Goal: Information Seeking & Learning: Compare options

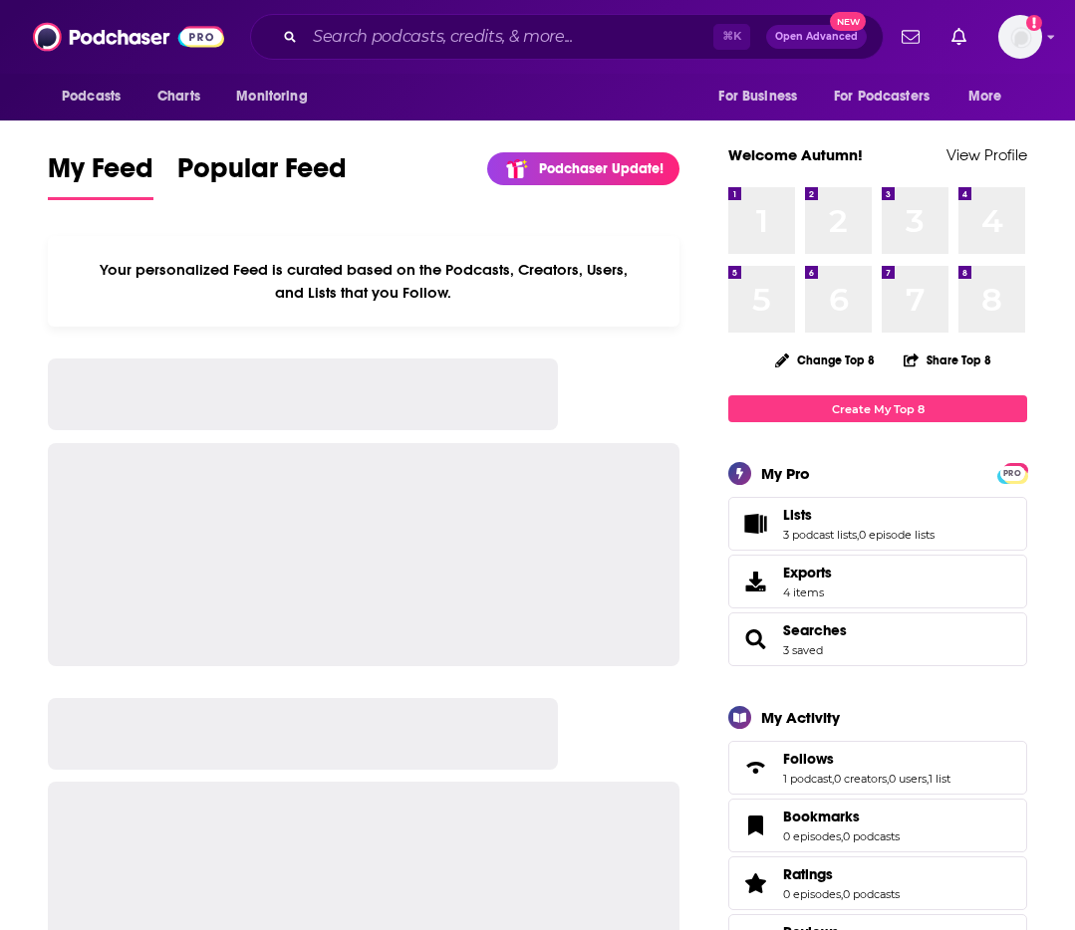
click at [454, 50] on div "⌘ K Open Advanced New" at bounding box center [566, 37] width 633 height 46
click at [453, 41] on input "Search podcasts, credits, & more..." at bounding box center [509, 37] width 408 height 32
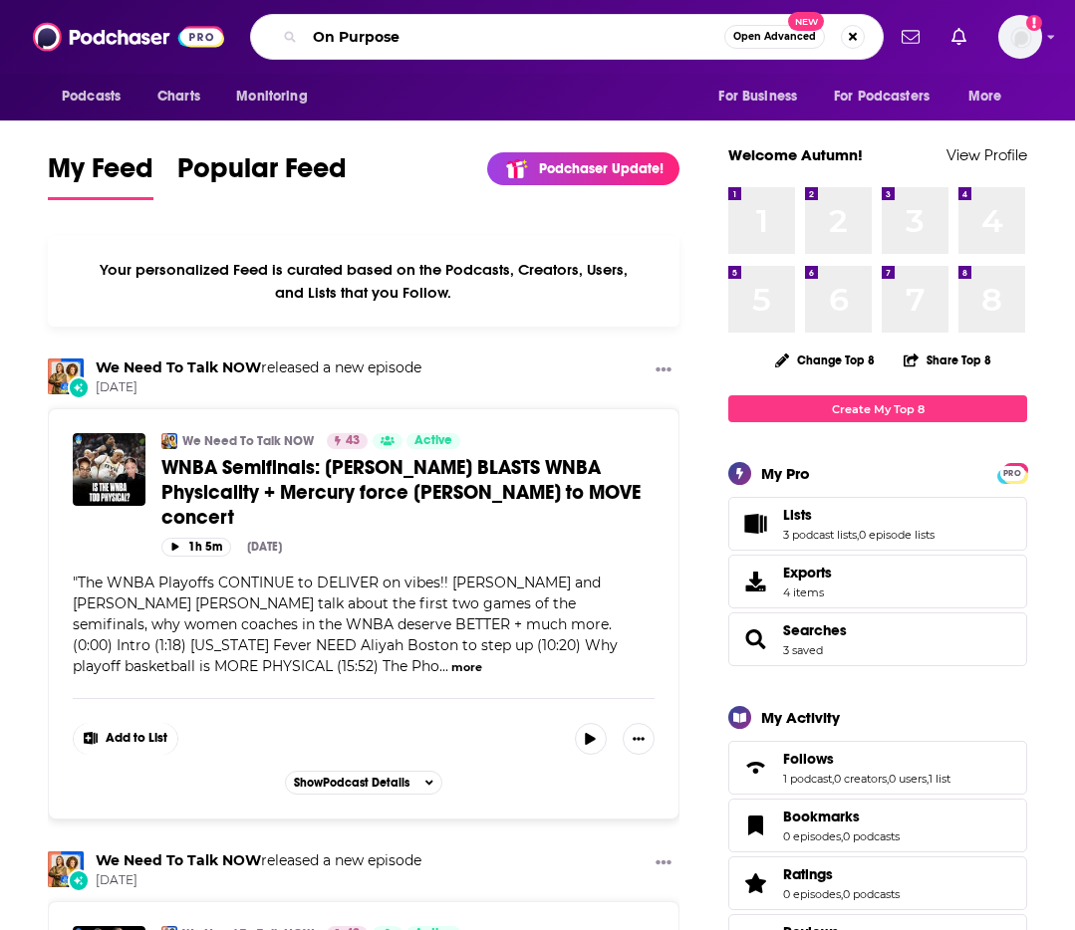
click at [452, 44] on input "On Purpose" at bounding box center [514, 37] width 419 height 32
click at [354, 35] on input "On Purpose" at bounding box center [514, 37] width 419 height 32
click at [445, 30] on input "On Purpose" at bounding box center [514, 37] width 419 height 32
type input "On Purpose"
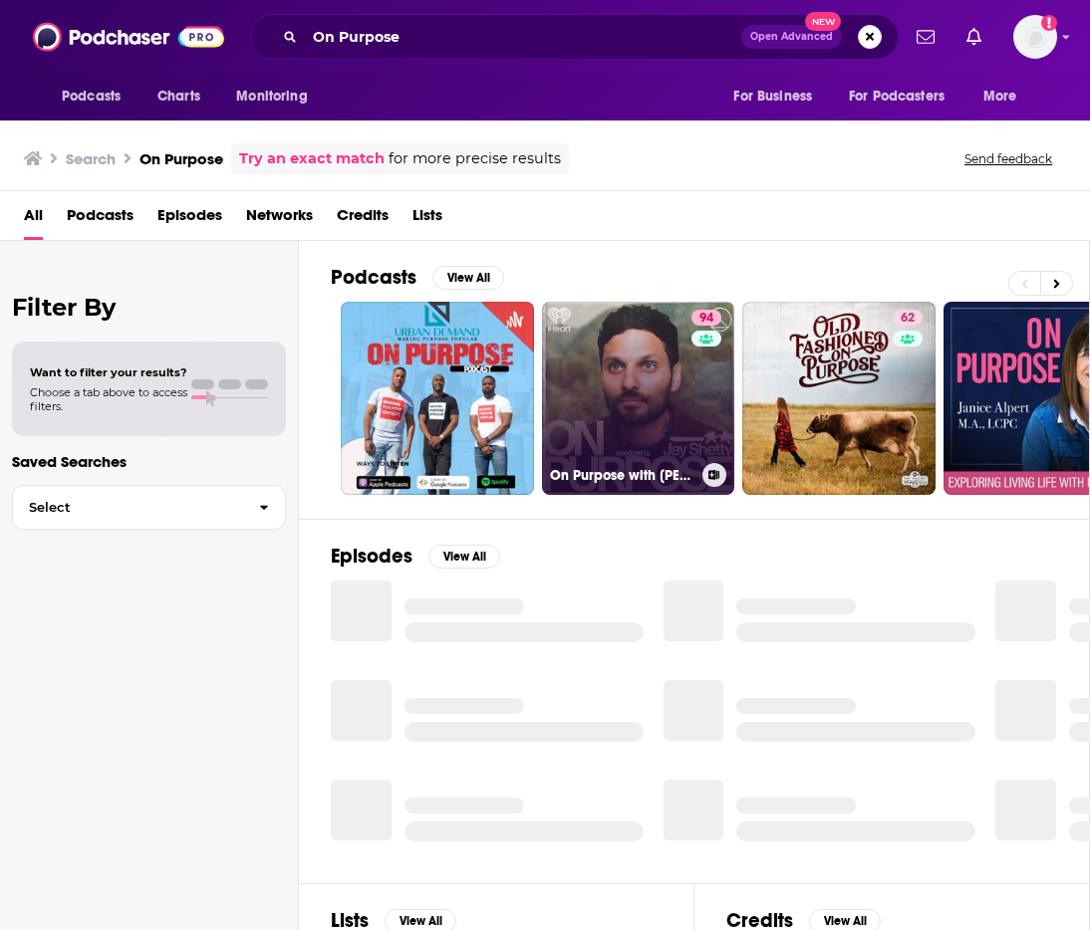
click at [608, 402] on link "94 On Purpose with Jay Shetty" at bounding box center [638, 398] width 193 height 193
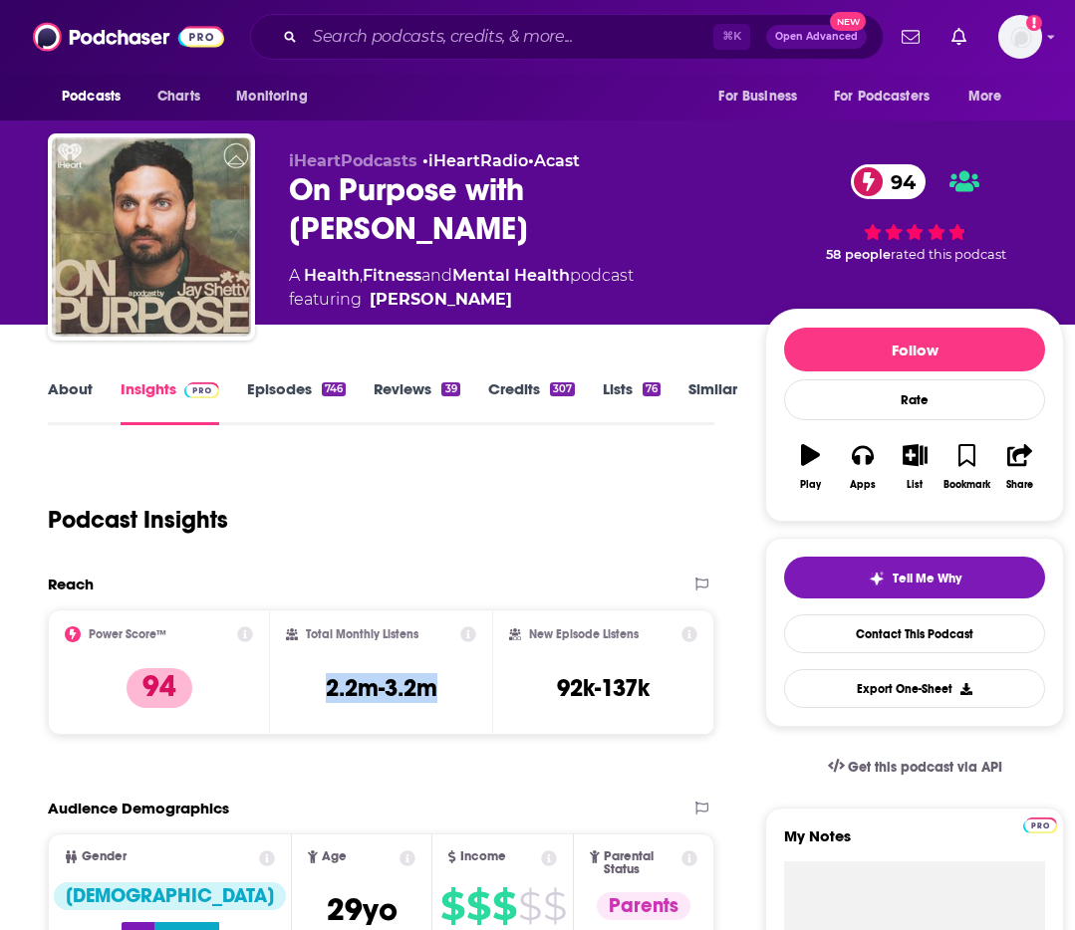
drag, startPoint x: 456, startPoint y: 679, endPoint x: 317, endPoint y: 700, distance: 141.0
click at [316, 700] on div "Total Monthly Listens 2.2m-3.2m" at bounding box center [381, 673] width 190 height 92
copy h3 "2.2m-3.2m"
click at [473, 41] on input "Search podcasts, credits, & more..." at bounding box center [509, 37] width 408 height 32
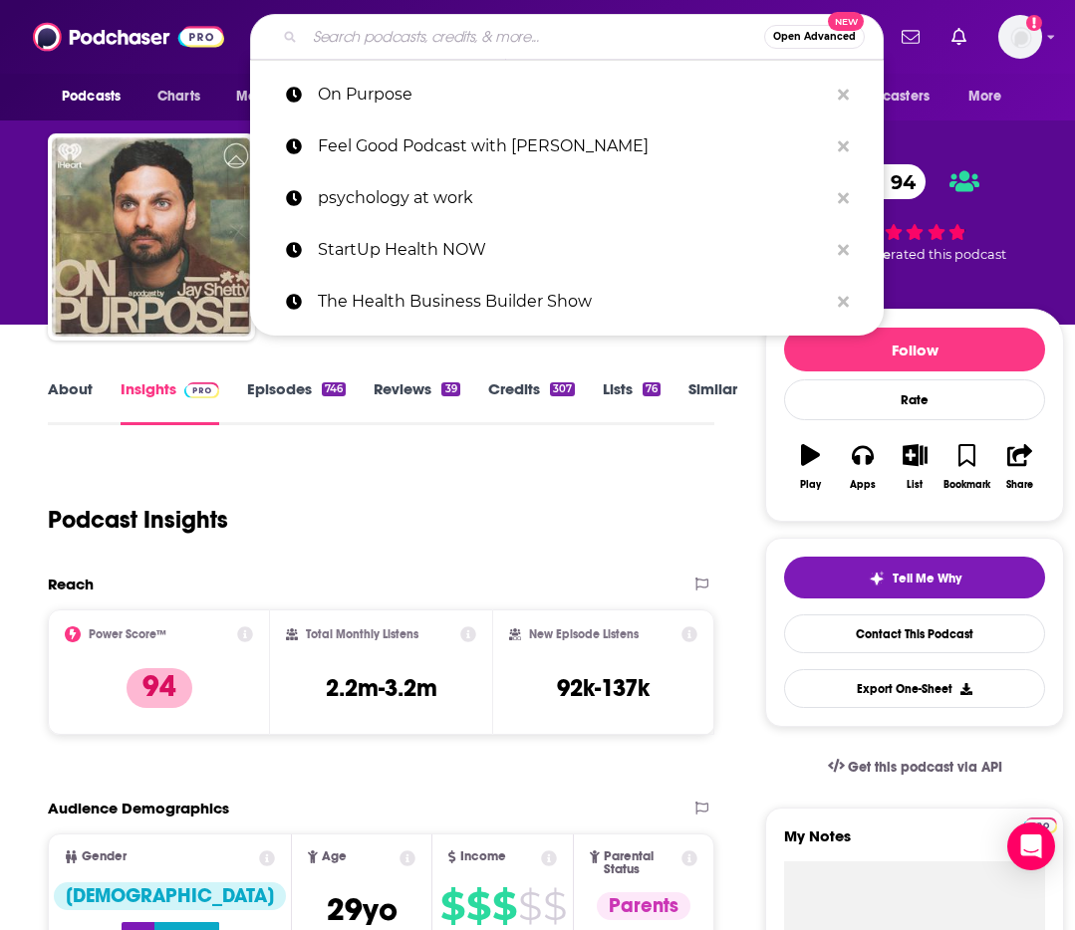
paste input "Oprah Super Soul Sunday"
type input "Oprah Super Soul Sunday"
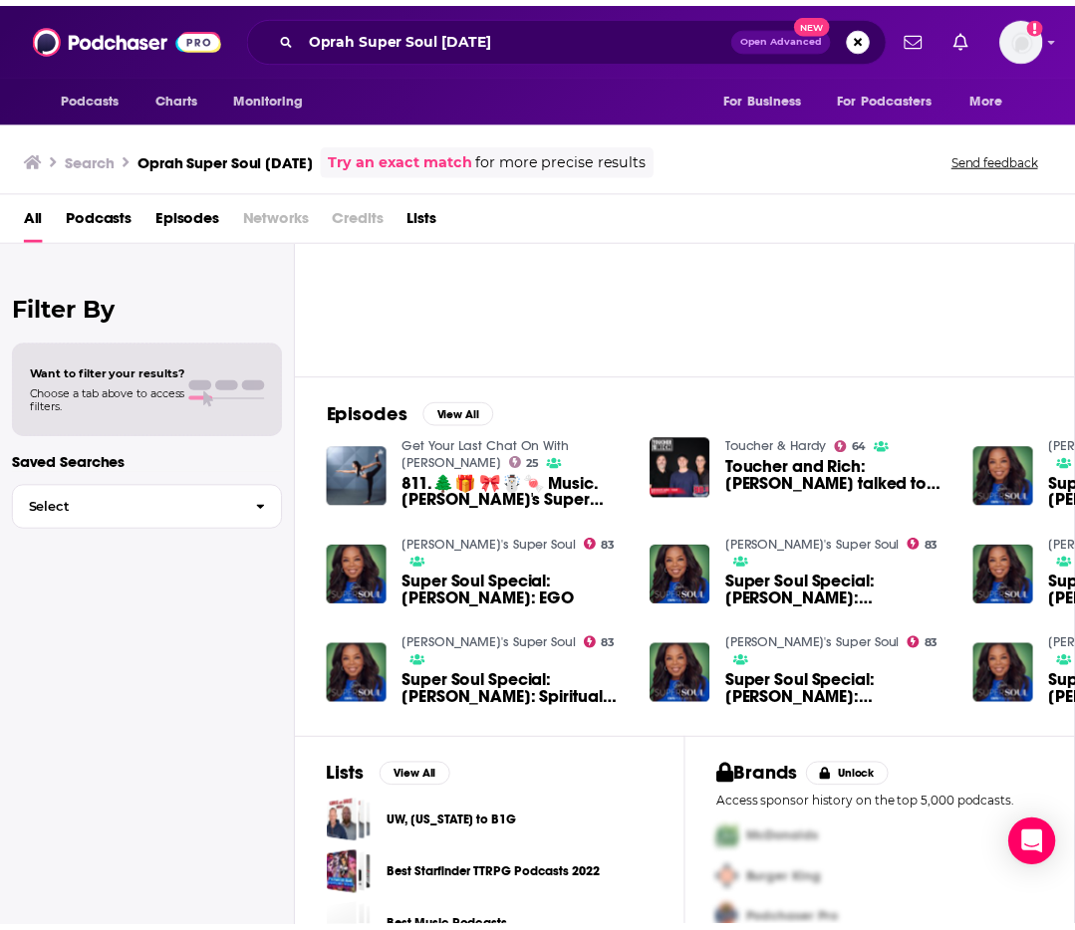
scroll to position [183, 0]
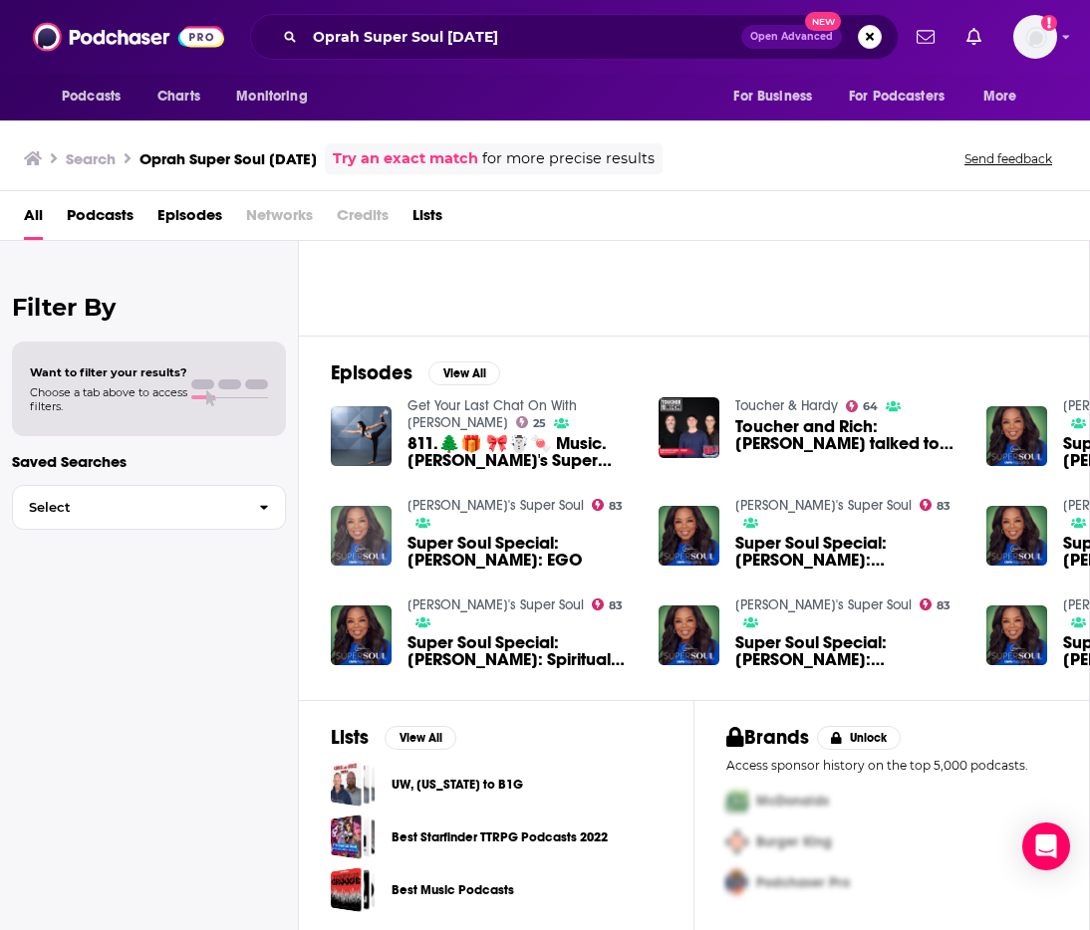
click at [358, 533] on img "Super Soul Special: Oprah Winfrey: EGO" at bounding box center [361, 536] width 61 height 61
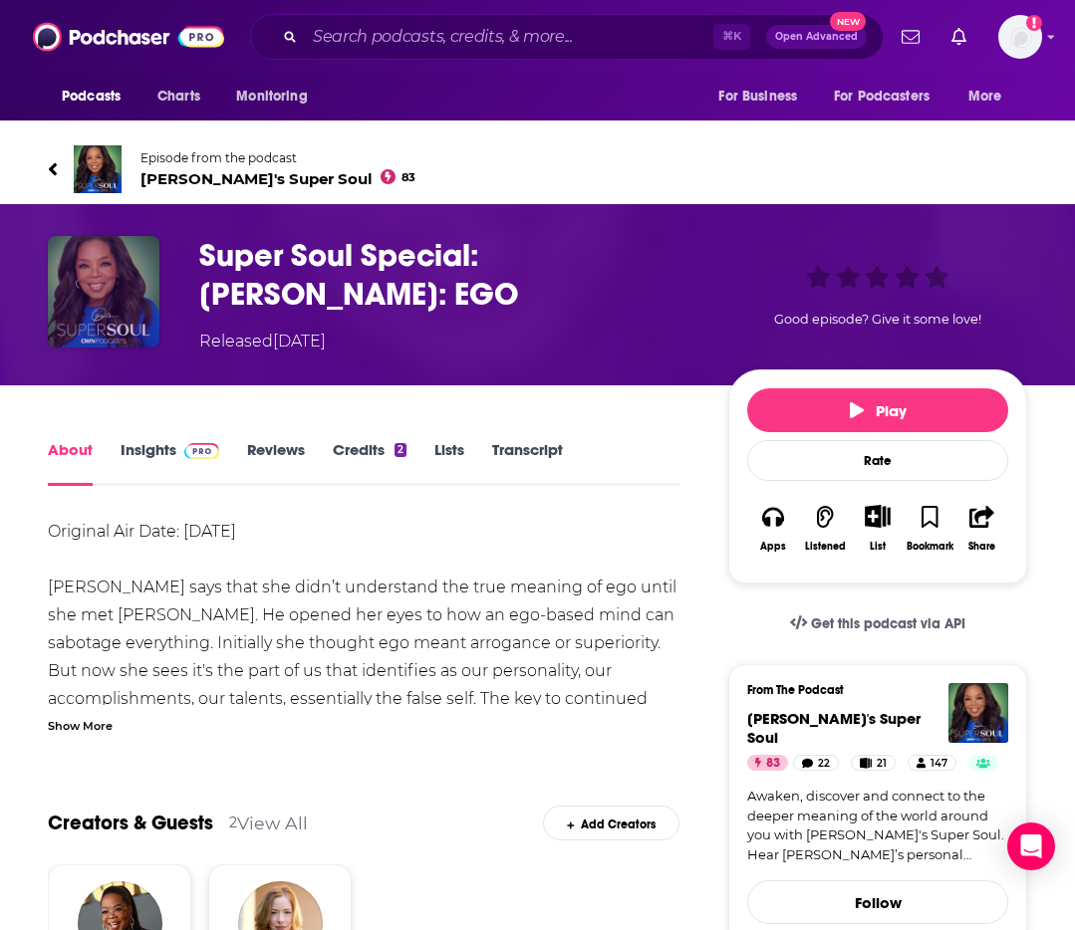
click at [109, 304] on img "Super Soul Special: Oprah Winfrey: EGO" at bounding box center [104, 292] width 112 height 112
click at [72, 283] on img "Super Soul Special: Oprah Winfrey: EGO" at bounding box center [104, 292] width 112 height 112
click at [337, 262] on h1 "Super Soul Special: Oprah Winfrey: EGO" at bounding box center [447, 275] width 497 height 78
click at [173, 450] on link "Insights" at bounding box center [170, 463] width 99 height 46
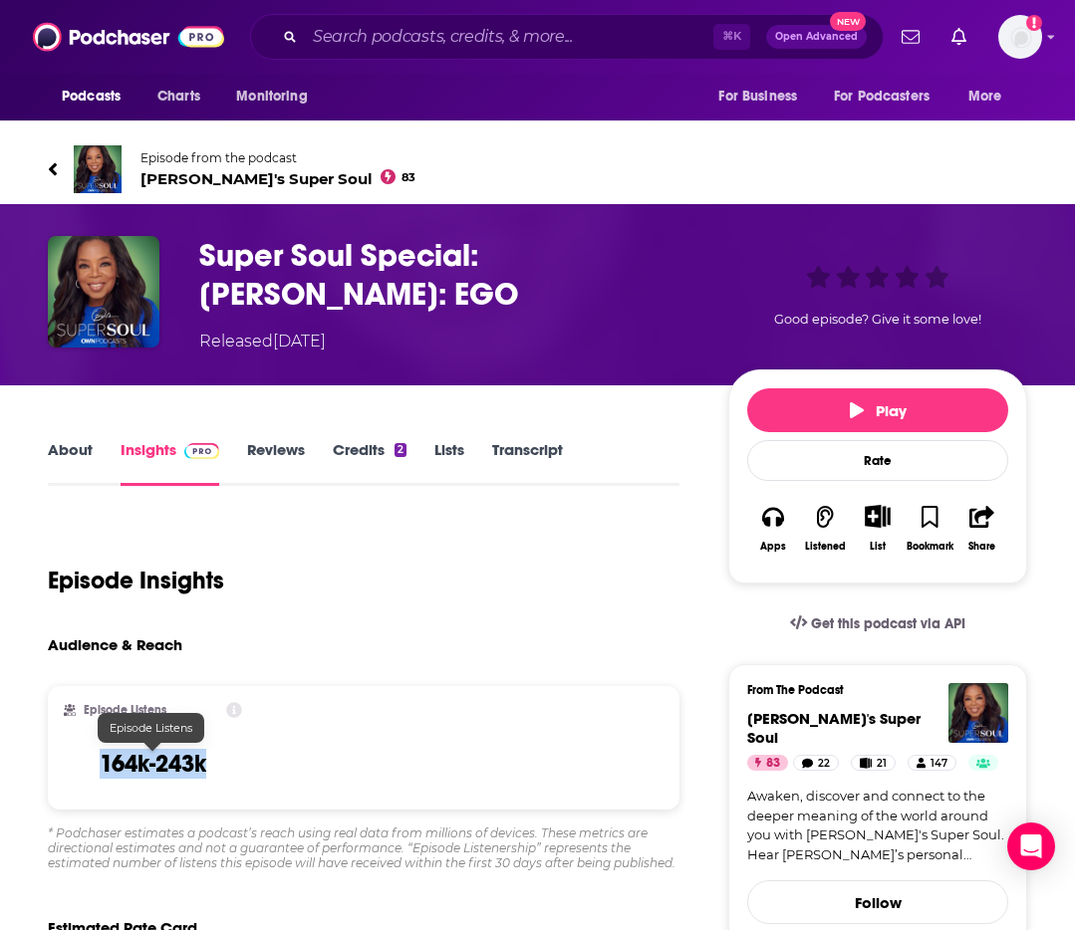
drag, startPoint x: 127, startPoint y: 766, endPoint x: 226, endPoint y: 768, distance: 98.6
click at [226, 768] on div "Episode Listens 164k-243k" at bounding box center [153, 748] width 178 height 92
copy h3 "164k-243k"
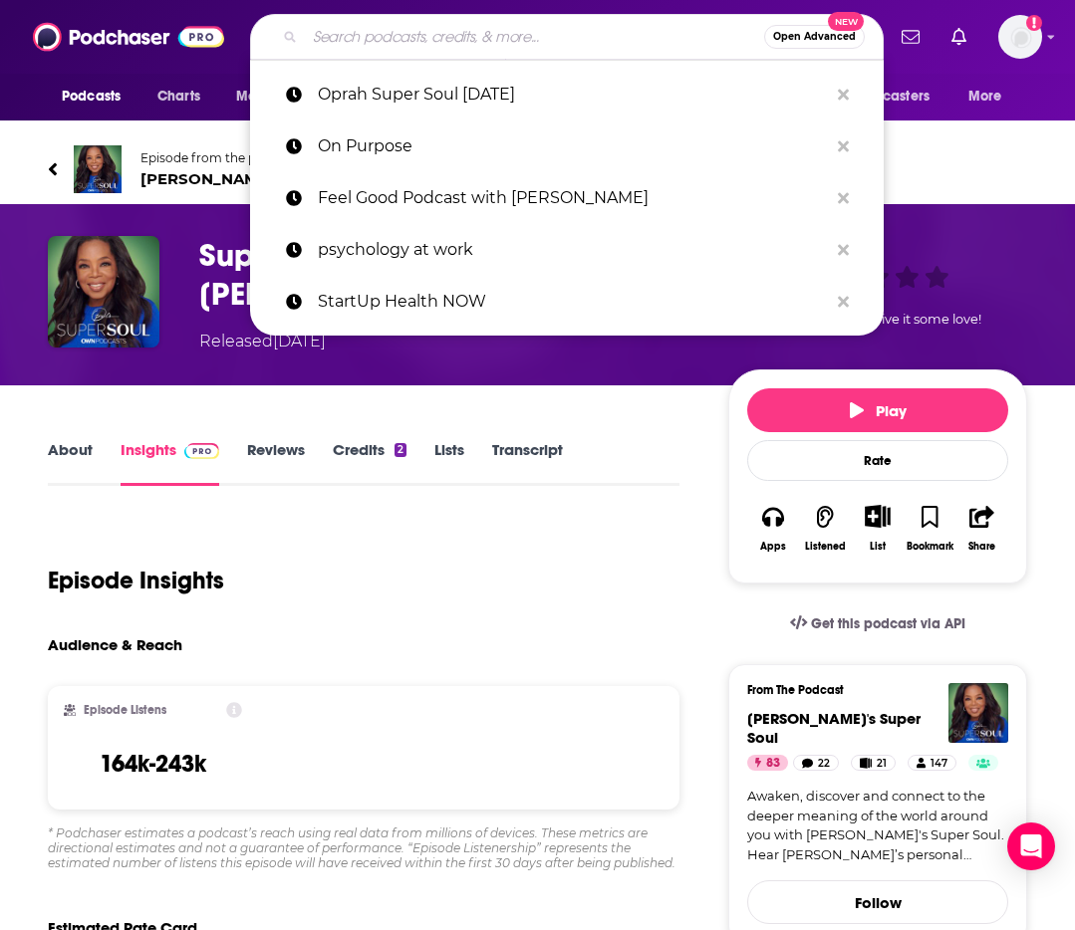
click at [418, 33] on input "Search podcasts, credits, & more..." at bounding box center [534, 37] width 459 height 32
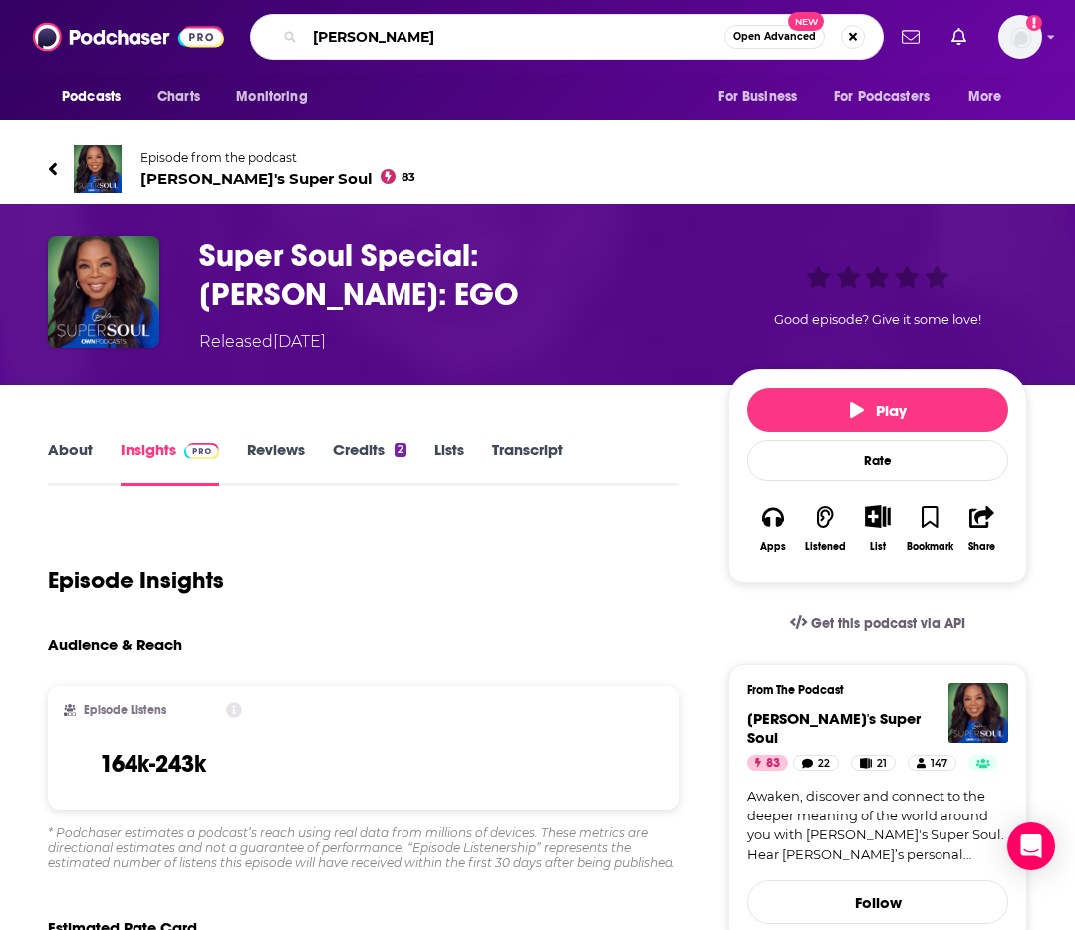
type input "Peter attia"
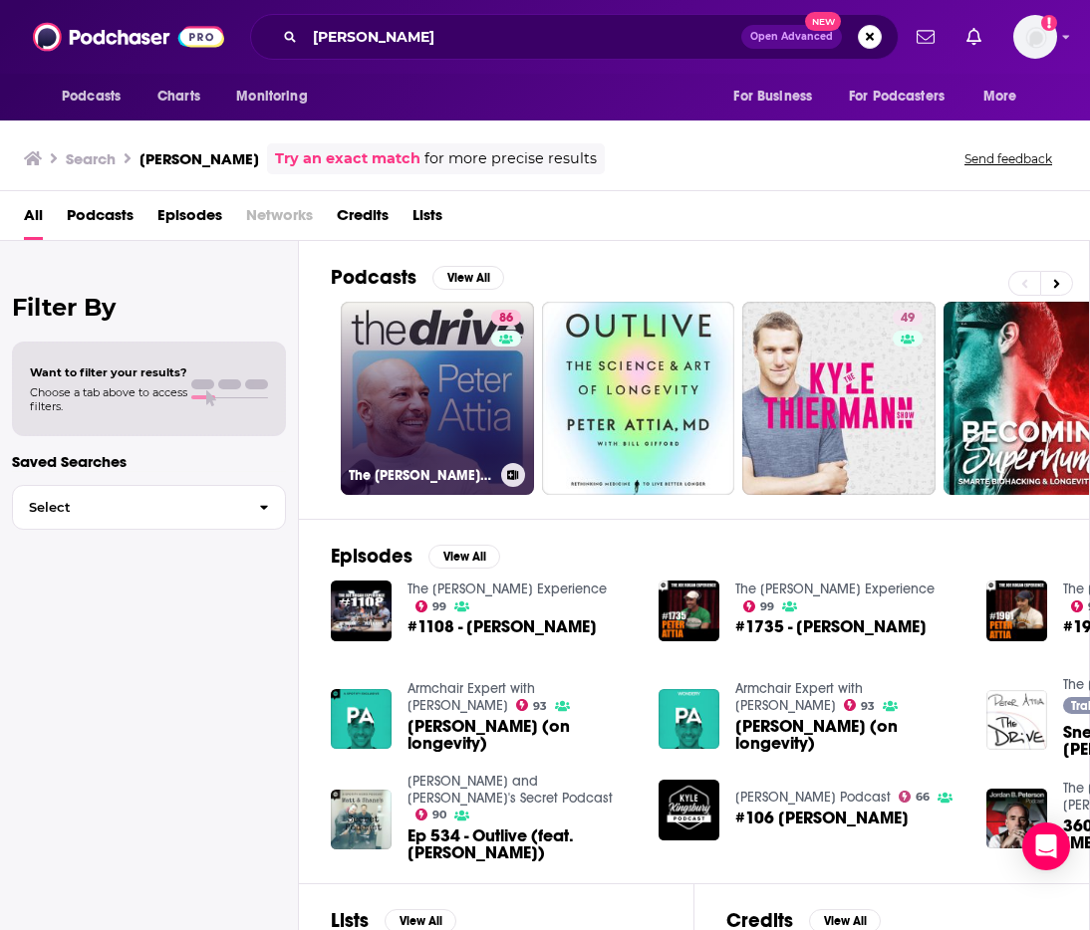
click at [464, 398] on link "86 The Peter Attia Drive" at bounding box center [437, 398] width 193 height 193
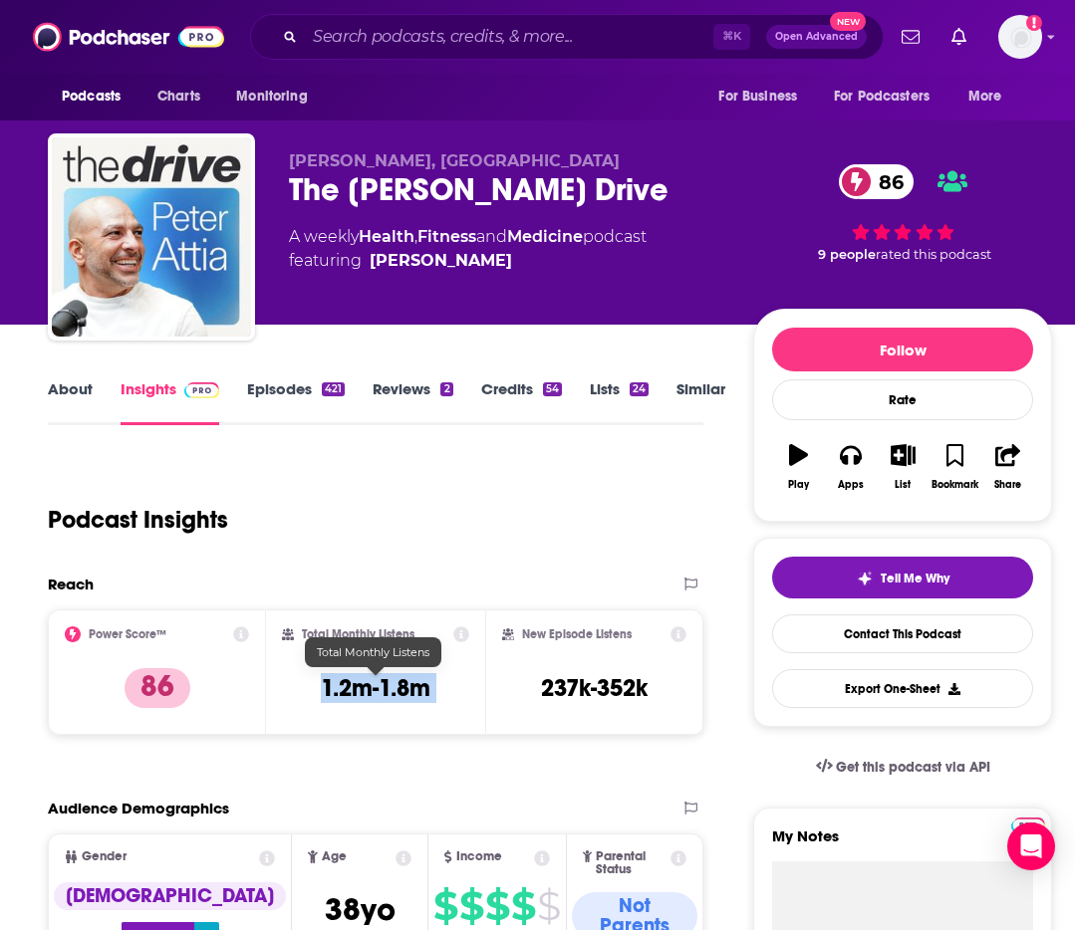
drag, startPoint x: 315, startPoint y: 687, endPoint x: 486, endPoint y: 691, distance: 171.4
click at [486, 691] on div "Power Score™ 86 Total Monthly Listens 1.2m-1.8m New Episode Listens 237k-352k" at bounding box center [375, 673] width 655 height 126
copy div "1.2m-1.8m"
click at [400, 32] on input "Search podcasts, credits, & more..." at bounding box center [509, 37] width 408 height 32
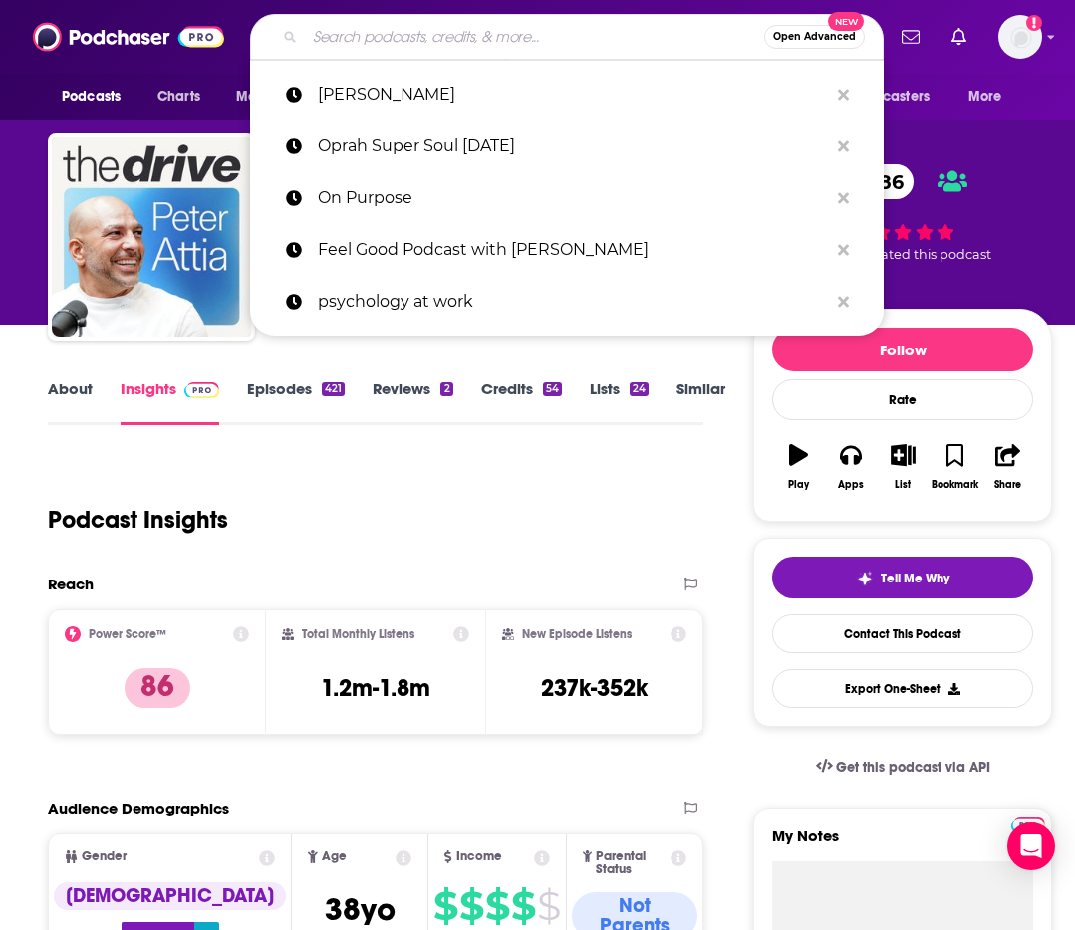
click at [400, 32] on input "Search podcasts, credits, & more..." at bounding box center [534, 37] width 459 height 32
click at [399, 40] on input "Search podcasts, credits, & more..." at bounding box center [534, 37] width 459 height 32
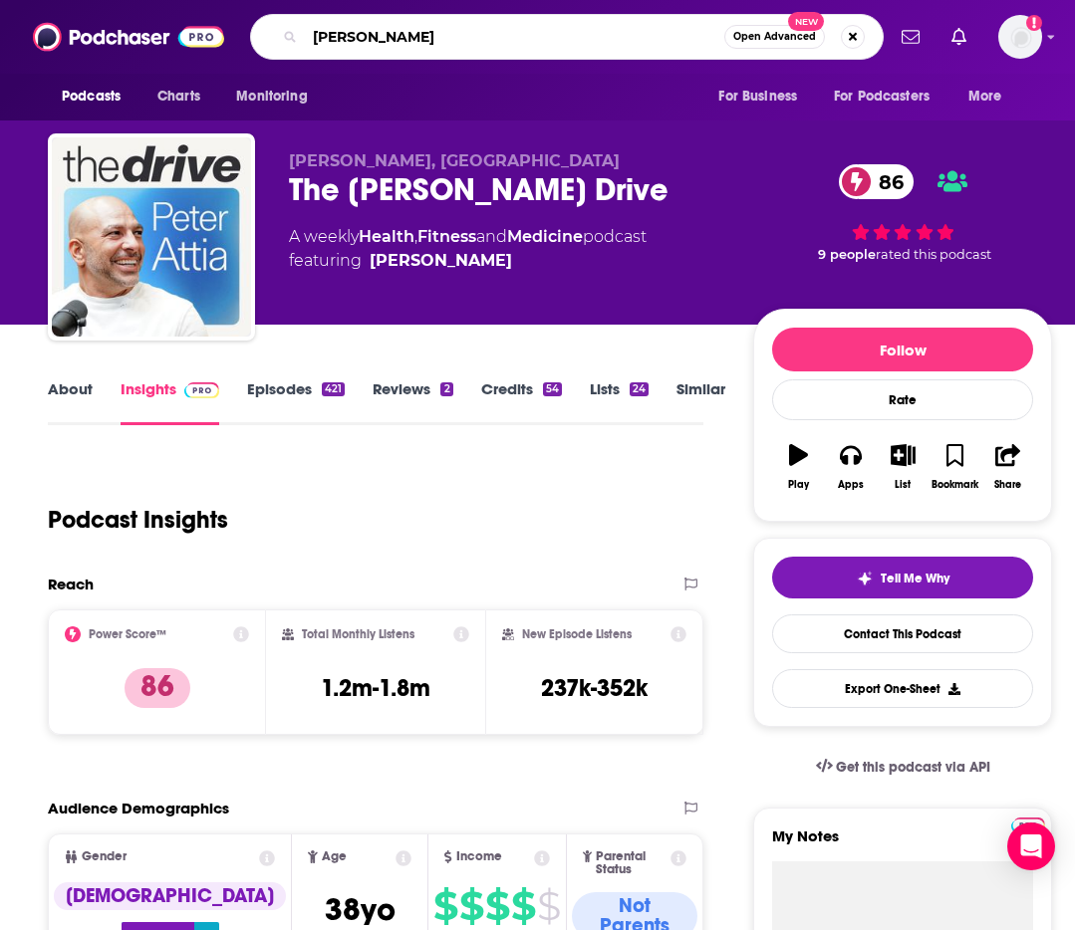
type input "tim ferris"
click at [441, 36] on input "tim ferris" at bounding box center [514, 37] width 419 height 32
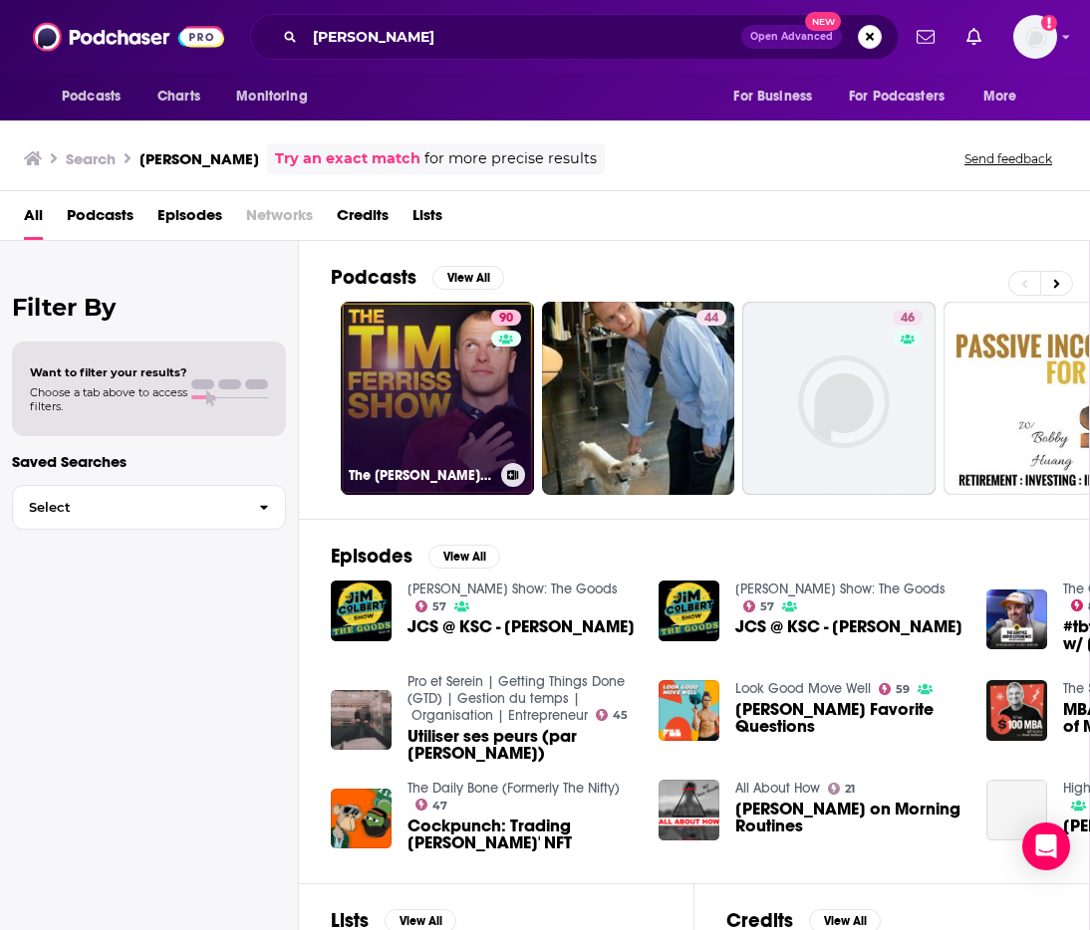
click at [449, 384] on link "90 The Tim Ferriss Show" at bounding box center [437, 398] width 193 height 193
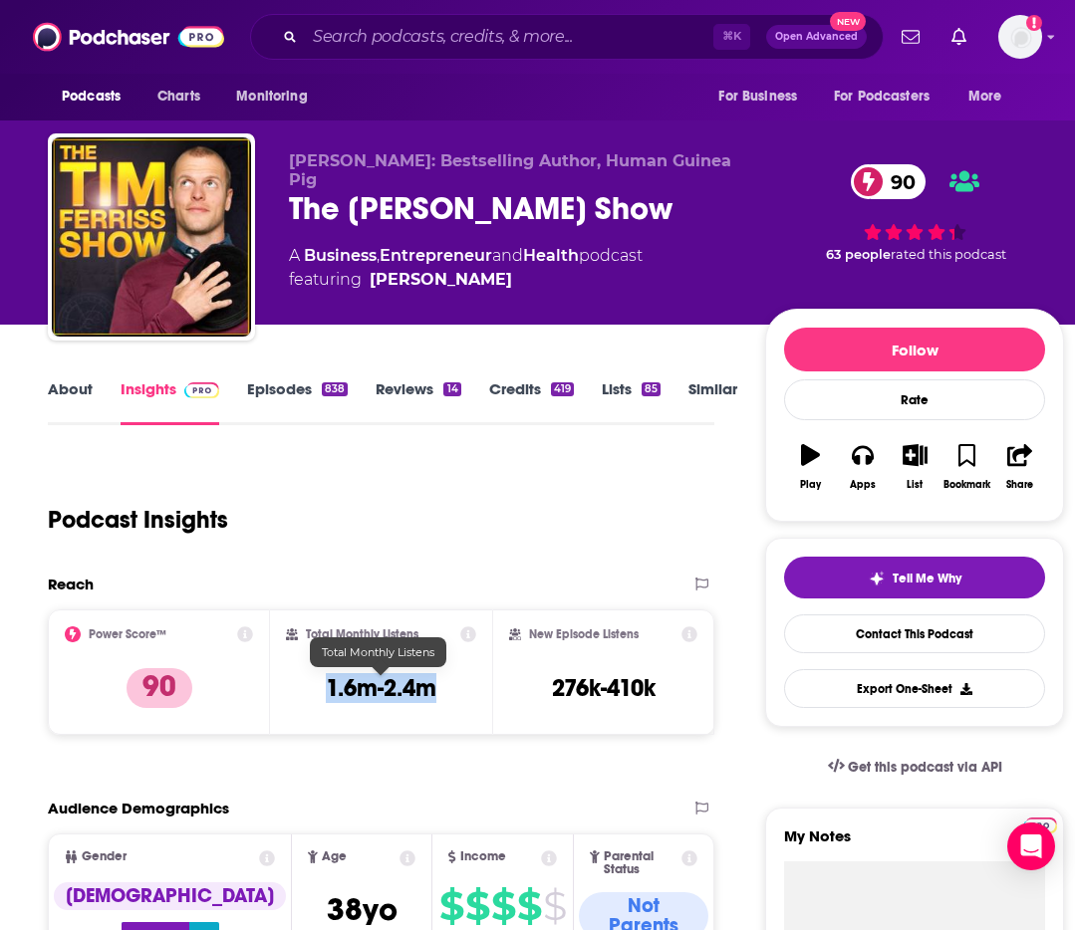
drag, startPoint x: 316, startPoint y: 693, endPoint x: 437, endPoint y: 688, distance: 121.6
click at [436, 688] on div "Total Monthly Listens 1.6m-2.4m" at bounding box center [381, 673] width 190 height 92
copy h3 "1.6m-2.4m"
click at [410, 30] on input "Search podcasts, credits, & more..." at bounding box center [509, 37] width 408 height 32
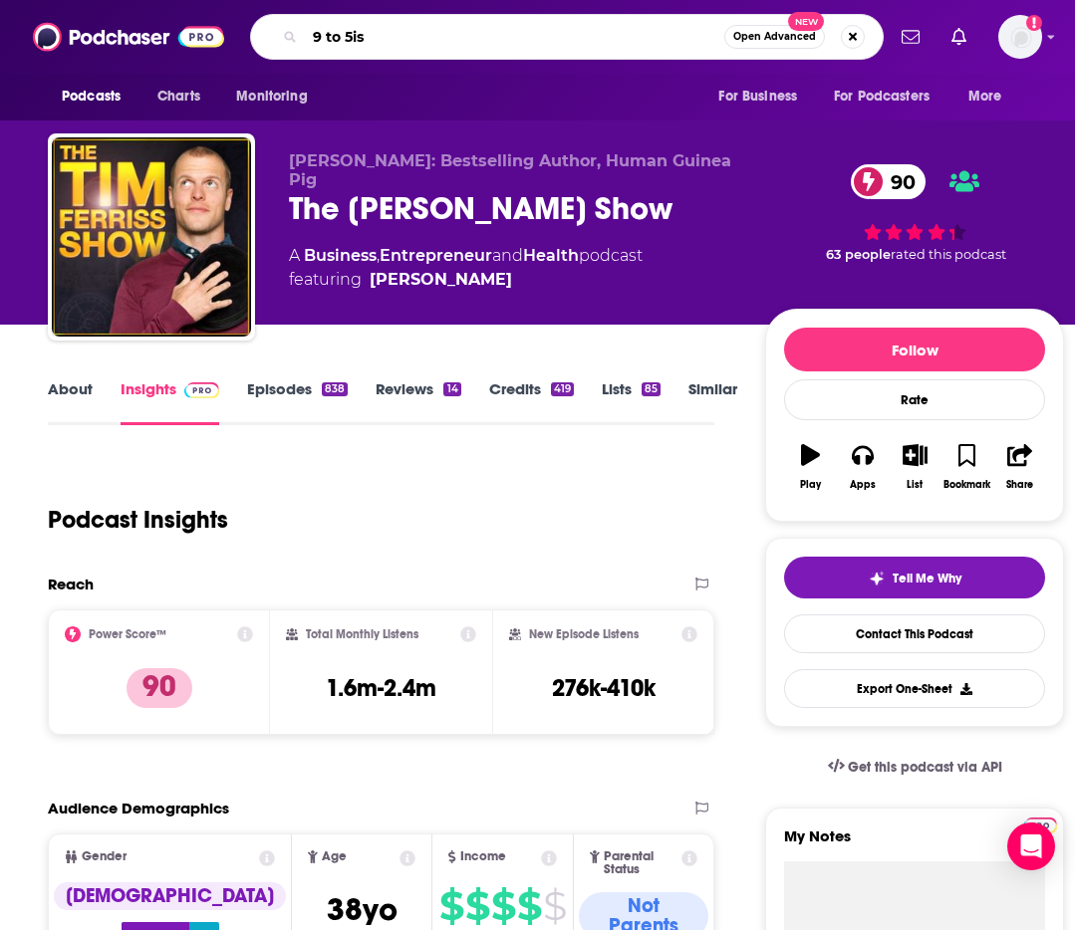
type input "9 to 5ish"
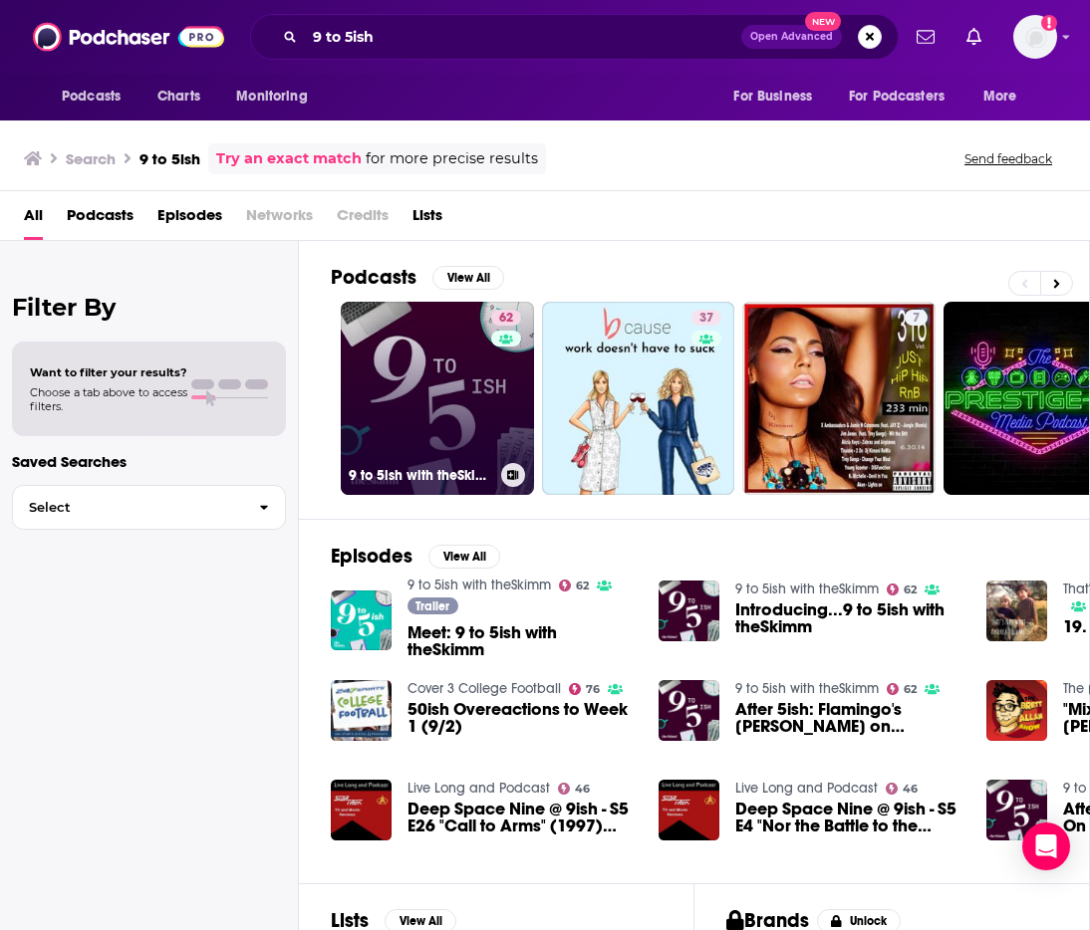
click at [401, 393] on link "62 9 to 5ish with theSkimm" at bounding box center [437, 398] width 193 height 193
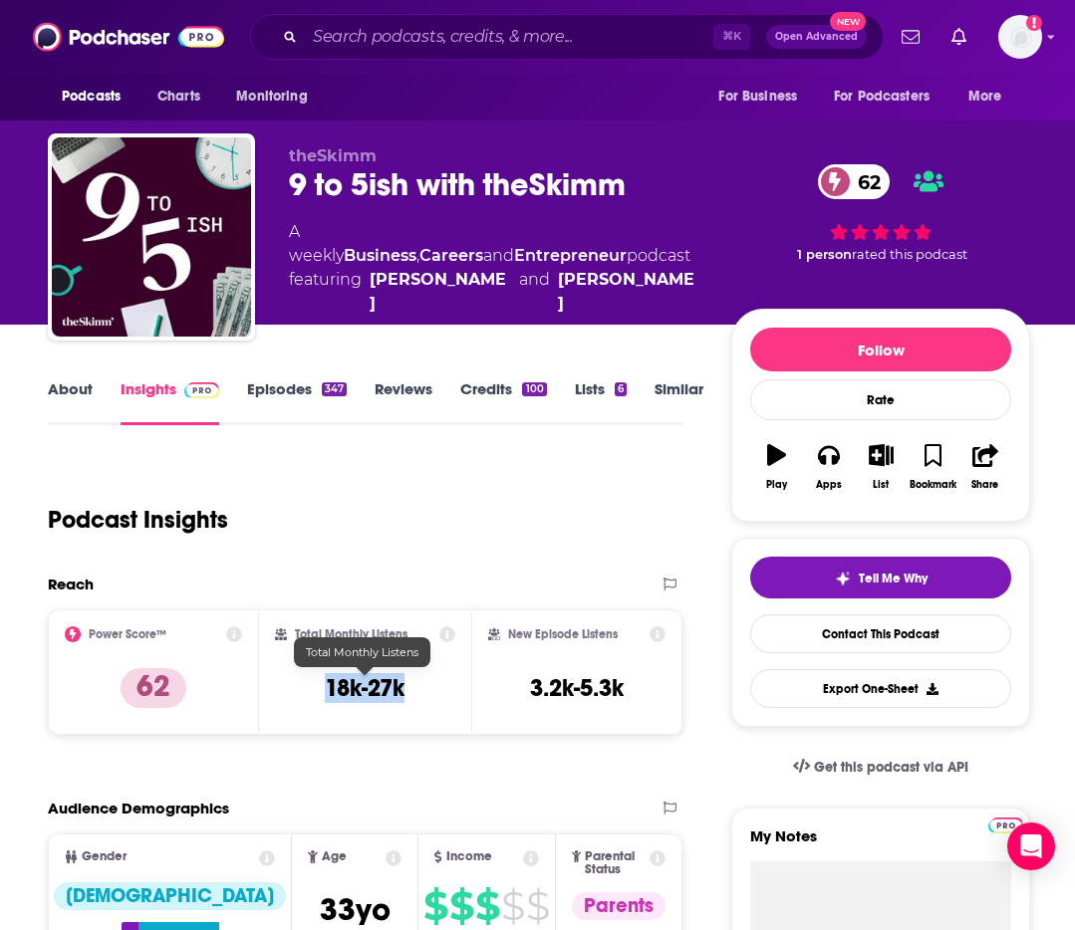
drag, startPoint x: 325, startPoint y: 692, endPoint x: 458, endPoint y: 697, distance: 133.6
click at [458, 697] on div "Total Monthly Listens 18k-27k" at bounding box center [364, 673] width 211 height 126
copy h3 "18k-27k"
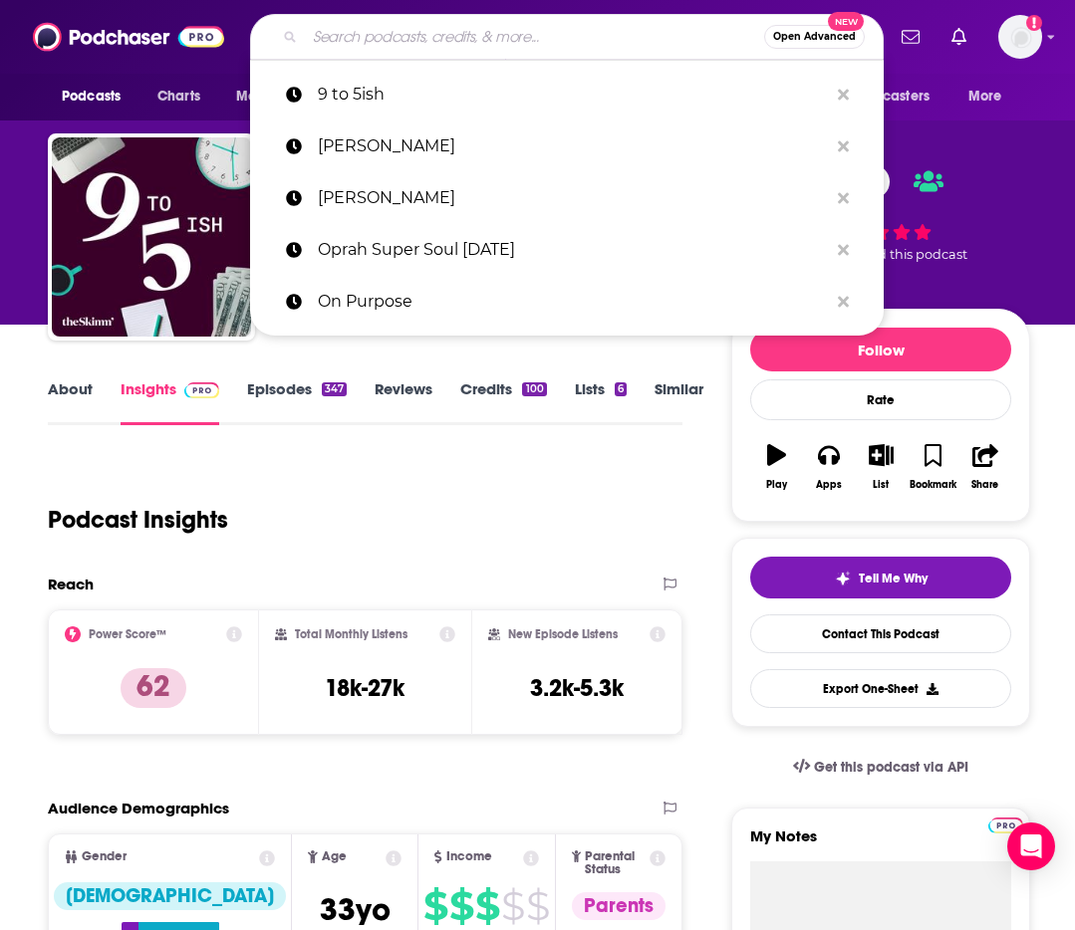
click at [460, 30] on input "Search podcasts, credits, & more..." at bounding box center [534, 37] width 459 height 32
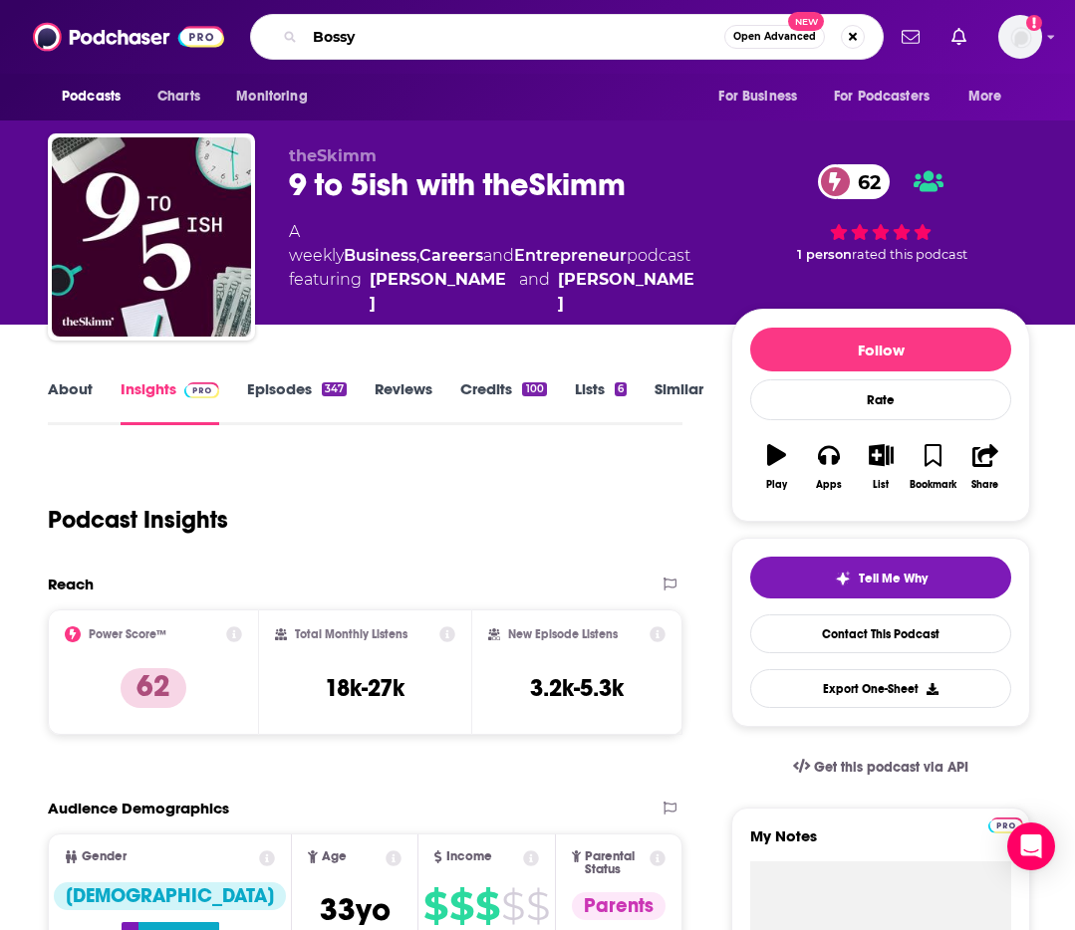
click at [484, 45] on input "Bossy" at bounding box center [514, 37] width 419 height 32
click at [480, 35] on input "Bossy" at bounding box center [514, 37] width 419 height 32
type input "Bossy"
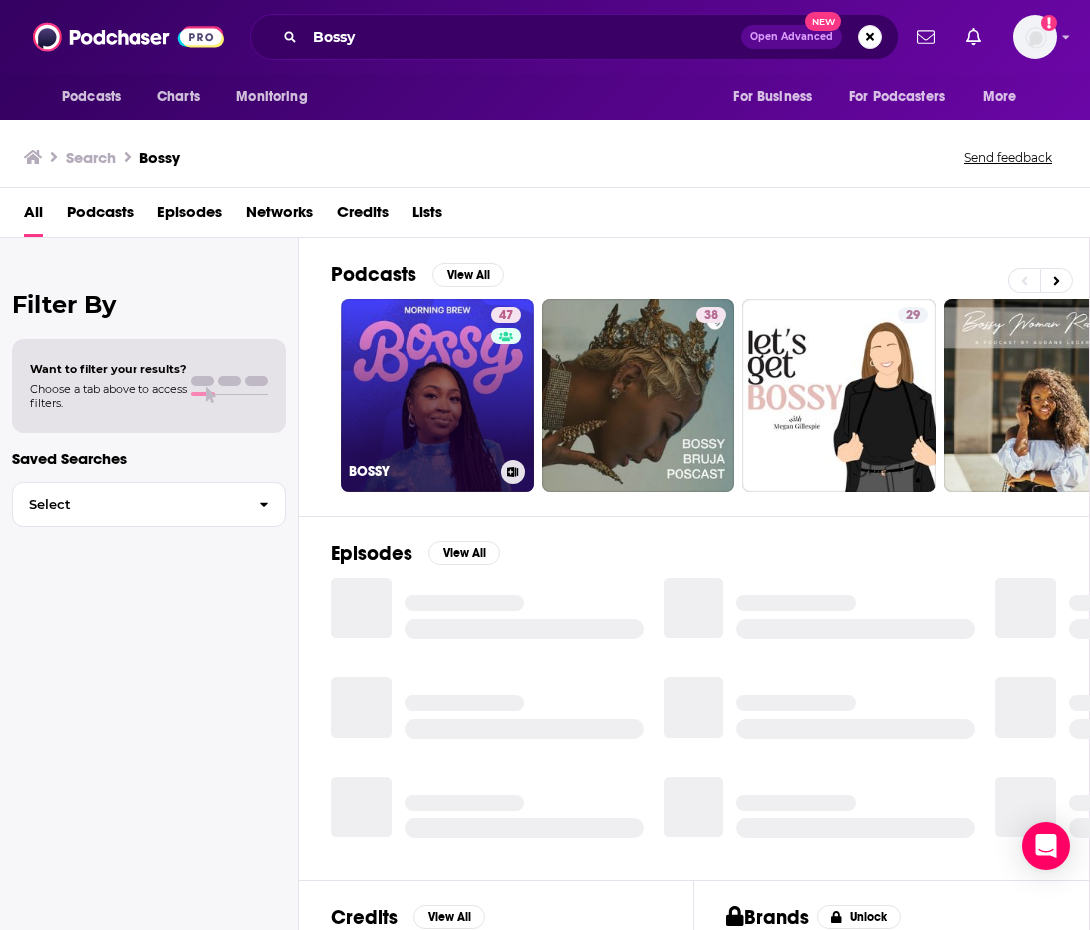
click at [422, 359] on link "47 BOSSY" at bounding box center [437, 395] width 193 height 193
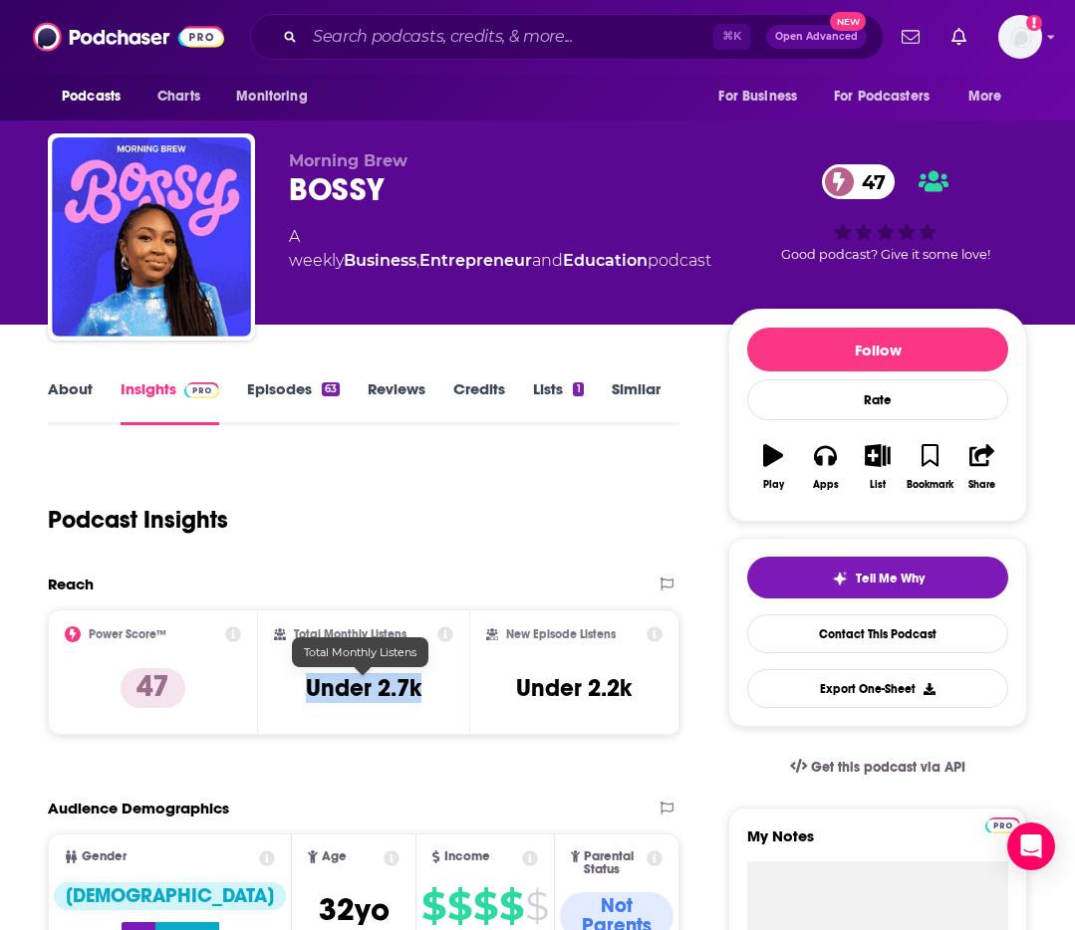
drag, startPoint x: 285, startPoint y: 697, endPoint x: 462, endPoint y: 689, distance: 177.5
click at [462, 689] on div "Total Monthly Listens Under 2.7k" at bounding box center [363, 673] width 210 height 126
click at [406, 695] on h3 "Under 2.7k" at bounding box center [364, 688] width 116 height 30
drag, startPoint x: 443, startPoint y: 683, endPoint x: 373, endPoint y: 681, distance: 70.7
click at [373, 682] on div "Total Monthly Listens Under 2.7k" at bounding box center [363, 673] width 178 height 92
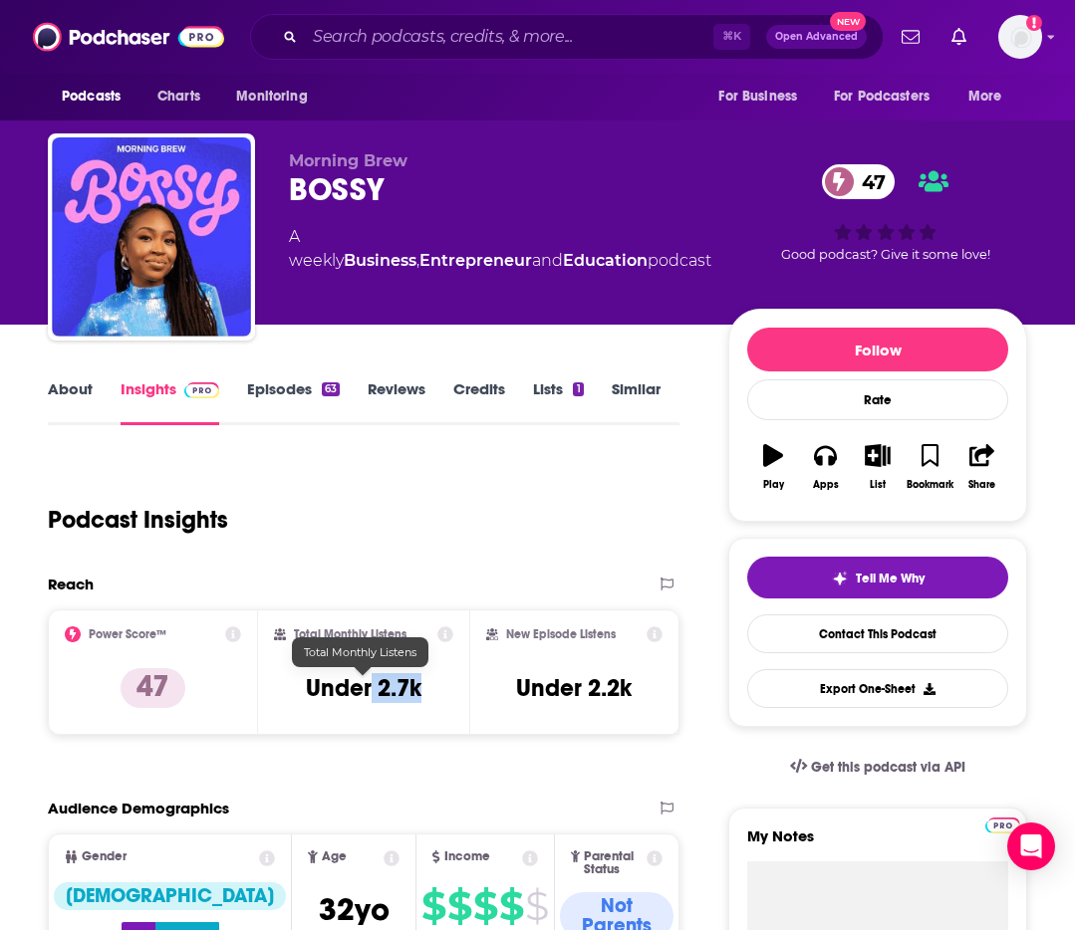
copy h3 "2.7k"
click at [436, 35] on input "Search podcasts, credits, & more..." at bounding box center [509, 37] width 408 height 32
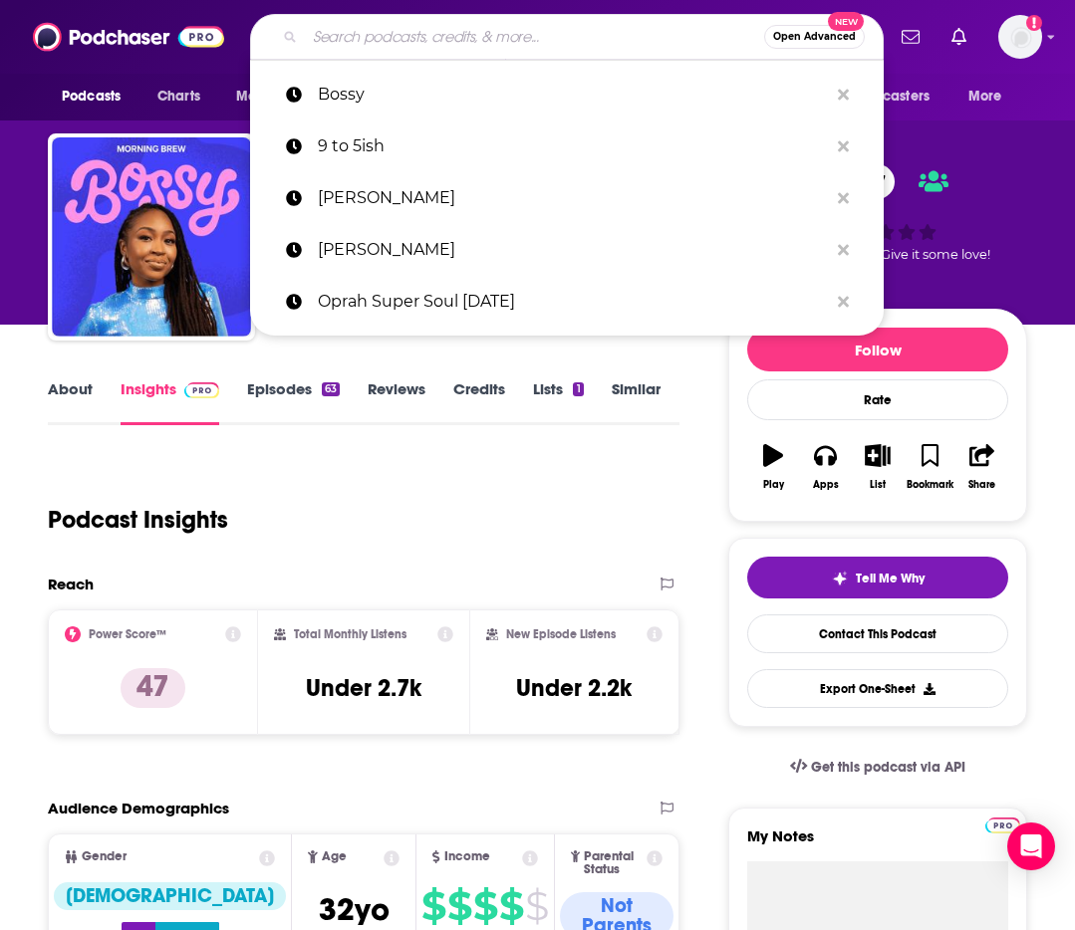
paste input "Entrepreneurs on Fire"
type input "Entrepreneurs on Fire"
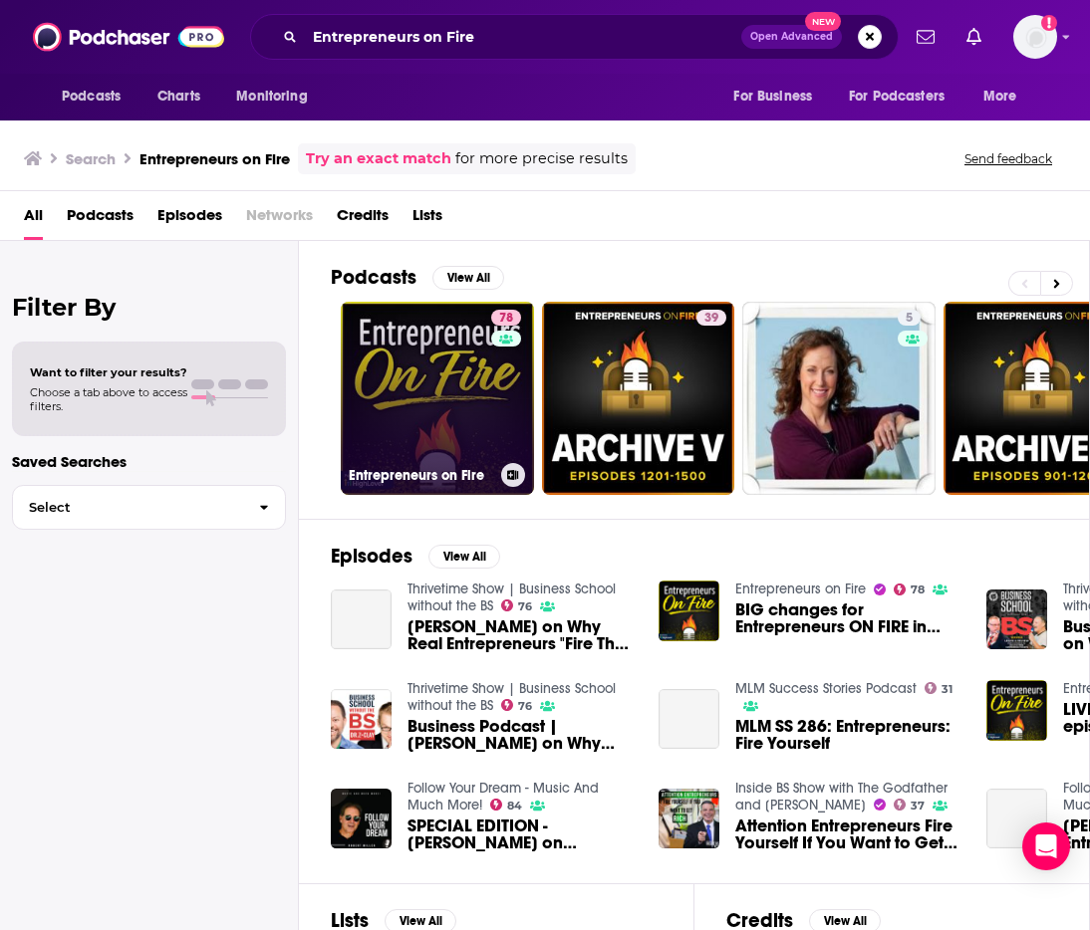
click at [435, 401] on link "78 Entrepreneurs on Fire" at bounding box center [437, 398] width 193 height 193
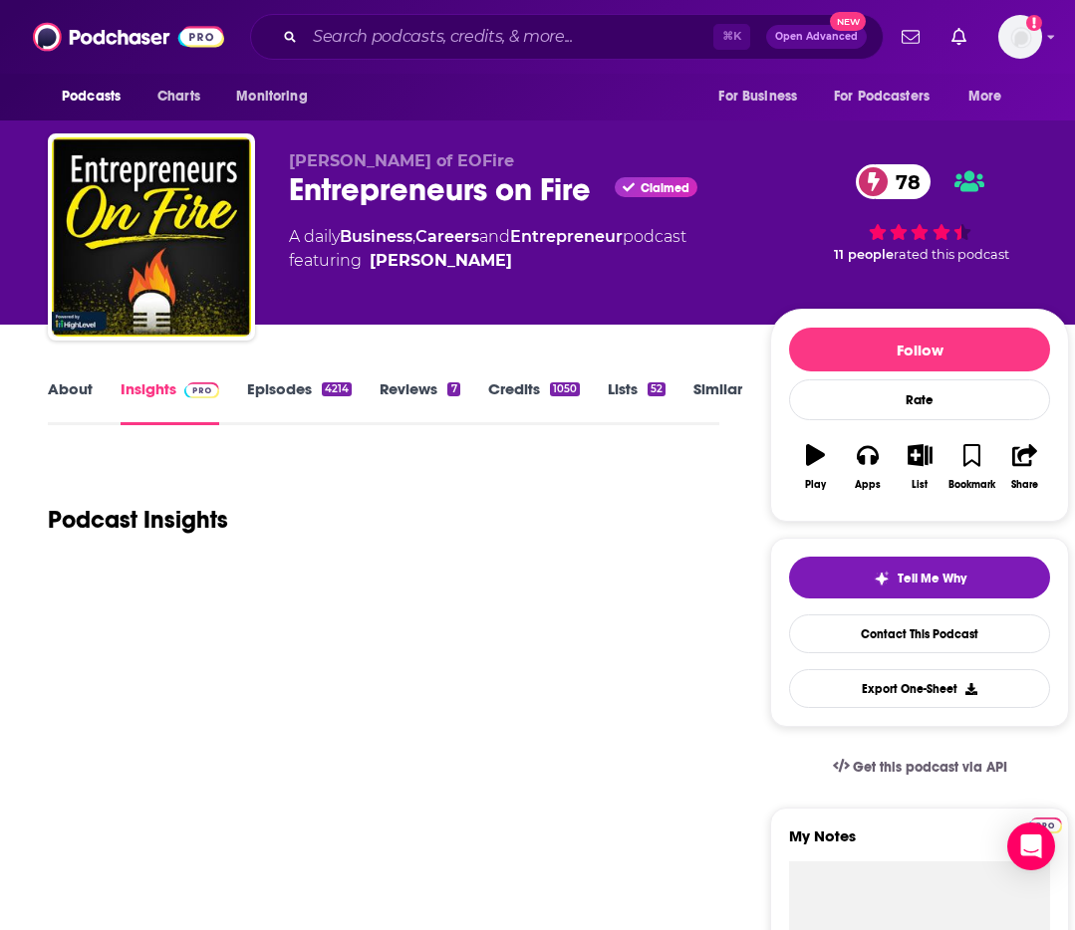
click at [298, 399] on link "Episodes 4214" at bounding box center [299, 402] width 105 height 46
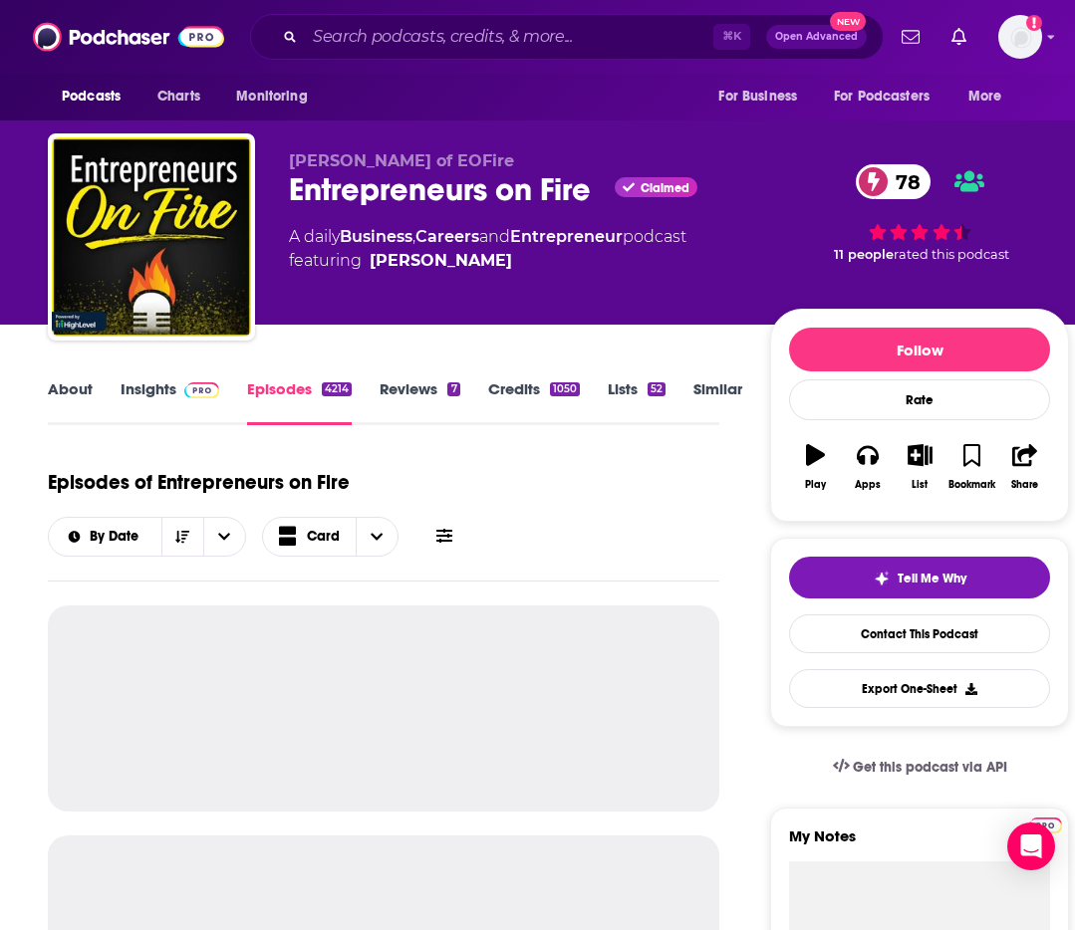
click at [179, 380] on span at bounding box center [197, 388] width 43 height 19
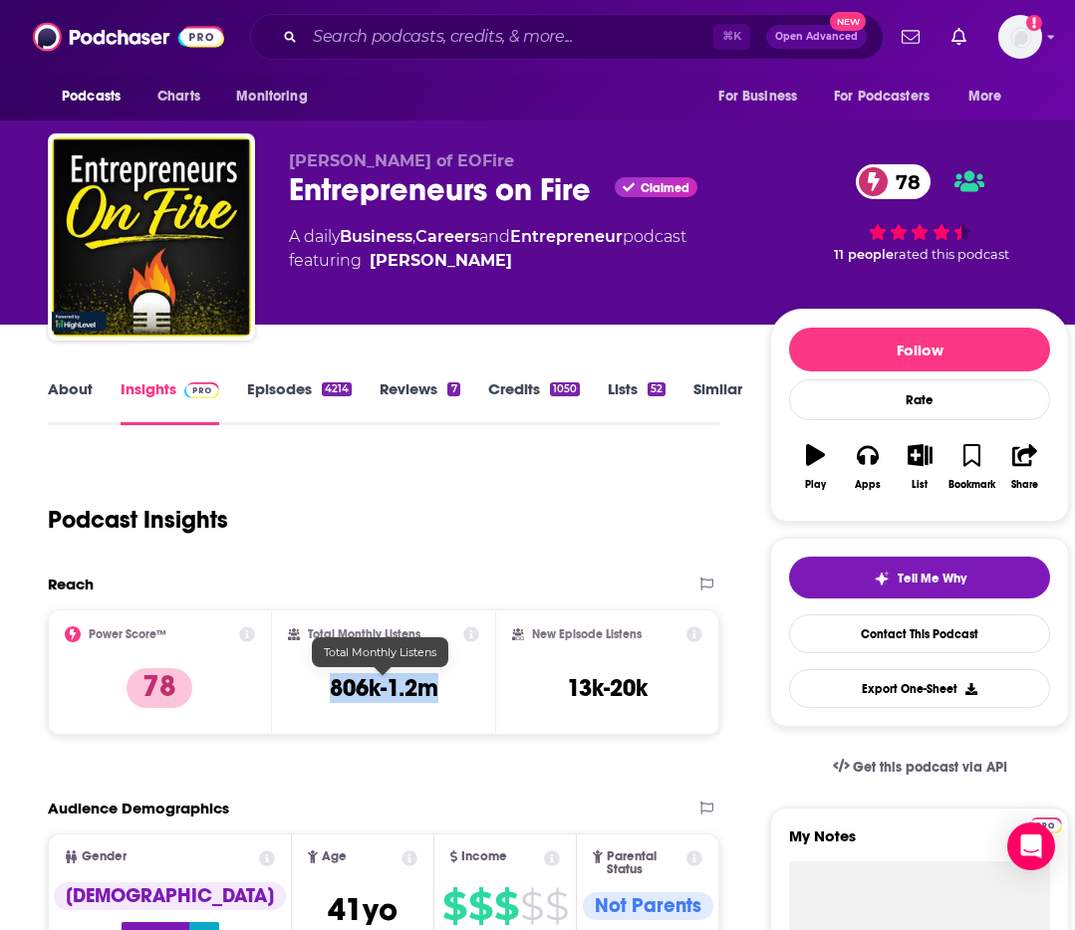
drag, startPoint x: 321, startPoint y: 686, endPoint x: 466, endPoint y: 692, distance: 145.5
click at [466, 692] on div "Total Monthly Listens 806k-1.2m" at bounding box center [384, 673] width 192 height 92
copy h3 "806k-1.2m"
click at [395, 37] on input "Search podcasts, credits, & more..." at bounding box center [509, 37] width 408 height 32
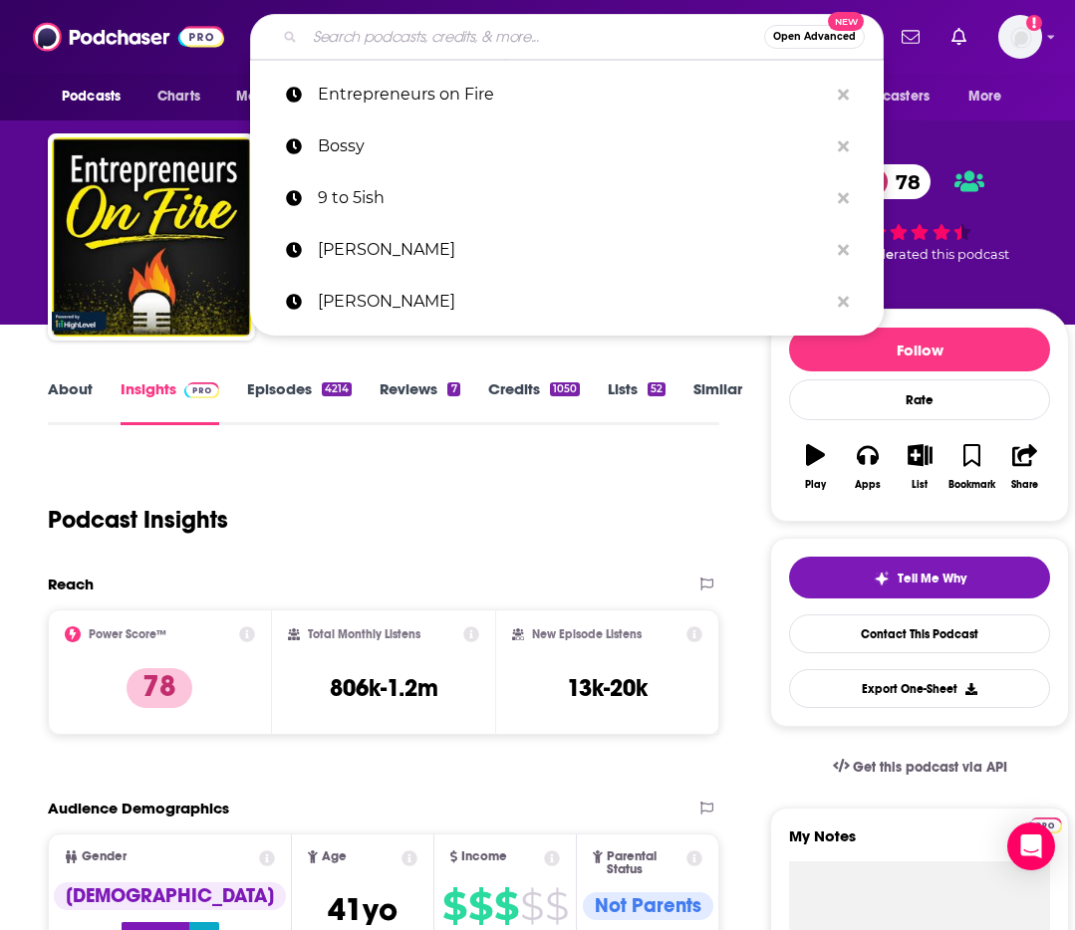
click at [395, 37] on input "Search podcasts, credits, & more..." at bounding box center [534, 37] width 459 height 32
paste input "How'd She Do That"
type input "How'd She Do That"
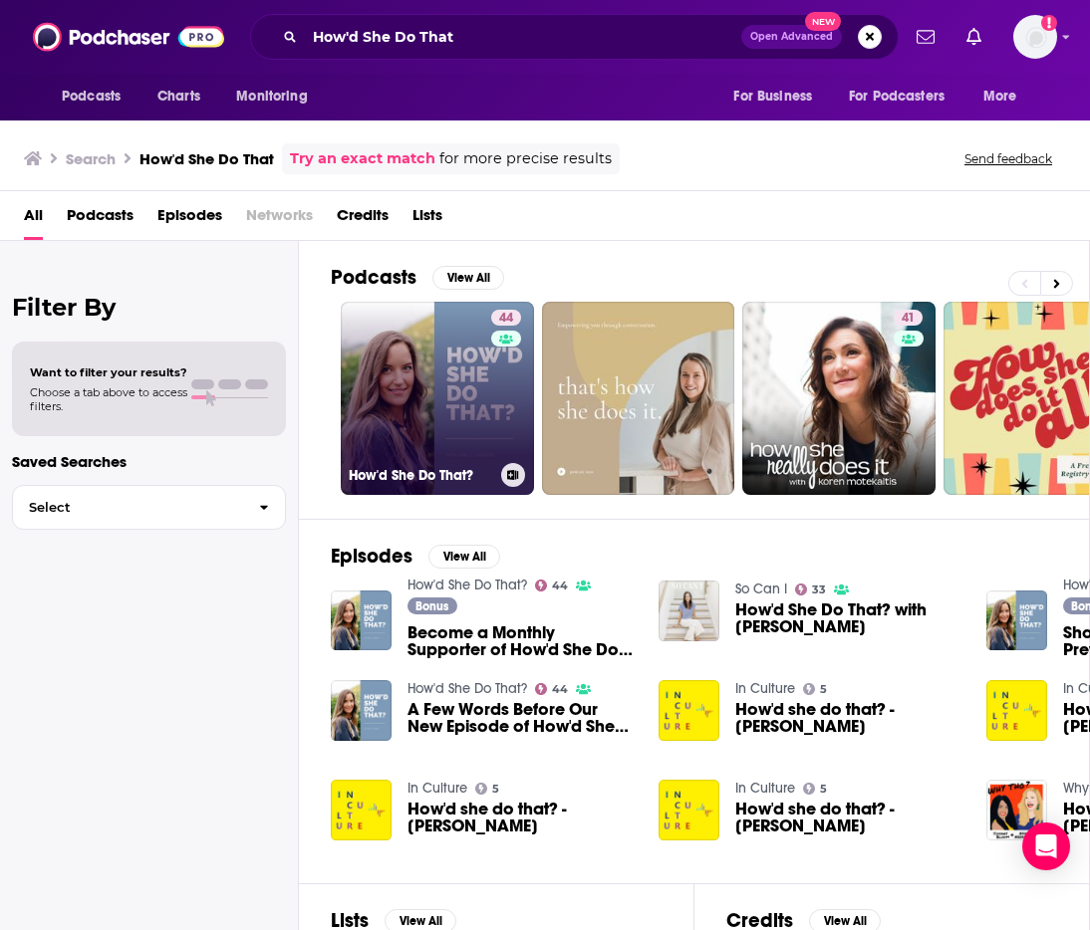
click at [419, 374] on link "44 How'd She Do That?" at bounding box center [437, 398] width 193 height 193
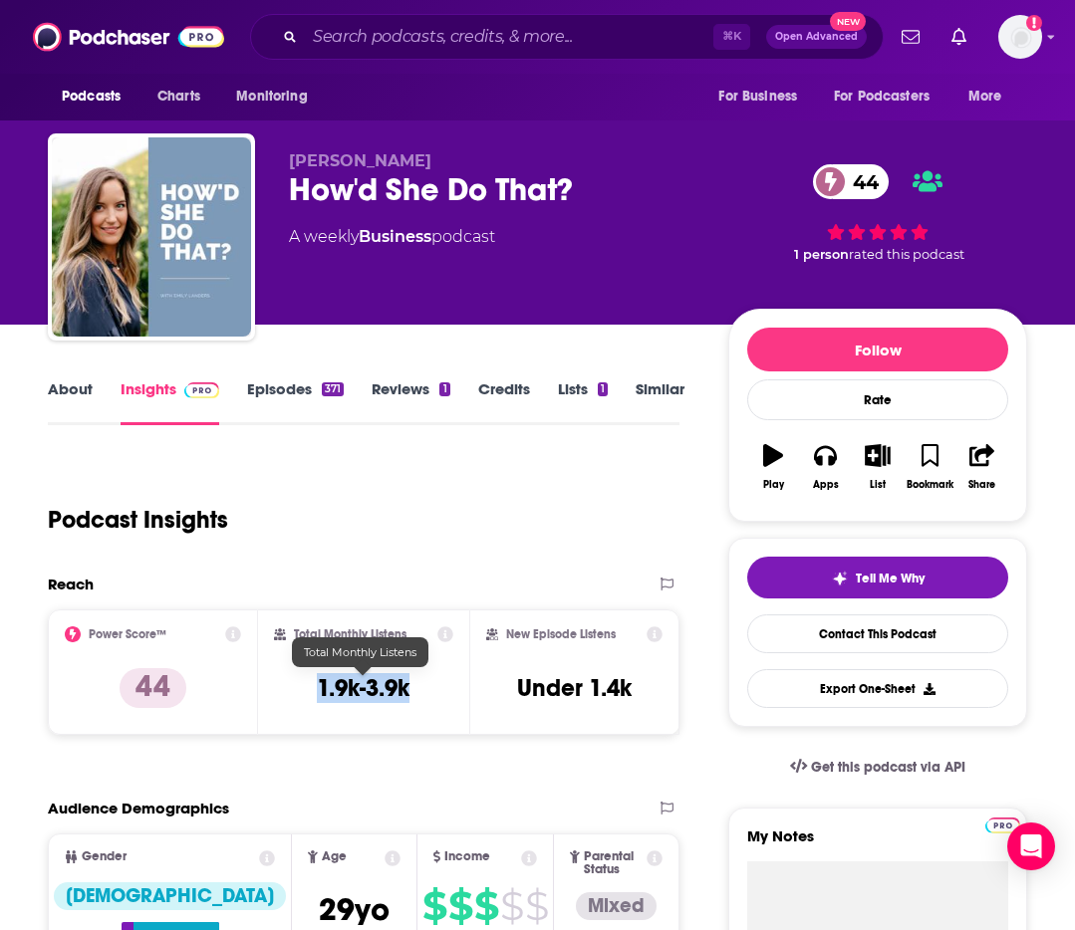
drag, startPoint x: 315, startPoint y: 692, endPoint x: 417, endPoint y: 692, distance: 102.6
click at [417, 692] on div "Total Monthly Listens 1.9k-3.9k" at bounding box center [363, 673] width 178 height 92
click at [371, 687] on h3 "1.9k-3.9k" at bounding box center [363, 688] width 93 height 30
drag, startPoint x: 431, startPoint y: 682, endPoint x: 372, endPoint y: 695, distance: 61.1
click at [372, 695] on div "Total Monthly Listens 1.9k-3.9k" at bounding box center [363, 673] width 178 height 92
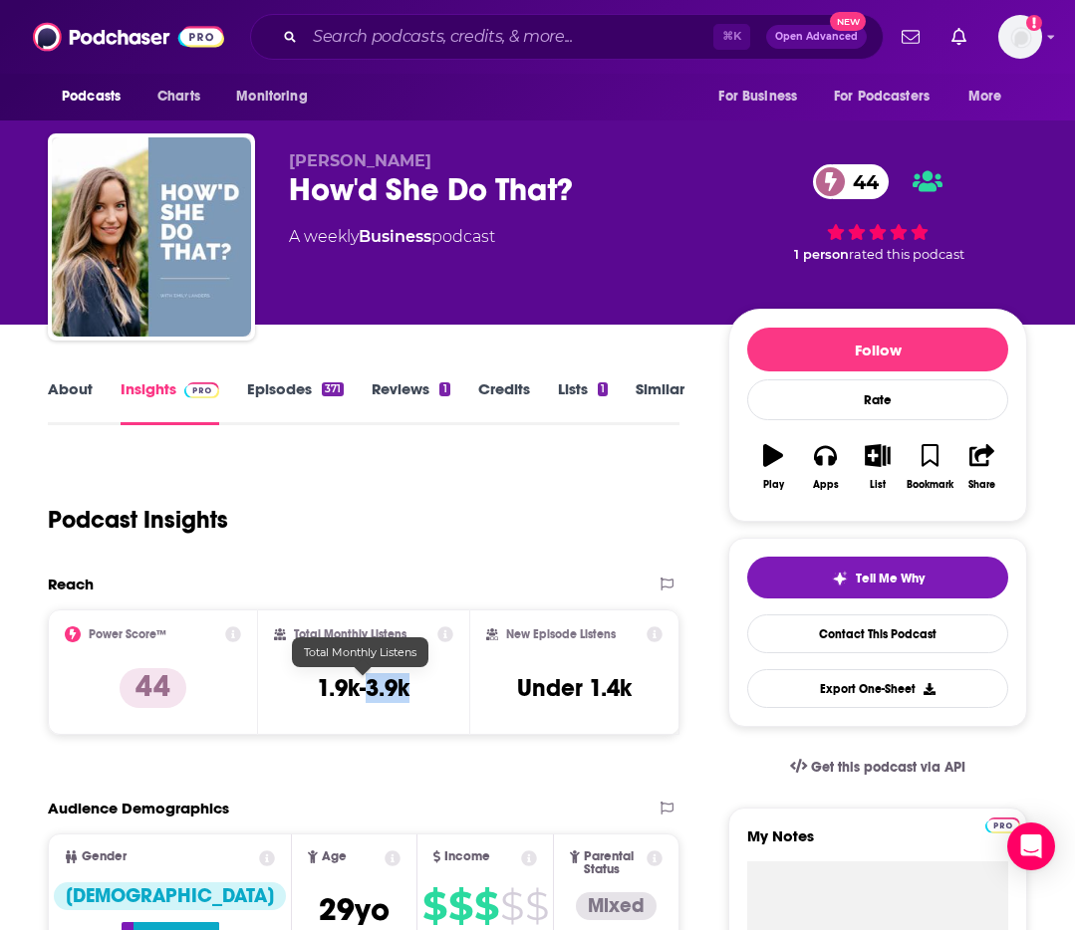
copy h3 "3.9k"
click at [466, 21] on input "Search podcasts, credits, & more..." at bounding box center [509, 37] width 408 height 32
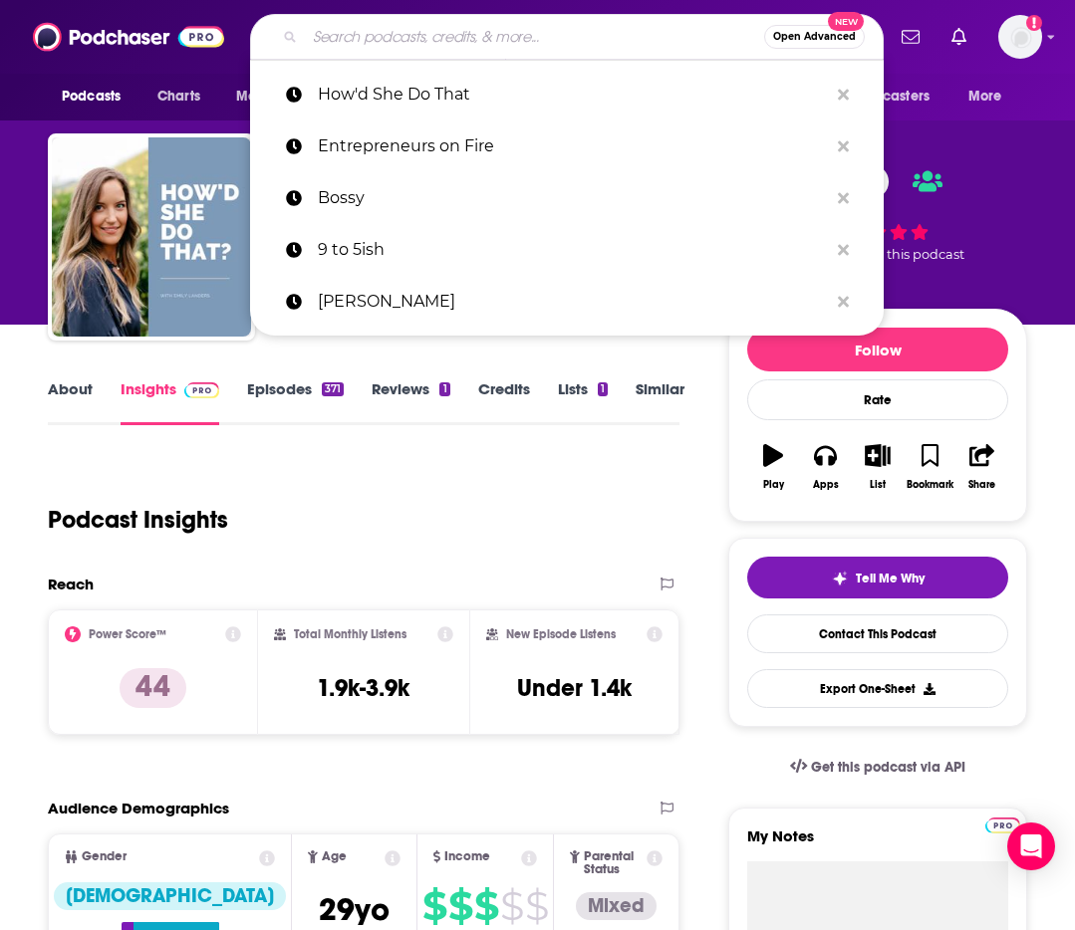
paste input "Impact Theory Tom Bilyeu"
type input "Impact Theory Tom Bilyeu"
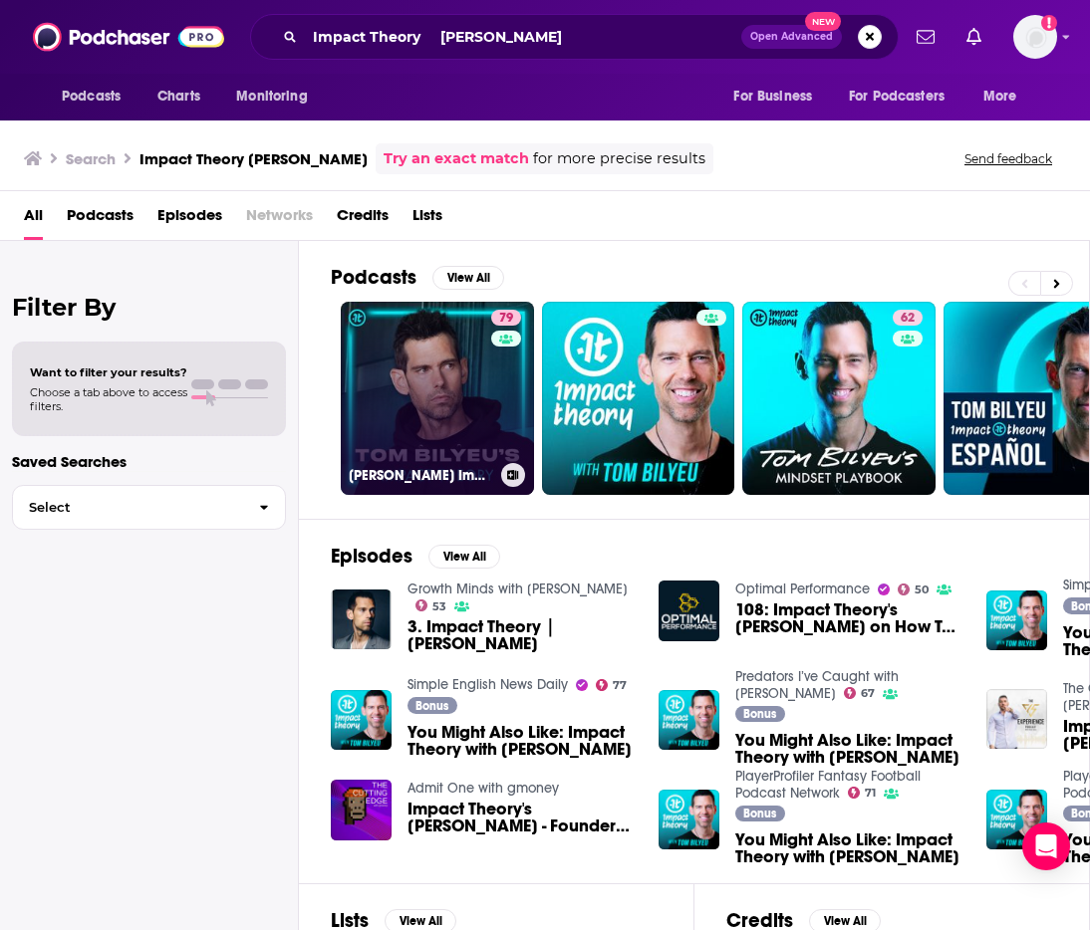
click at [405, 390] on link "79 Tom Bilyeu's Impact Theory" at bounding box center [437, 398] width 193 height 193
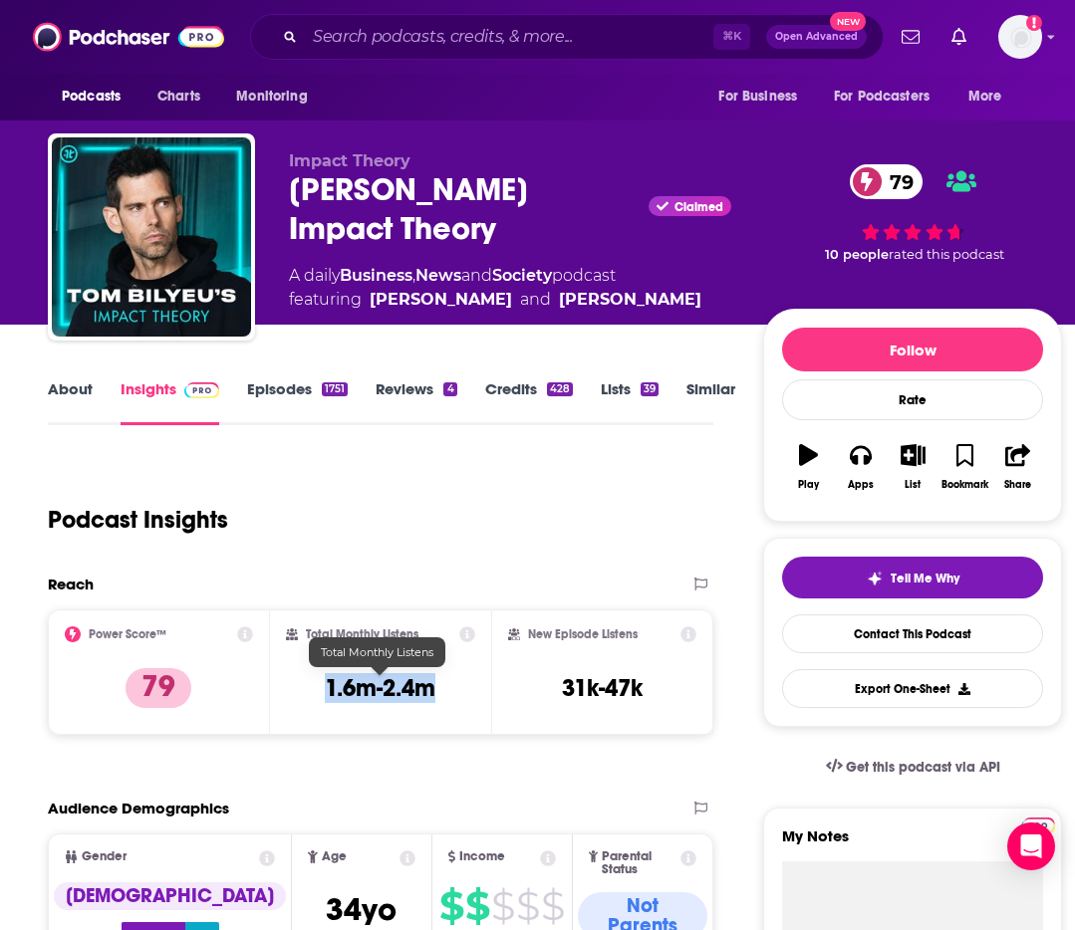
drag, startPoint x: 420, startPoint y: 691, endPoint x: 324, endPoint y: 690, distance: 96.6
click at [324, 690] on div "Total Monthly Listens 1.6m-2.4m" at bounding box center [381, 673] width 190 height 92
click at [410, 40] on input "Search podcasts, credits, & more..." at bounding box center [509, 37] width 408 height 32
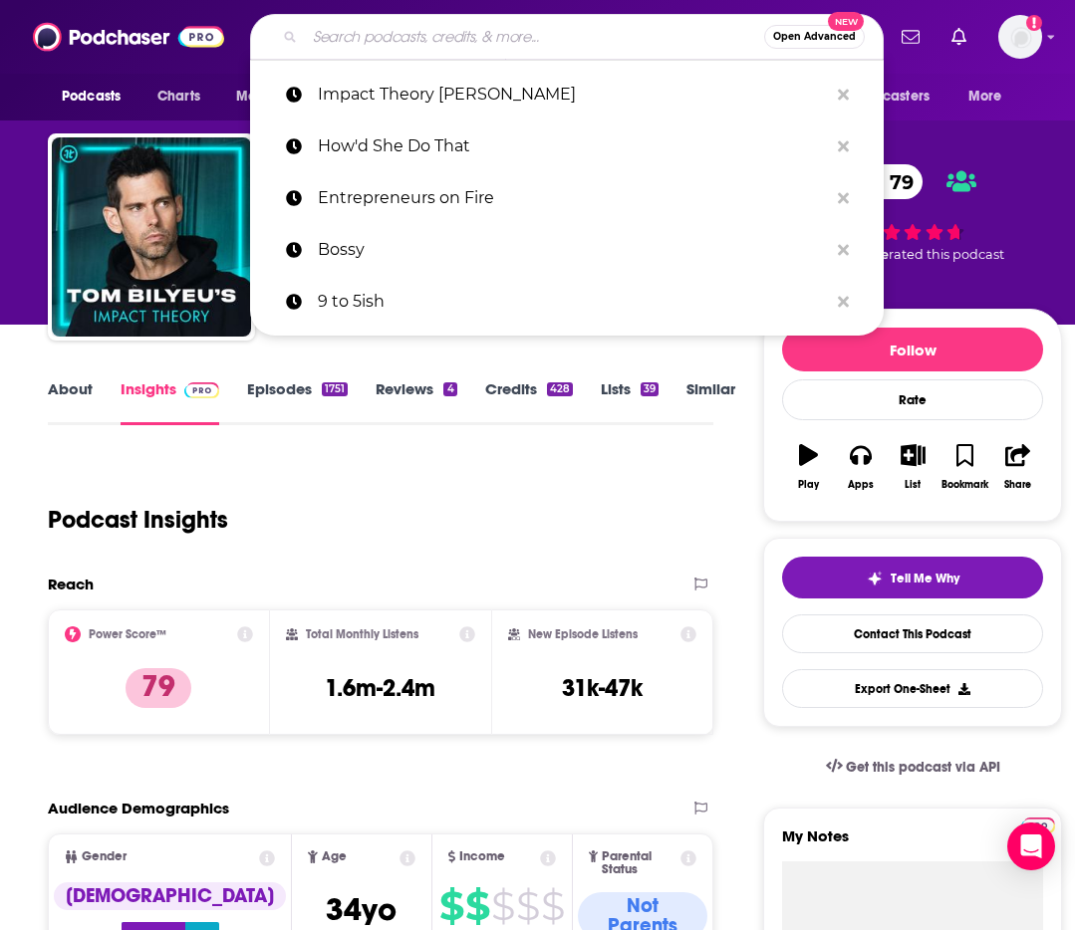
click at [410, 40] on input "Search podcasts, credits, & more..." at bounding box center [534, 37] width 459 height 32
paste input "mindbodygreen Podcast Jason Wachob"
type input "mindbodygreen Podcast Jason Wachob"
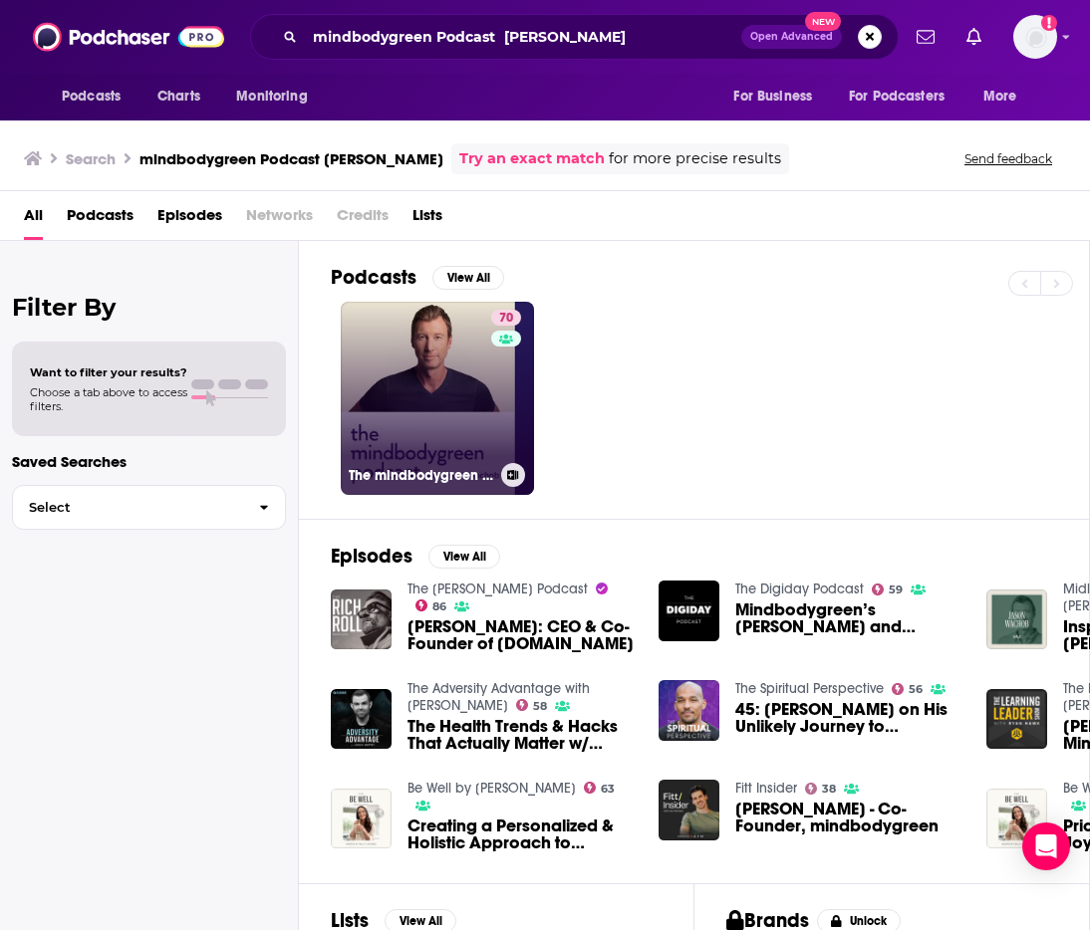
click at [459, 381] on link "70 The mindbodygreen Podcast" at bounding box center [437, 398] width 193 height 193
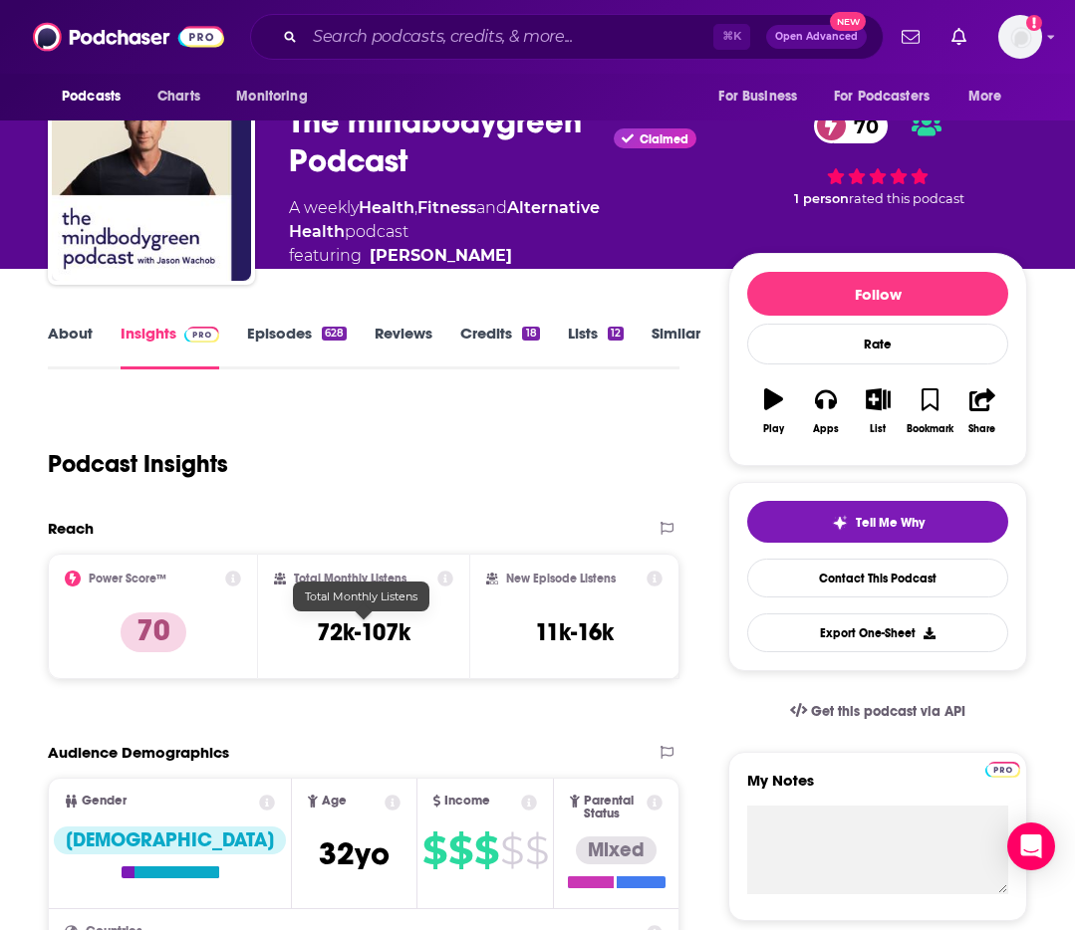
scroll to position [85, 0]
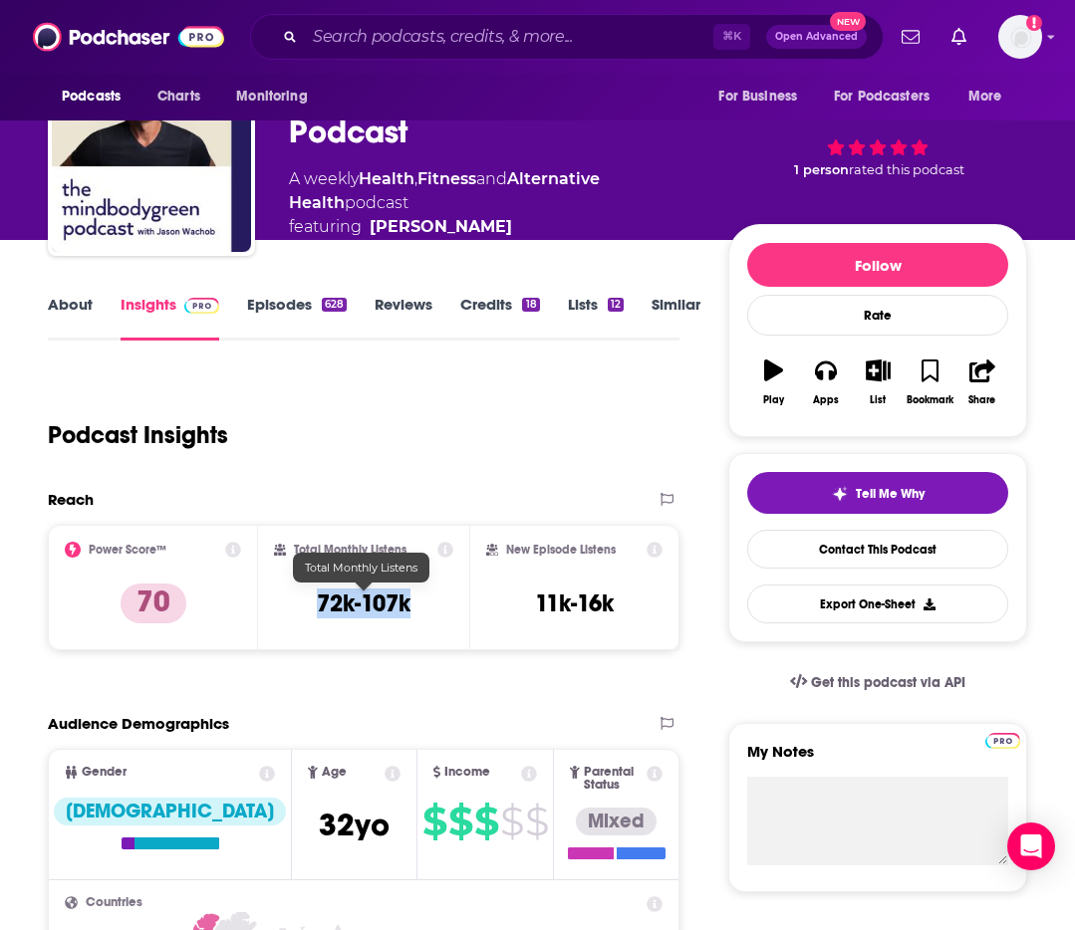
drag, startPoint x: 340, startPoint y: 599, endPoint x: 421, endPoint y: 605, distance: 81.9
click at [421, 605] on div "Total Monthly Listens 72k-107k" at bounding box center [363, 588] width 178 height 92
copy h3 "72k-107k"
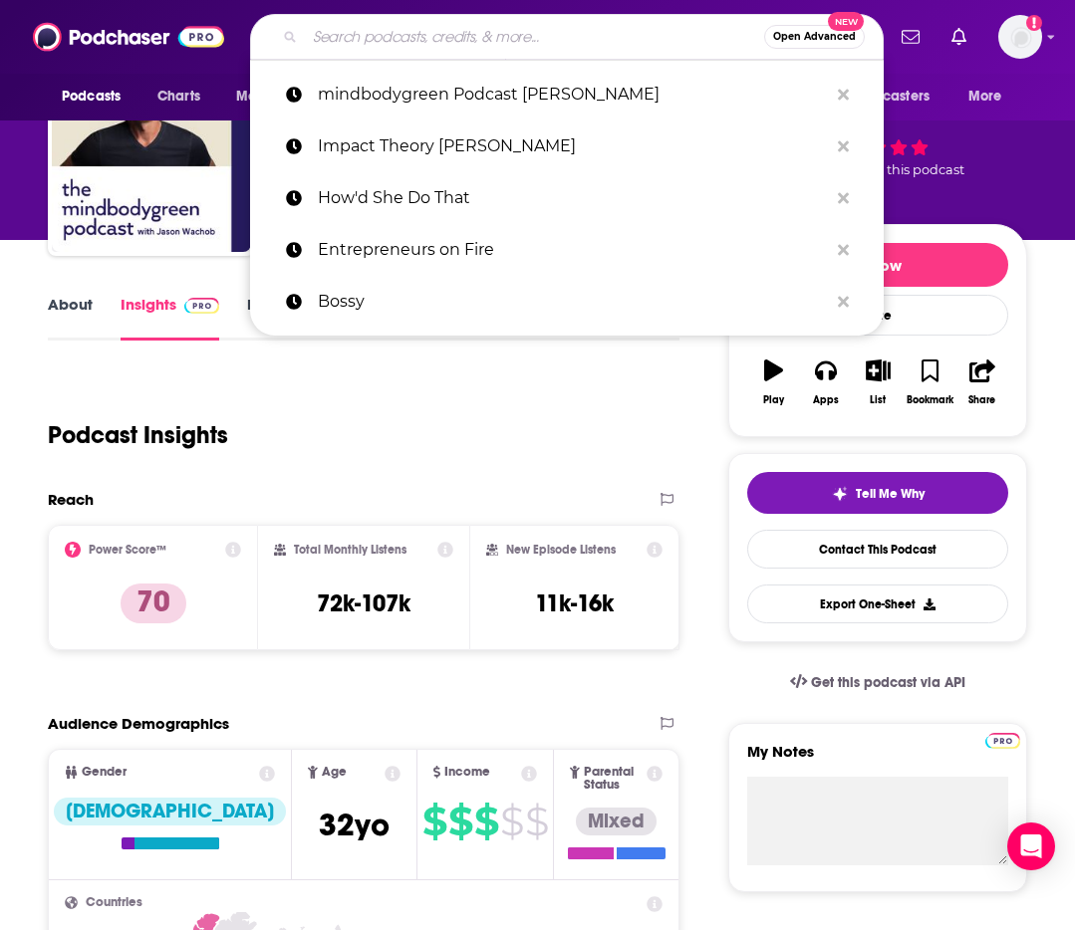
click at [419, 37] on input "Search podcasts, credits, & more..." at bounding box center [534, 37] width 459 height 32
paste input "Model Health Show"
type input "Model Health Show"
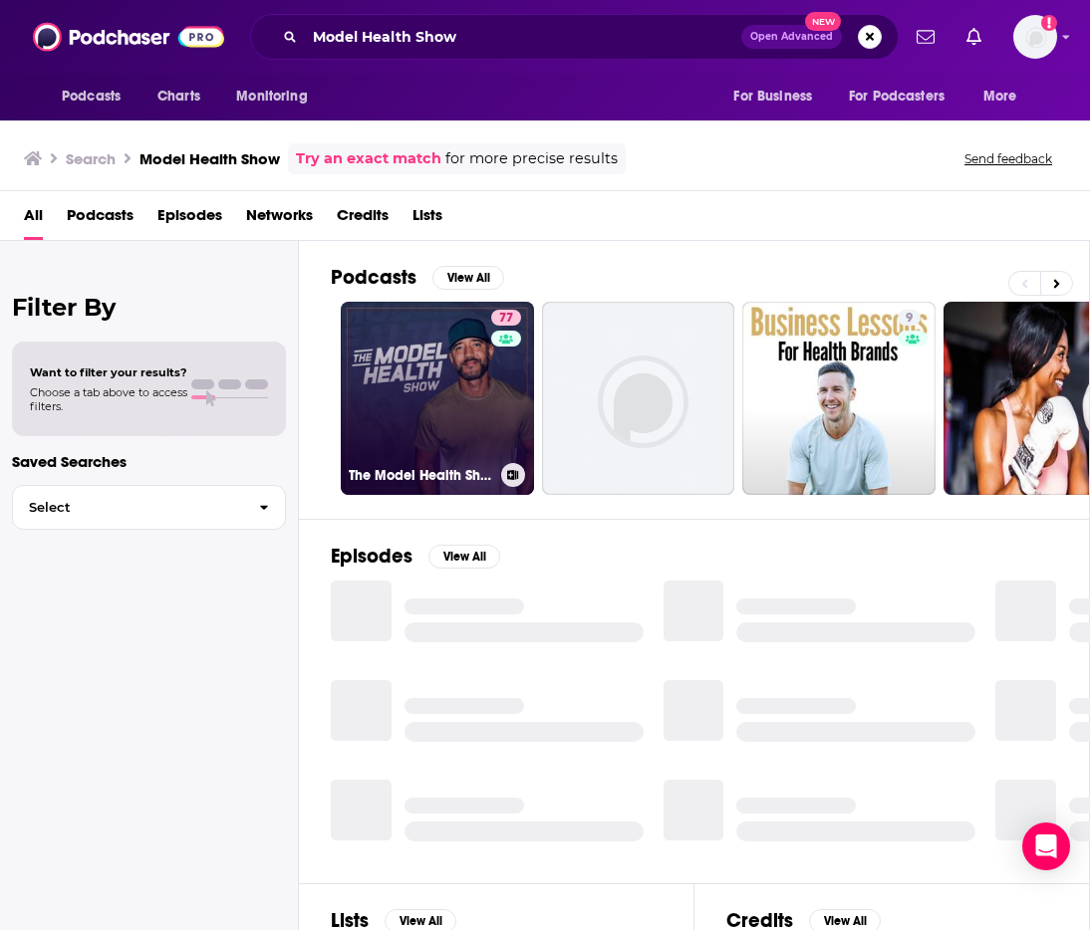
click at [440, 374] on link "77 The Model Health Show" at bounding box center [437, 398] width 193 height 193
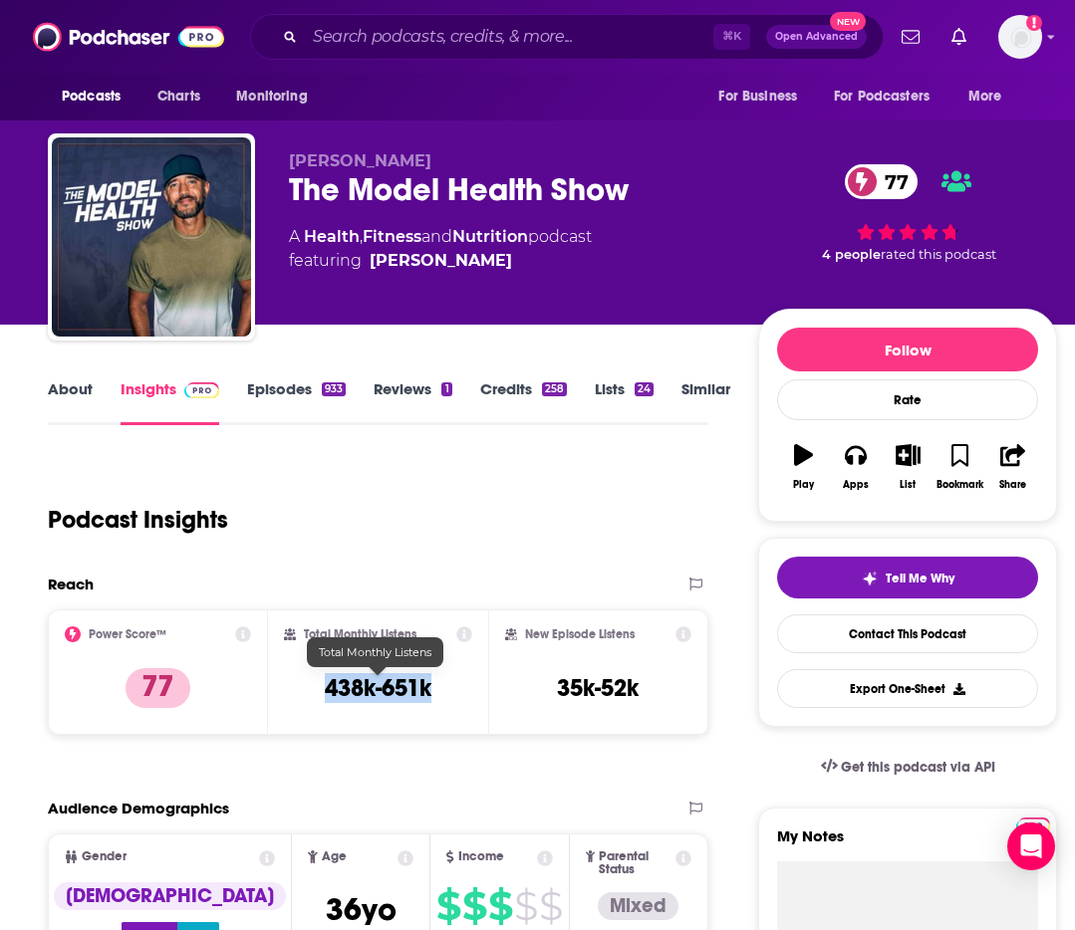
drag, startPoint x: 329, startPoint y: 689, endPoint x: 458, endPoint y: 693, distance: 129.5
click at [462, 691] on div "Total Monthly Listens 438k-651k" at bounding box center [378, 673] width 188 height 92
copy h3 "438k-651k"
click at [390, 40] on input "Search podcasts, credits, & more..." at bounding box center [509, 37] width 408 height 32
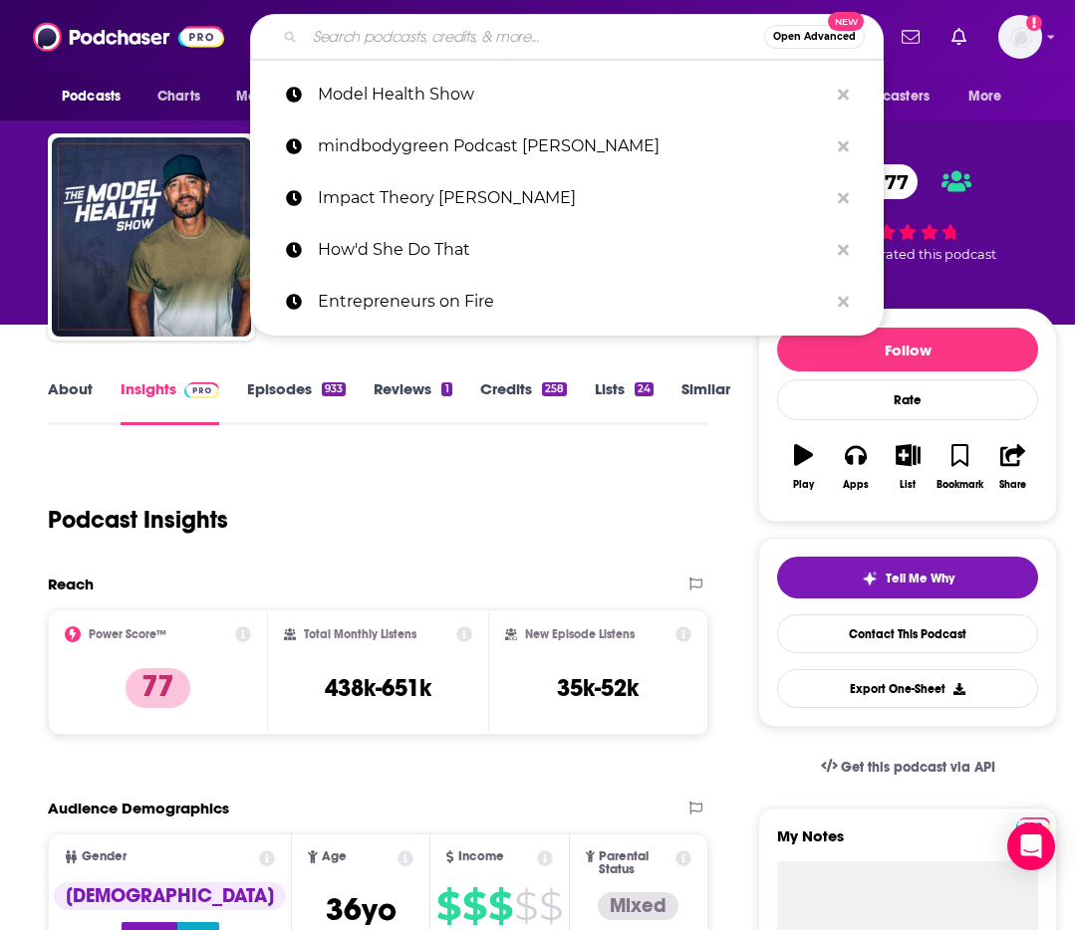
click at [390, 40] on input "Search podcasts, credits, & more..." at bounding box center [534, 37] width 459 height 32
paste input "My First Million"
type input "My First Million"
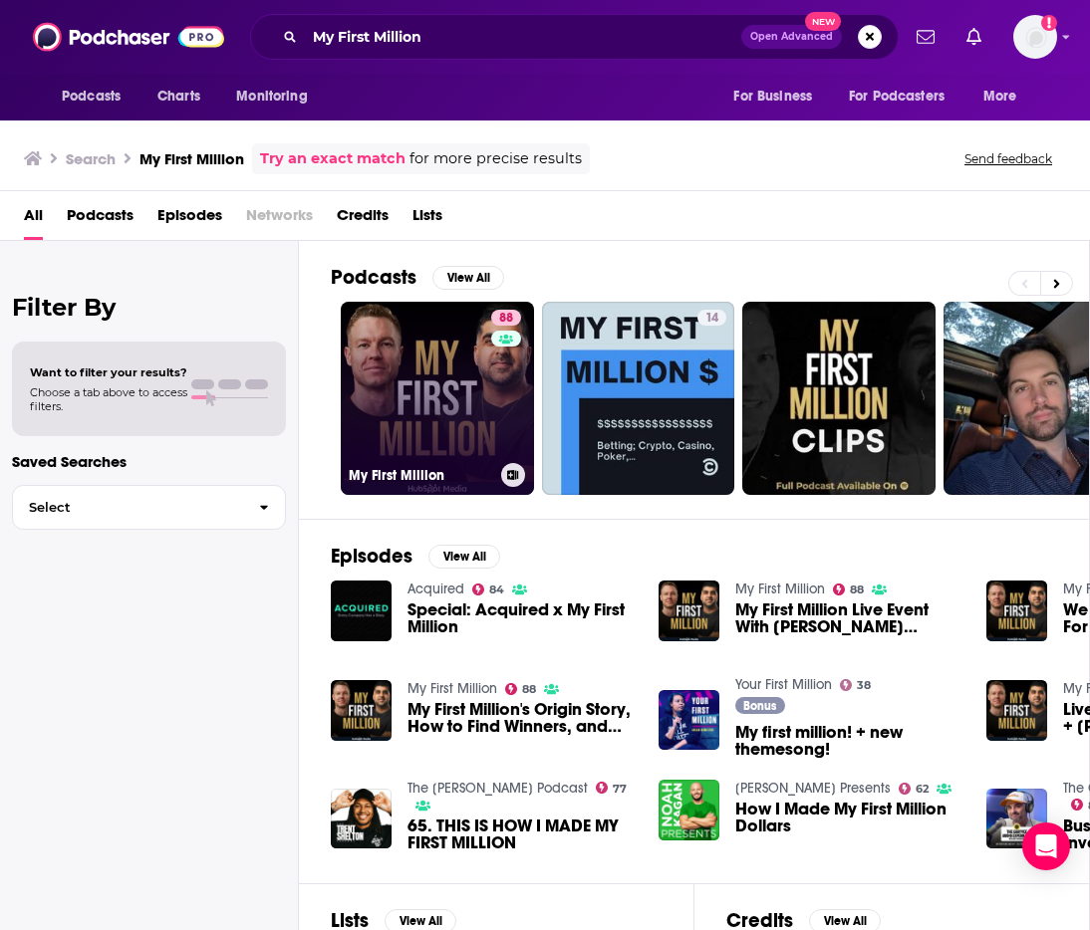
click at [434, 389] on link "88 My First Million" at bounding box center [437, 398] width 193 height 193
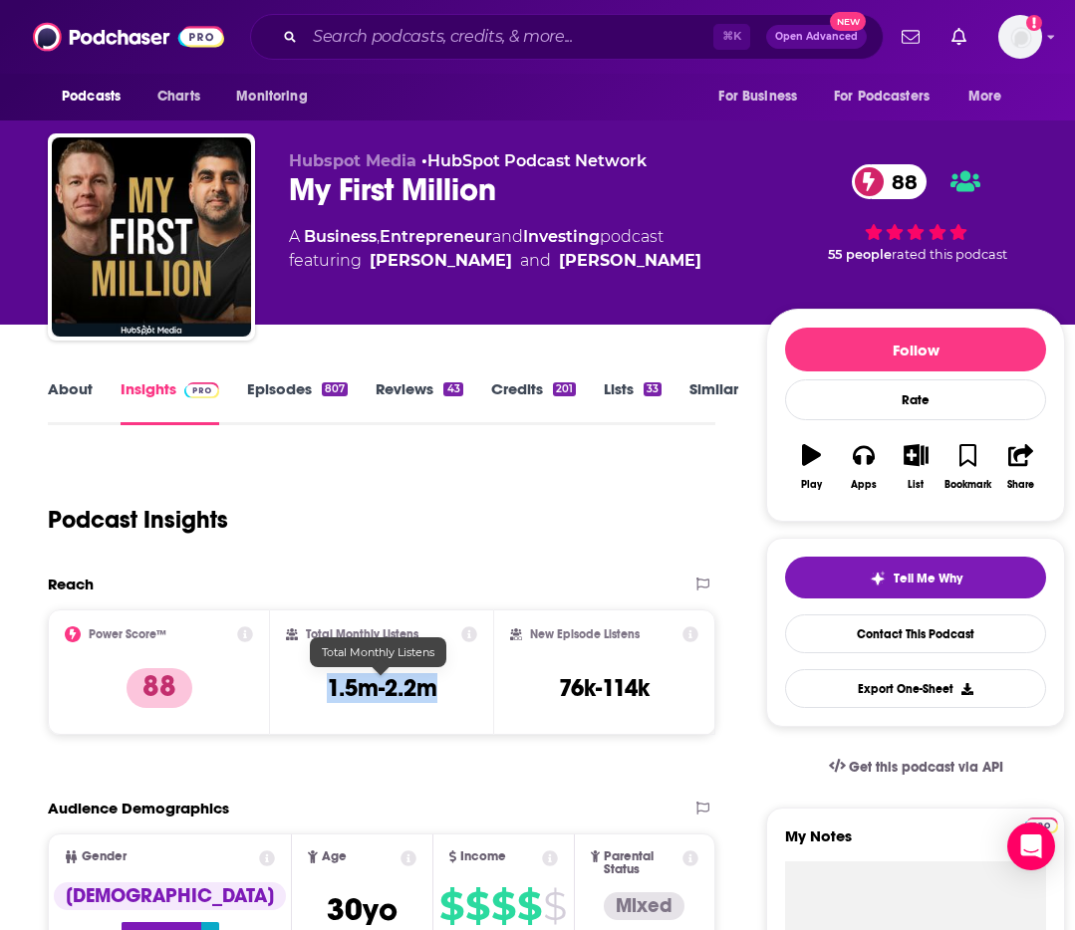
drag, startPoint x: 392, startPoint y: 682, endPoint x: 454, endPoint y: 686, distance: 61.9
click at [453, 686] on div "Total Monthly Listens 1.5m-2.2m" at bounding box center [381, 673] width 190 height 92
click at [410, 43] on input "Search podcasts, credits, & more..." at bounding box center [509, 37] width 408 height 32
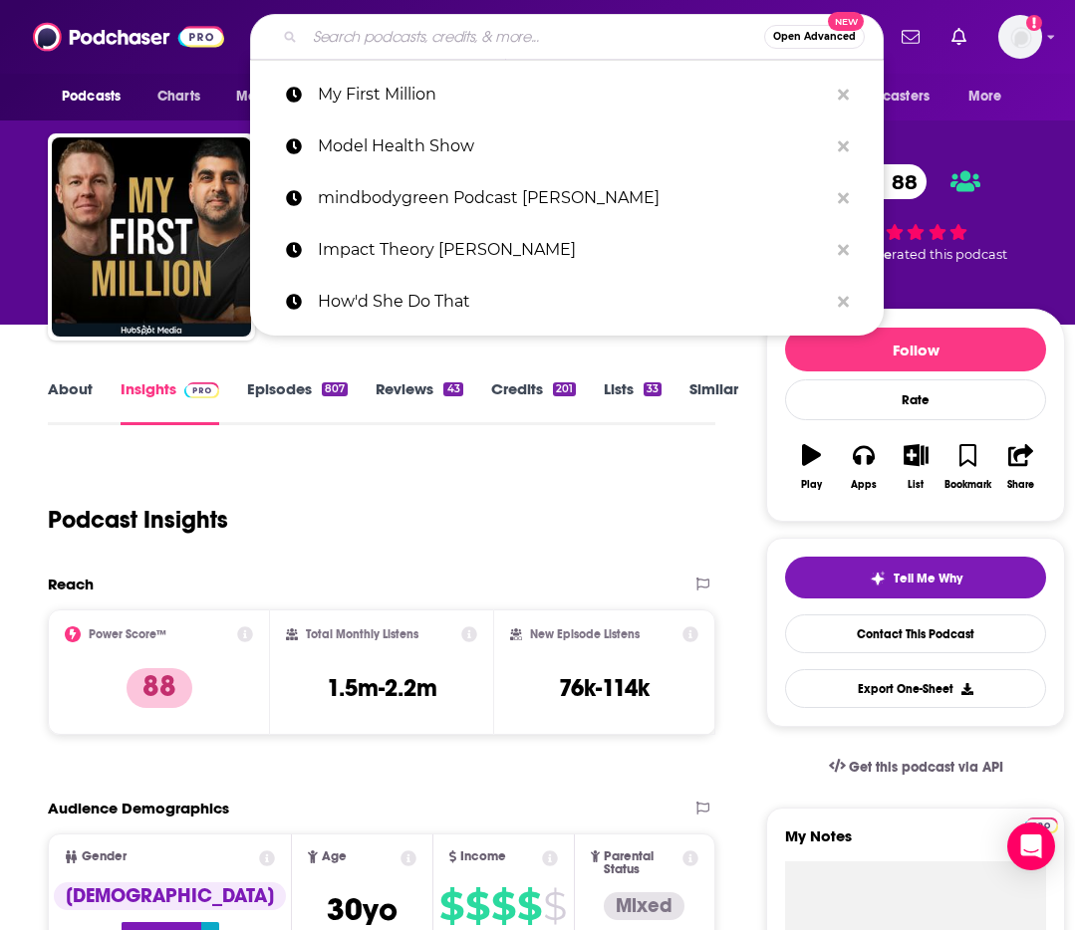
paste input "She Pivots Emily Tisch Sussman"
type input "She Pivots Emily Tisch Sussman"
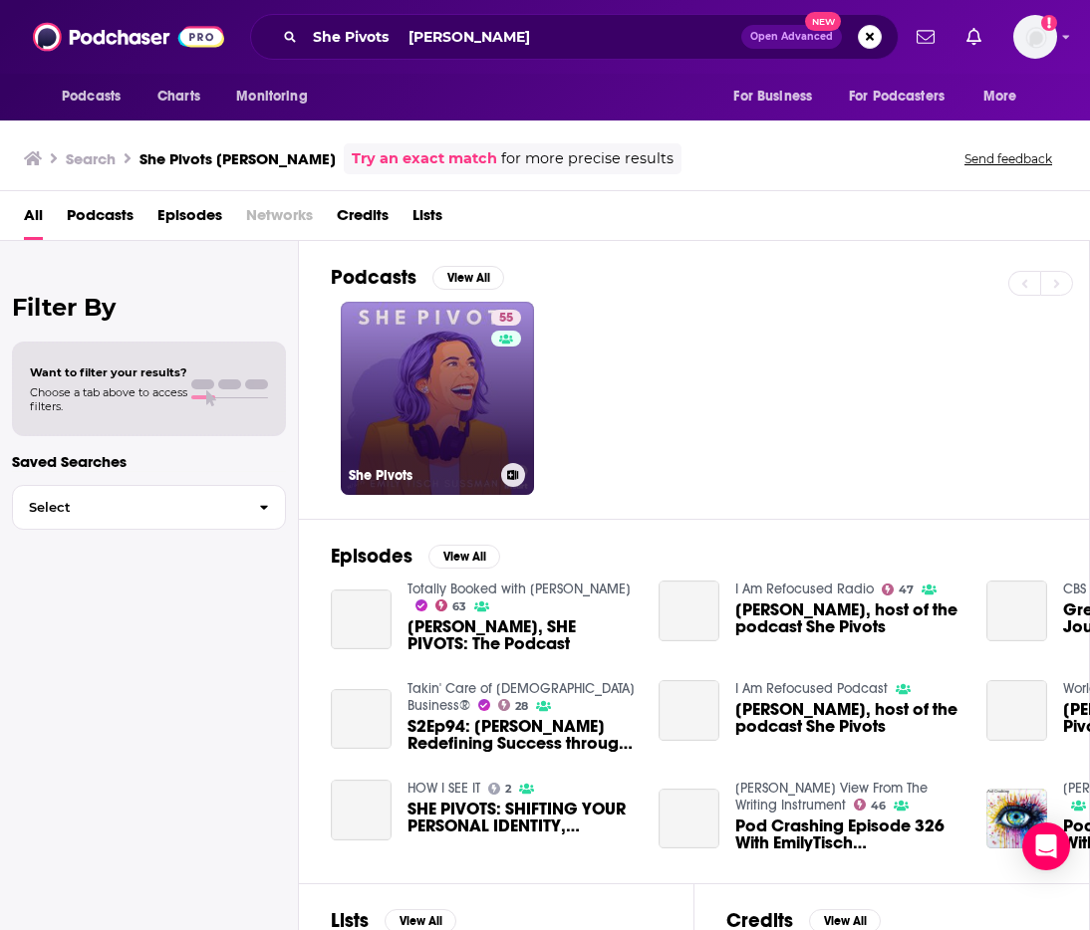
click at [408, 371] on link "55 She Pivots" at bounding box center [437, 398] width 193 height 193
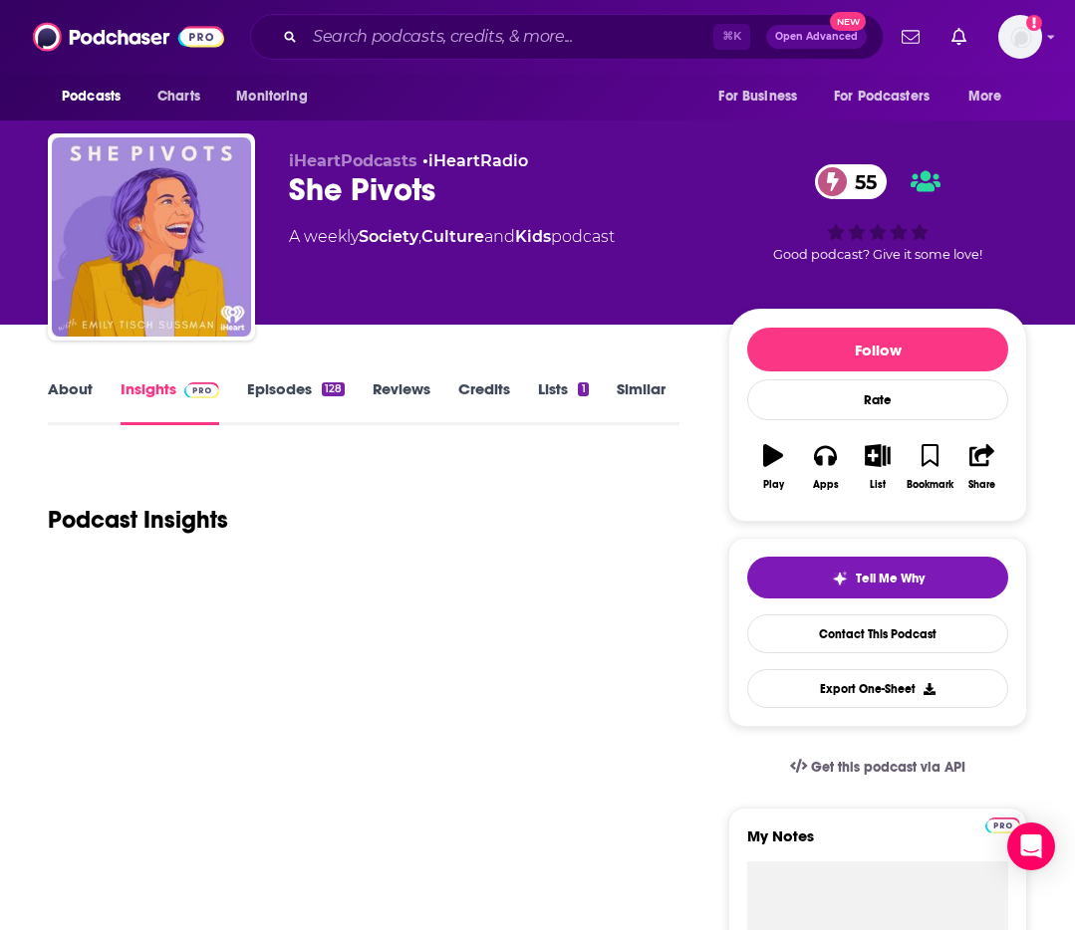
click at [297, 397] on link "Episodes 128" at bounding box center [296, 402] width 98 height 46
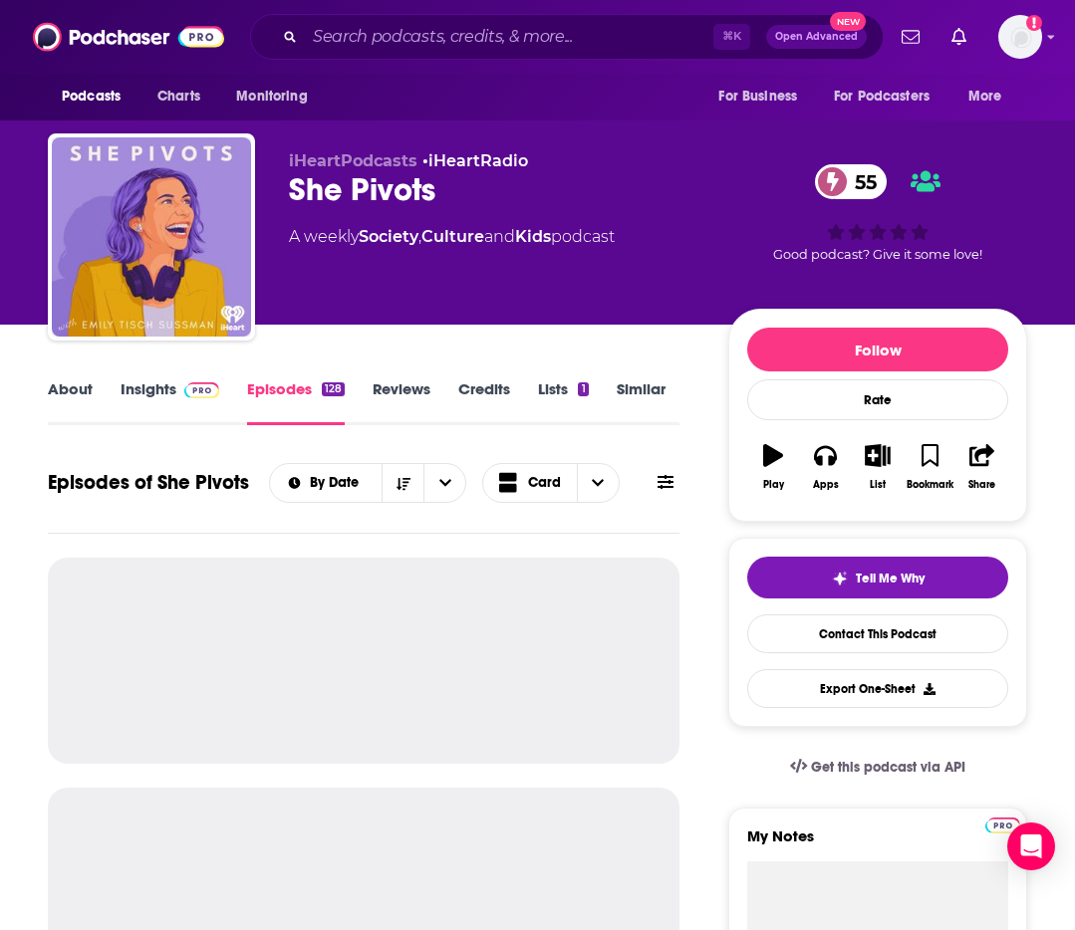
click at [158, 385] on link "Insights" at bounding box center [170, 402] width 99 height 46
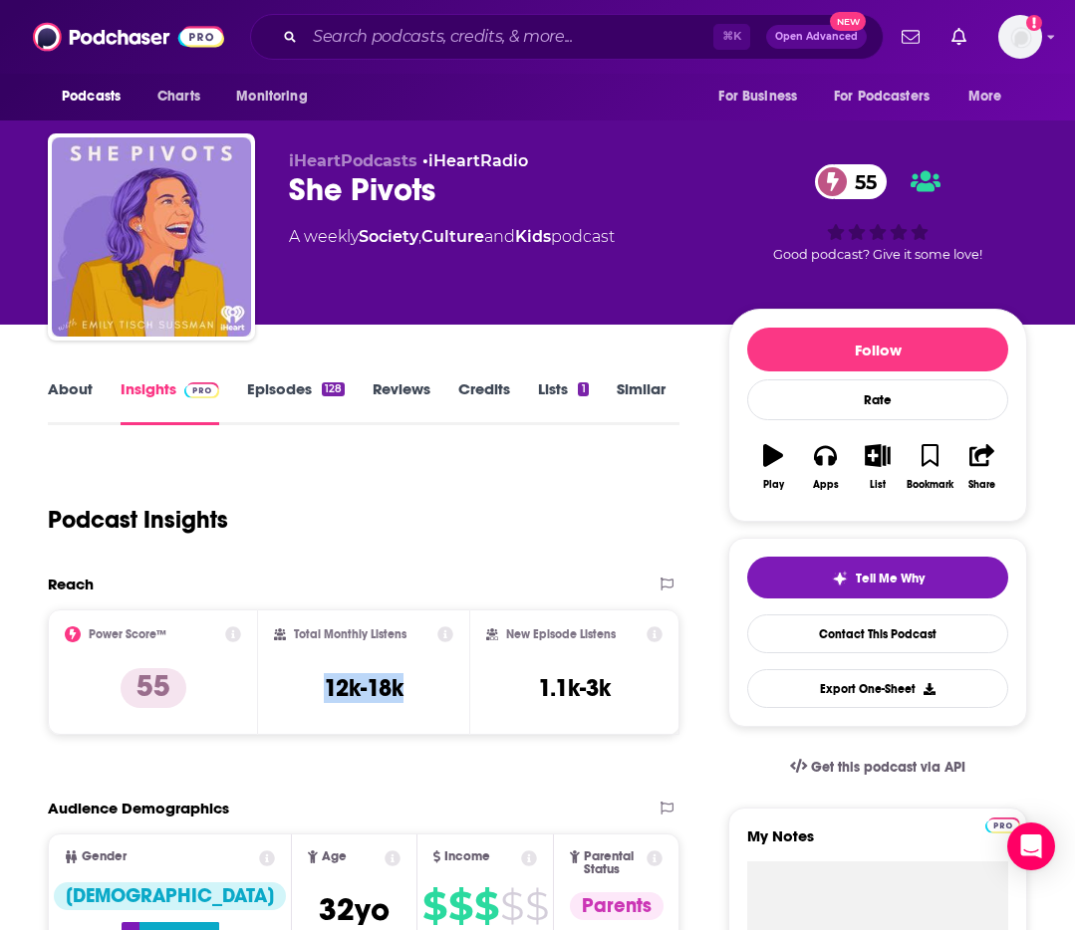
drag, startPoint x: 322, startPoint y: 691, endPoint x: 429, endPoint y: 694, distance: 107.6
click at [429, 694] on div "Total Monthly Listens 12k-18k" at bounding box center [363, 673] width 178 height 92
click at [466, 21] on input "Search podcasts, credits, & more..." at bounding box center [509, 37] width 408 height 32
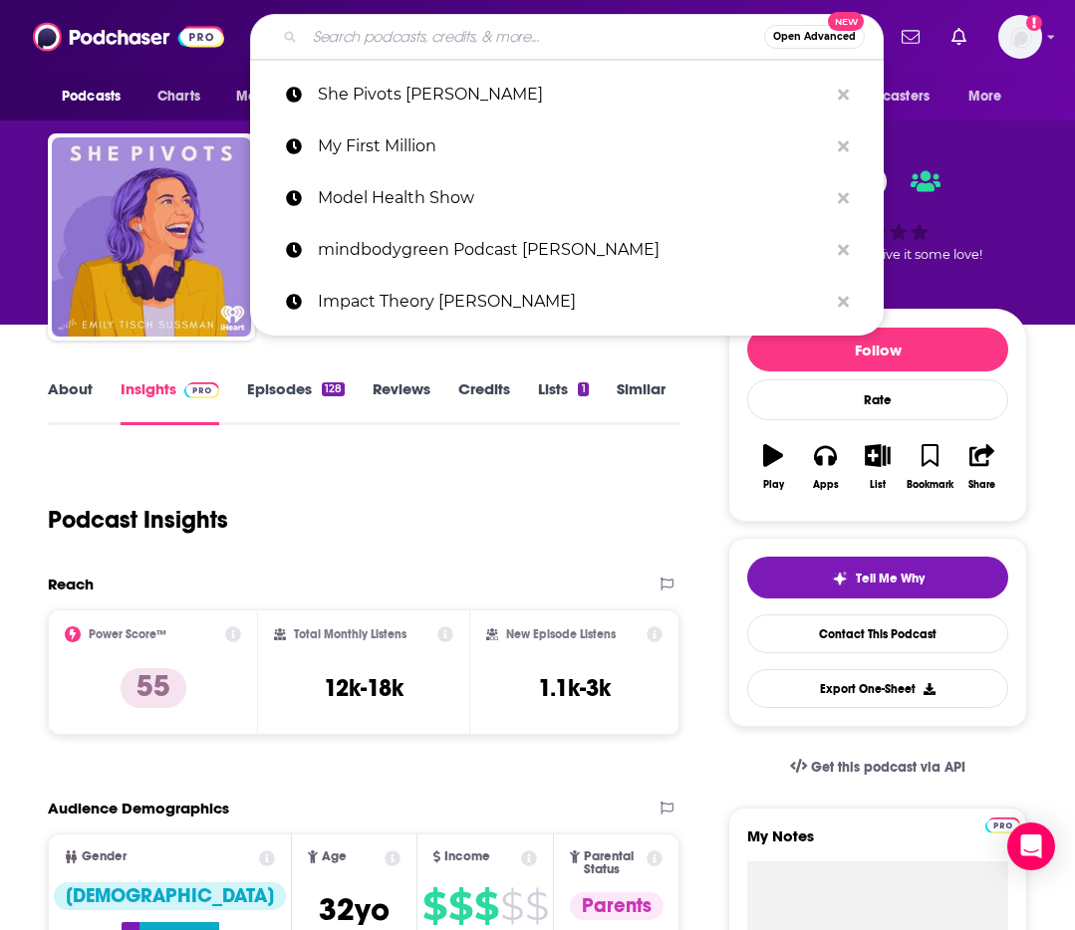
paste input "Taste of Taylor Taylor Strecker"
type input "Taste of Taylor Taylor Strecker"
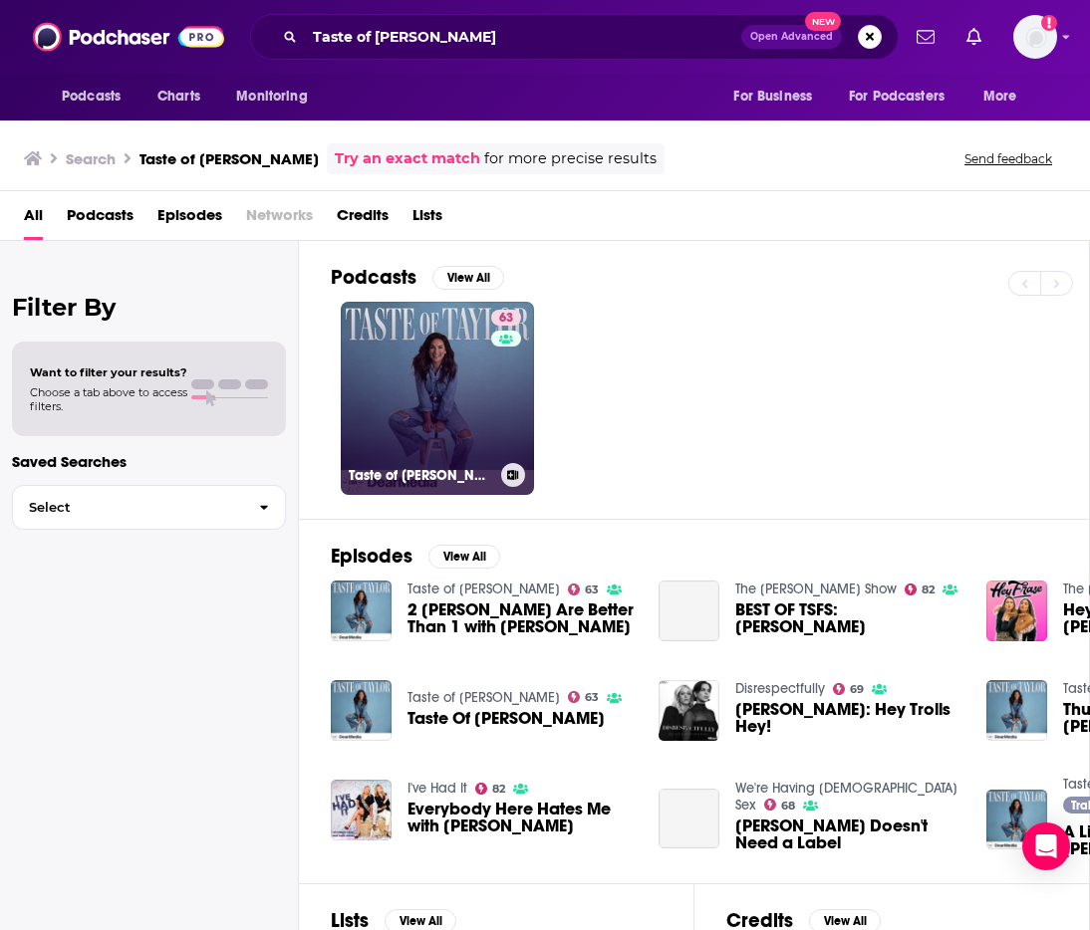
click at [405, 354] on link "63 Taste of Taylor" at bounding box center [437, 398] width 193 height 193
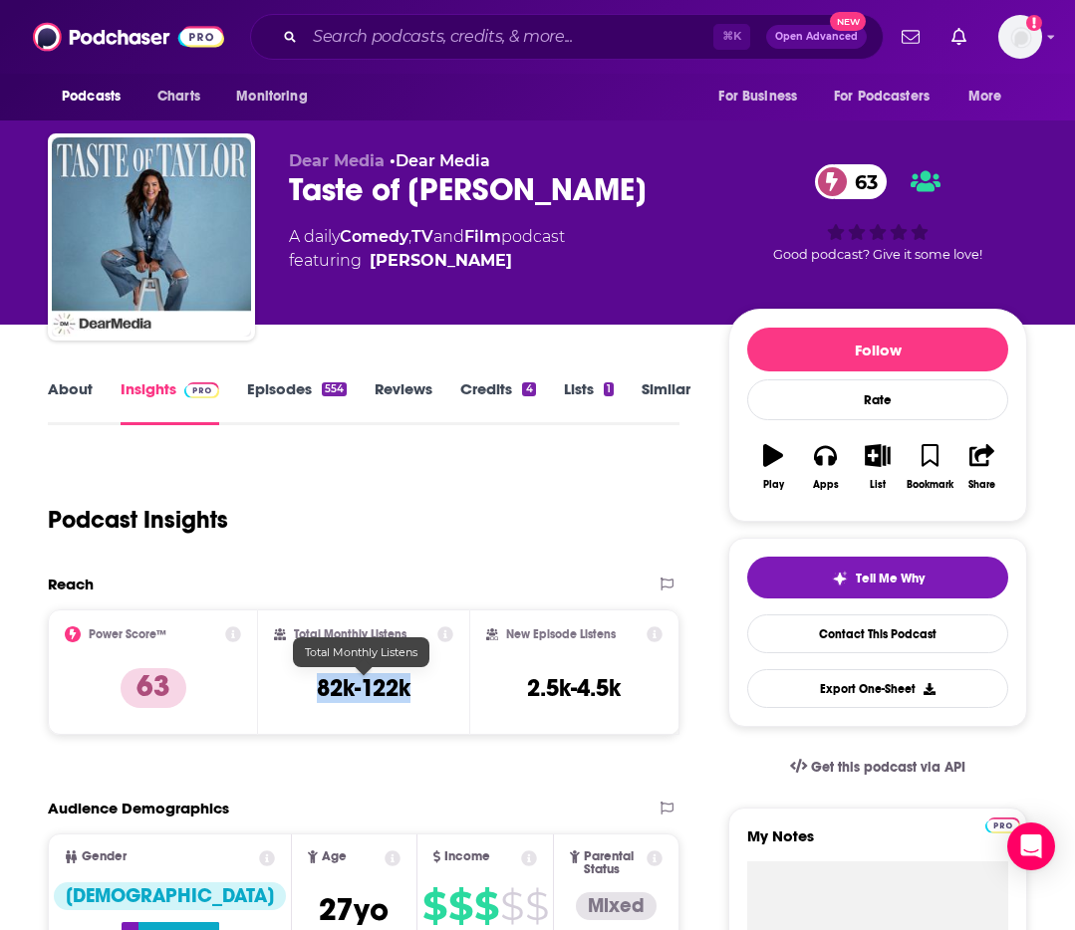
drag, startPoint x: 322, startPoint y: 686, endPoint x: 462, endPoint y: 703, distance: 141.5
click at [461, 703] on div "Total Monthly Listens 82k-122k" at bounding box center [363, 673] width 210 height 126
click at [399, 37] on input "Search podcasts, credits, & more..." at bounding box center [509, 37] width 408 height 32
click at [398, 37] on input "Search podcasts, credits, & more..." at bounding box center [509, 37] width 408 height 32
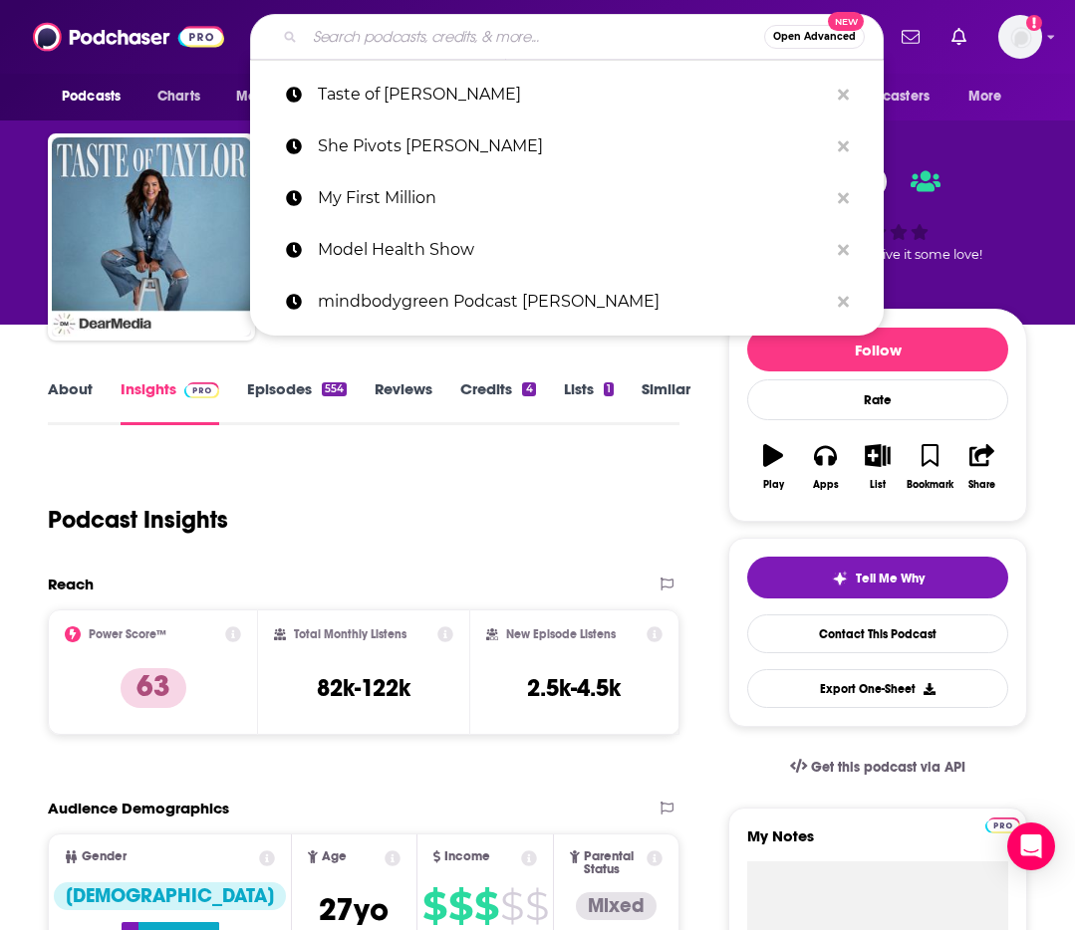
paste input "Ten Percent Happier Dan Harris"
type input "Ten Percent Happier Dan Harris"
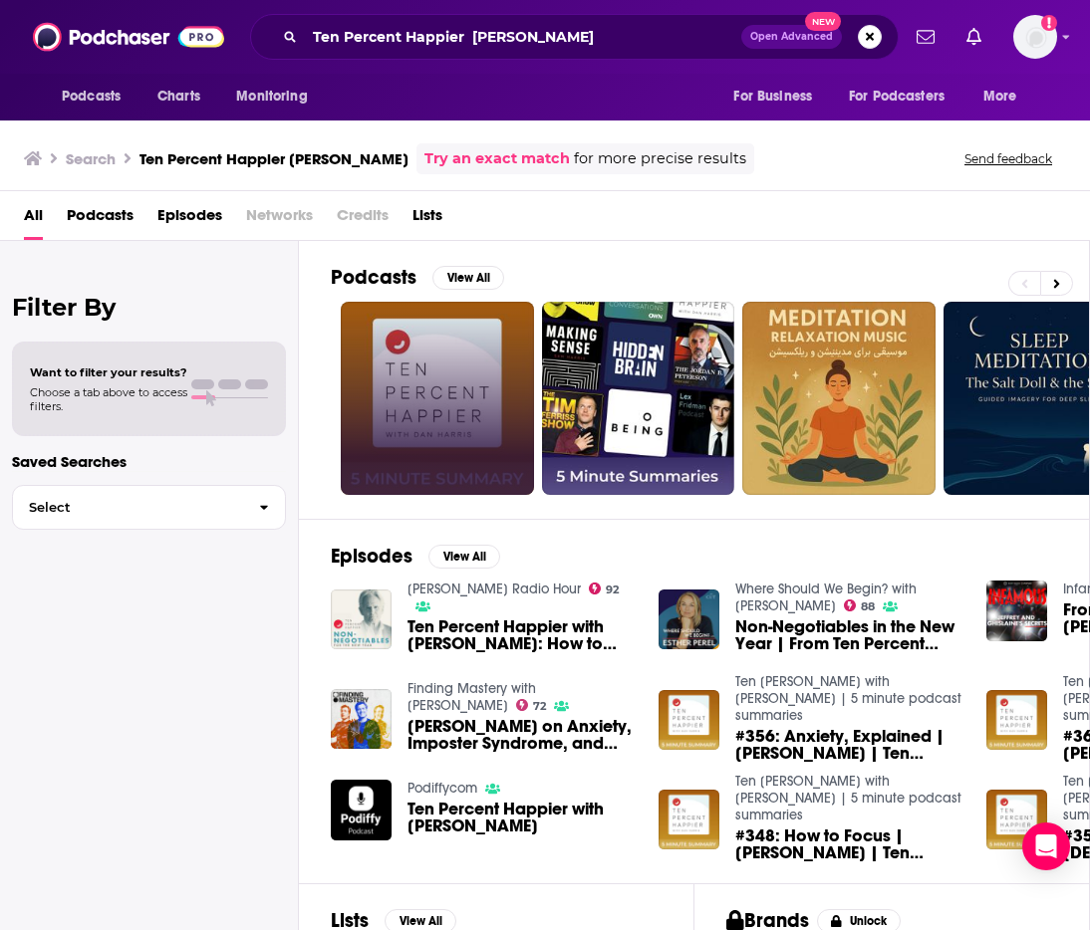
click at [421, 357] on link at bounding box center [437, 398] width 193 height 193
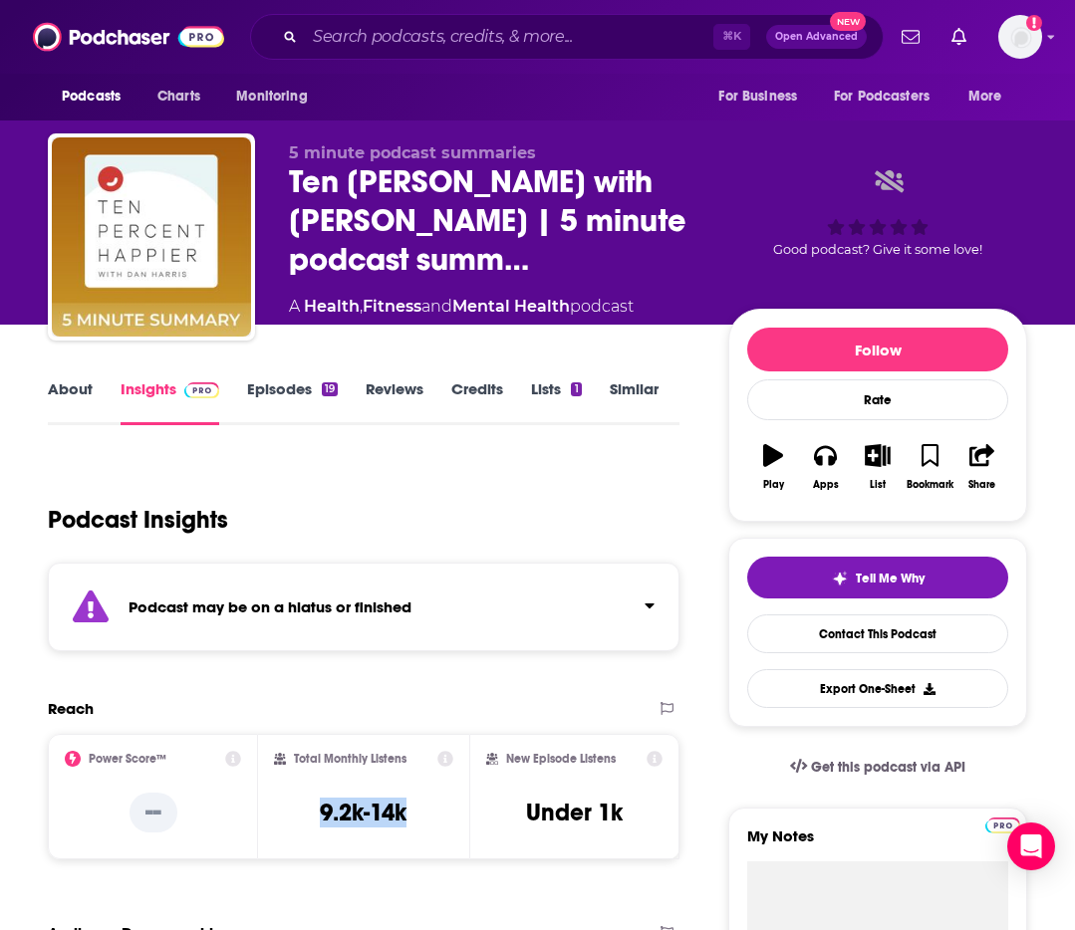
drag, startPoint x: 318, startPoint y: 818, endPoint x: 408, endPoint y: 809, distance: 91.1
click at [408, 809] on div "Total Monthly Listens 9.2k-14k" at bounding box center [363, 797] width 178 height 92
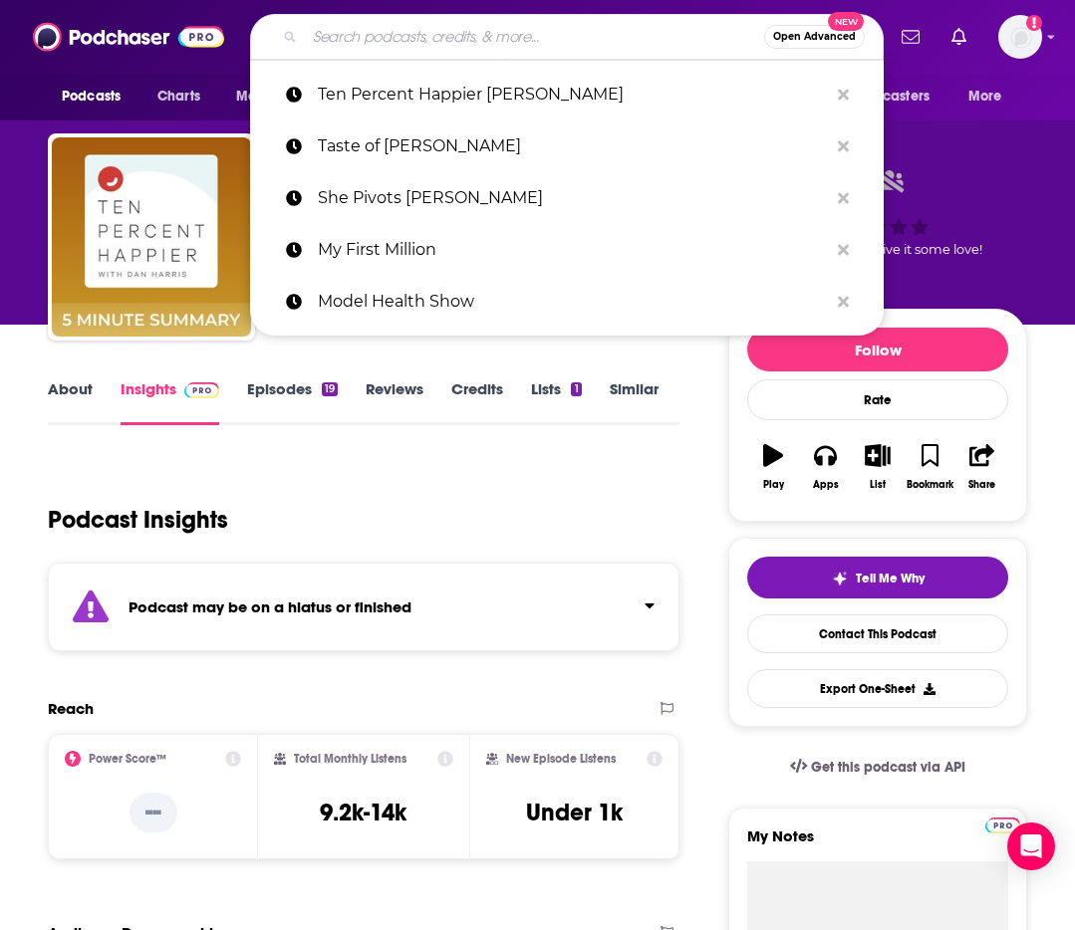
click at [437, 43] on input "Search podcasts, credits, & more..." at bounding box center [534, 37] width 459 height 32
paste input "The Diary of a CEO Steven Bartlett"
type input "The Diary of a CEO Steven Bartlett"
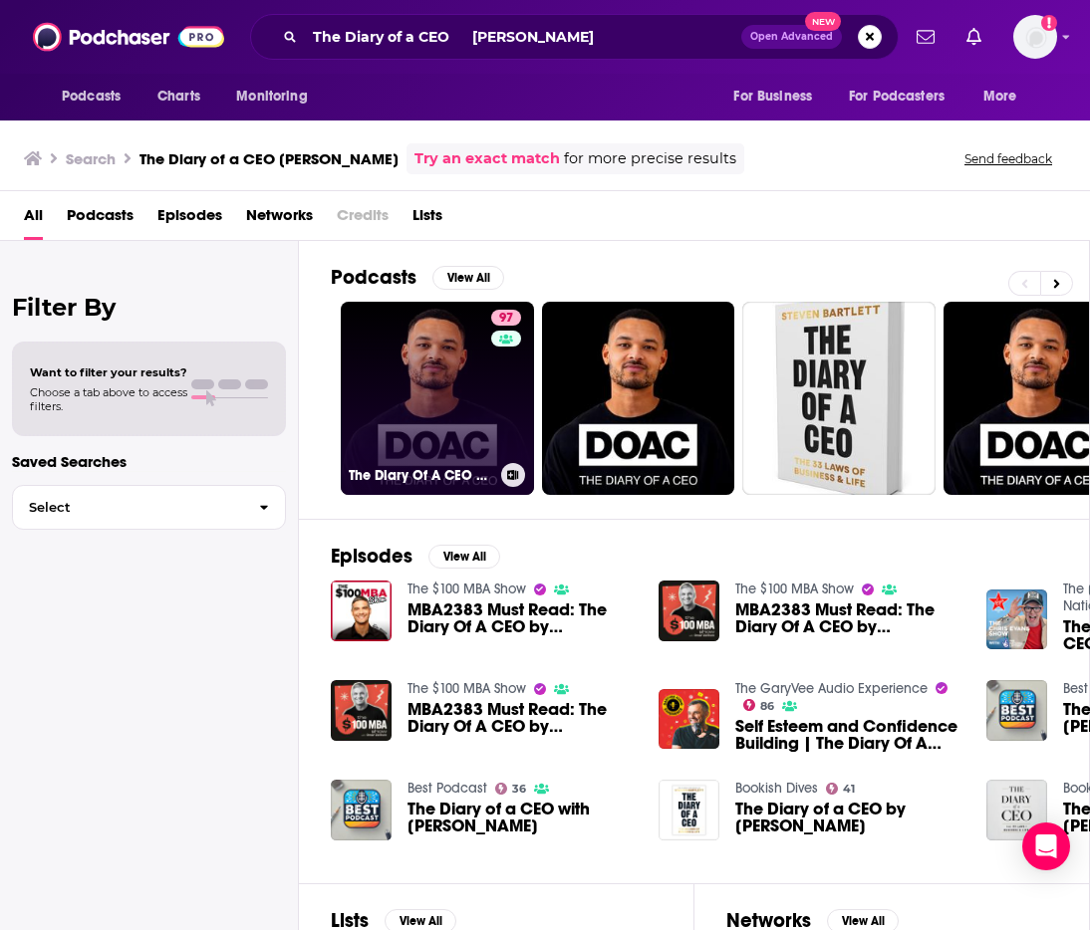
click at [414, 367] on link "97 The Diary Of A CEO with Steven Bartlett" at bounding box center [437, 398] width 193 height 193
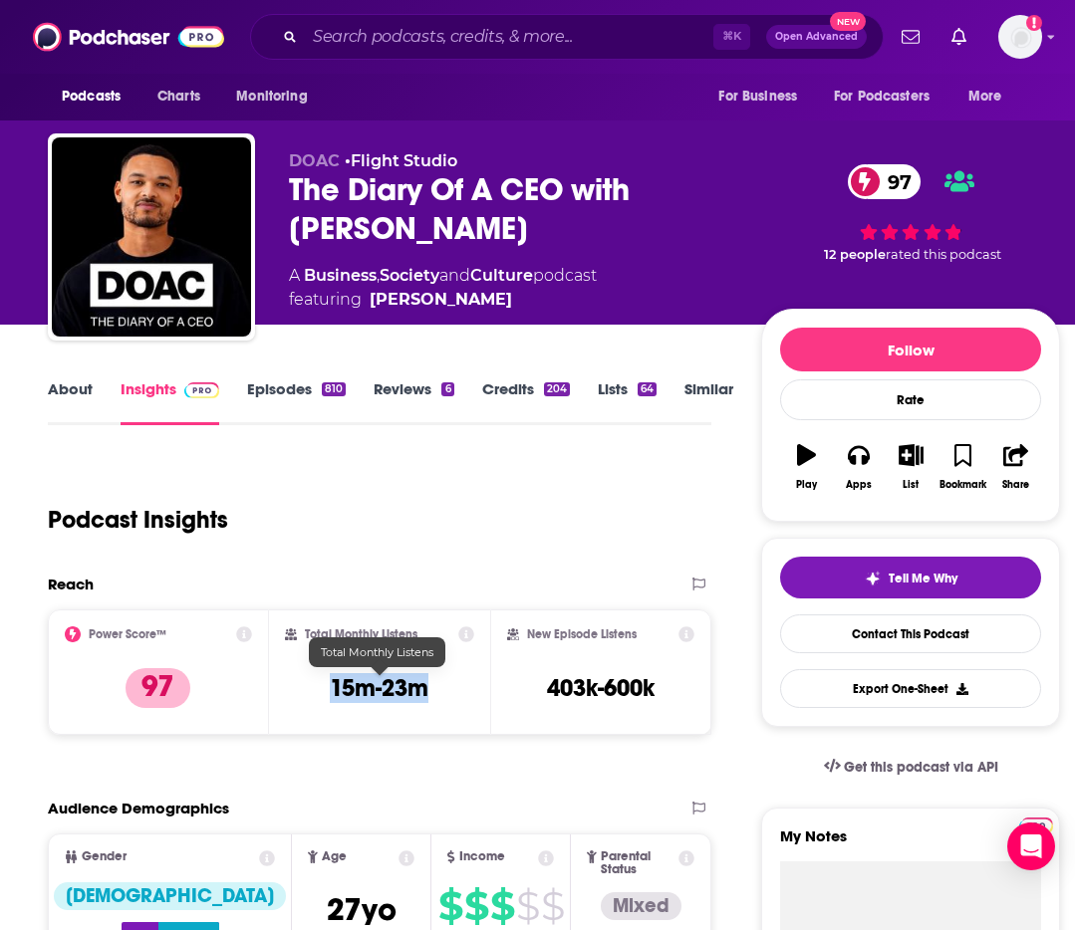
drag, startPoint x: 334, startPoint y: 698, endPoint x: 453, endPoint y: 680, distance: 120.9
click at [453, 680] on div "Total Monthly Listens 15m-23m" at bounding box center [379, 673] width 189 height 92
click at [441, 45] on input "Search podcasts, credits, & more..." at bounding box center [509, 37] width 408 height 32
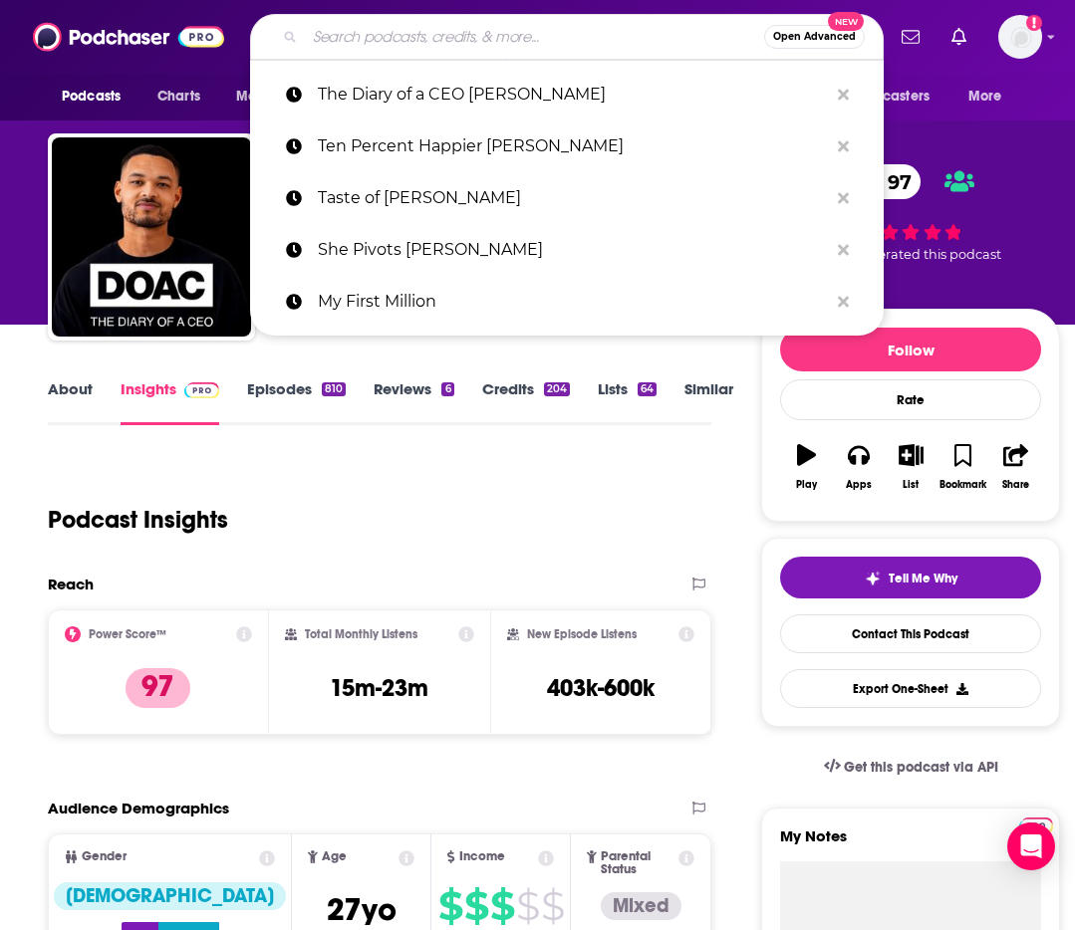
paste input "The School of Greatness Lewis Howes"
type input "The School of Greatness Lewis Howes"
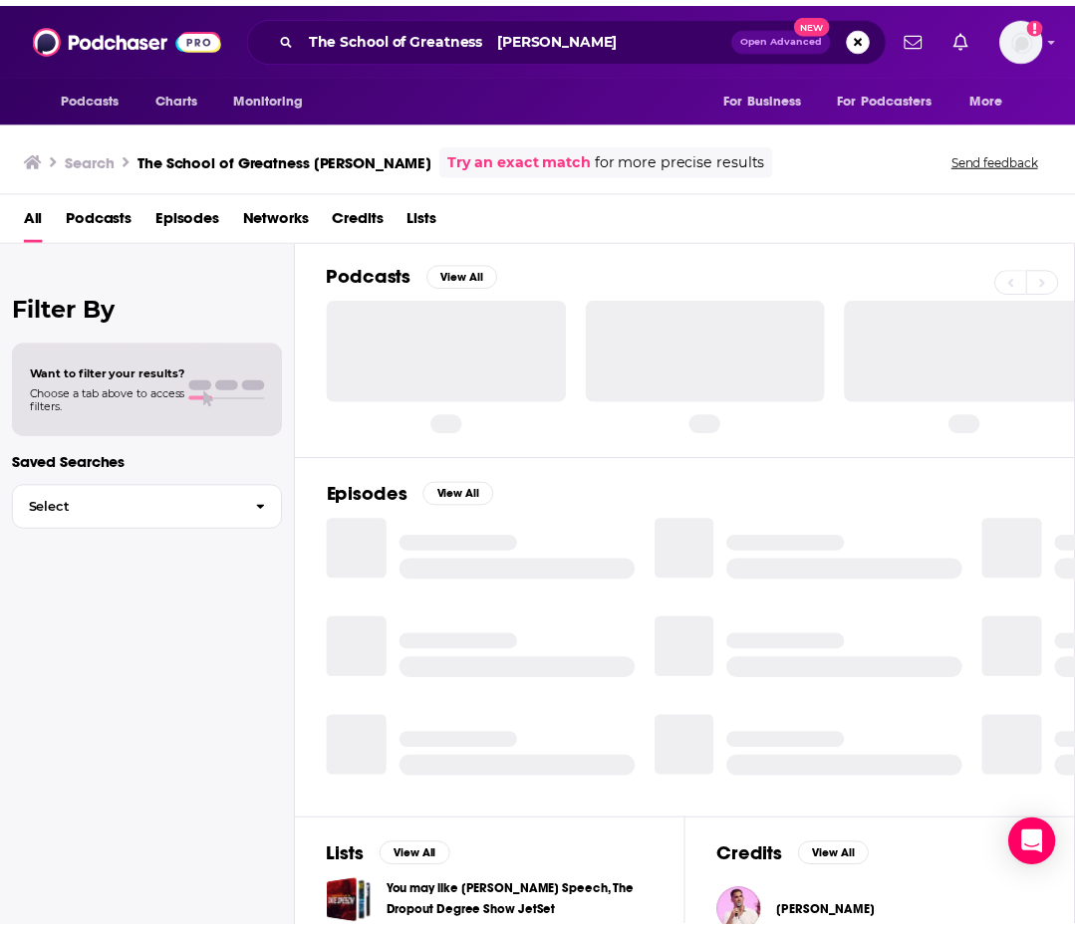
scroll to position [4, 0]
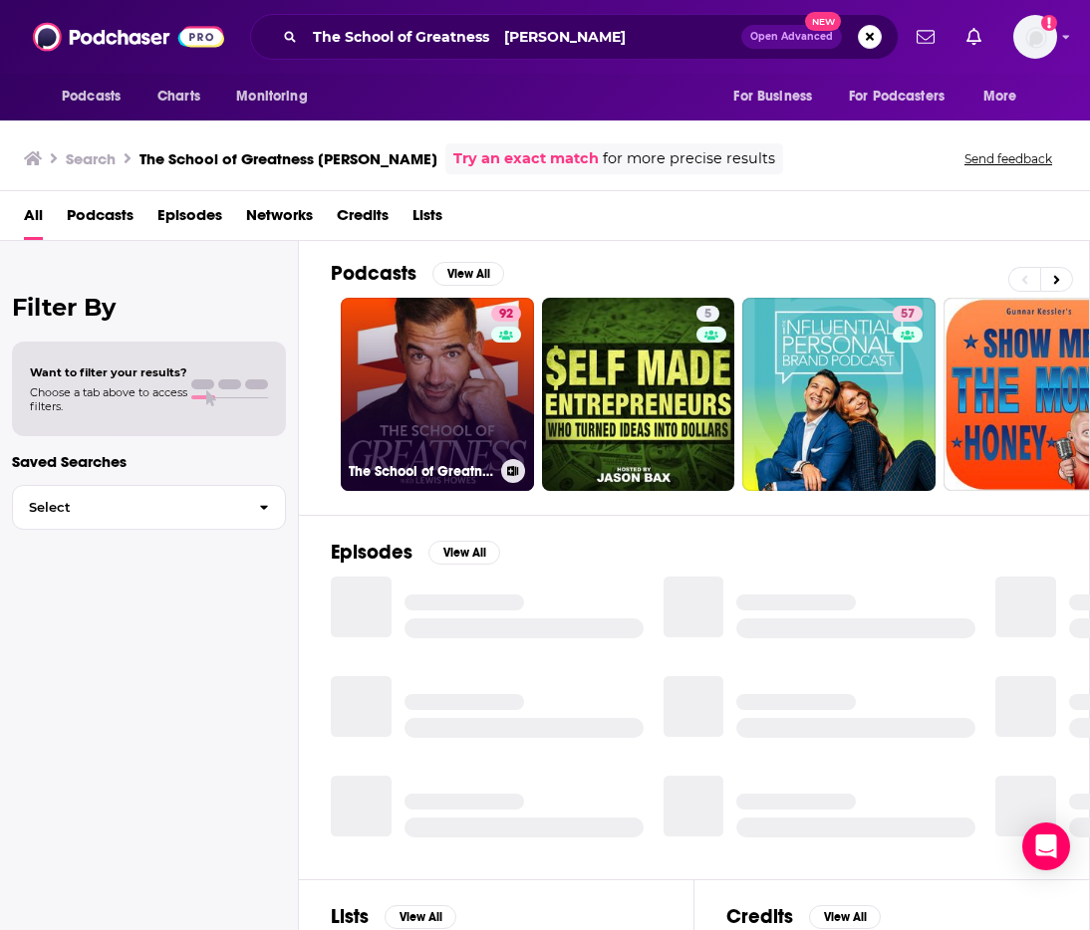
click at [418, 381] on link "92 The School of Greatness" at bounding box center [437, 394] width 193 height 193
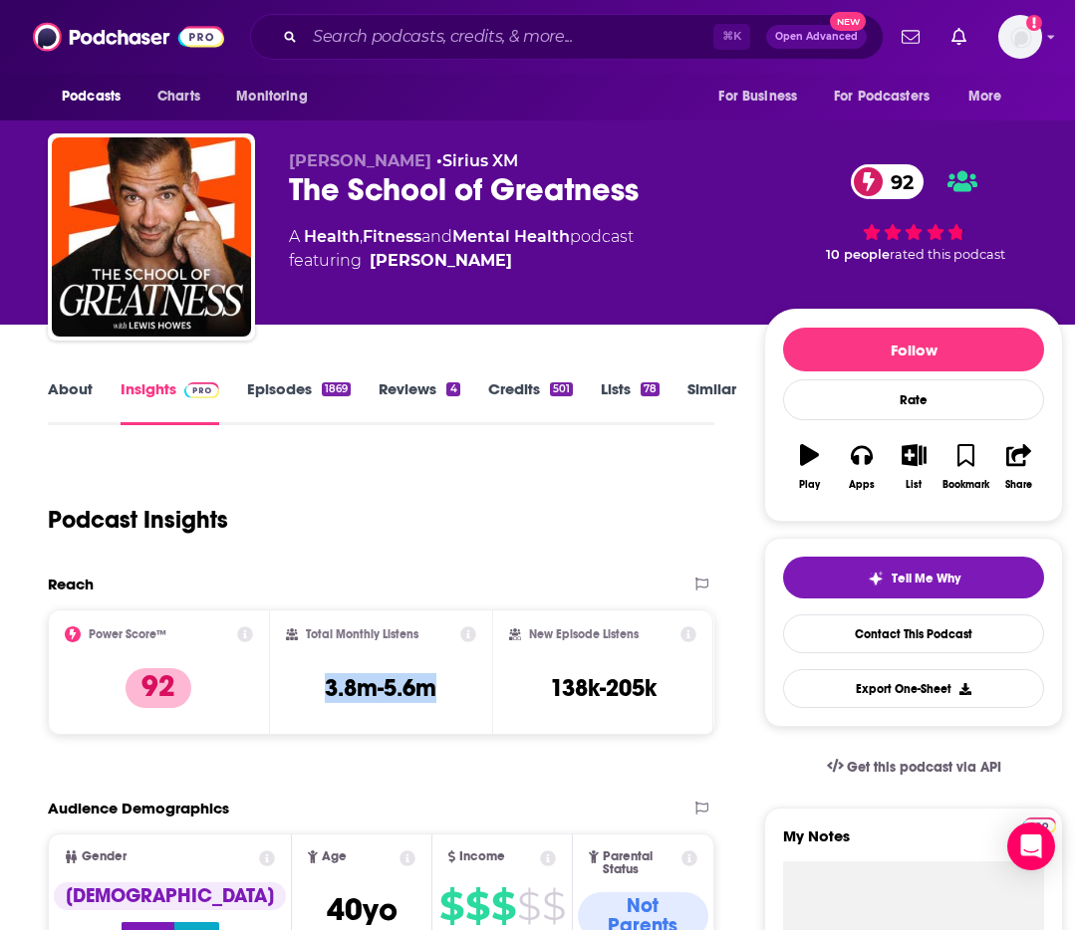
drag, startPoint x: 324, startPoint y: 679, endPoint x: 481, endPoint y: 686, distance: 157.5
click at [481, 686] on div "Total Monthly Listens 3.8m-5.6m" at bounding box center [381, 673] width 222 height 126
click at [457, 31] on input "Search podcasts, credits, & more..." at bounding box center [509, 37] width 408 height 32
click at [456, 32] on input "Search podcasts, credits, & more..." at bounding box center [509, 37] width 408 height 32
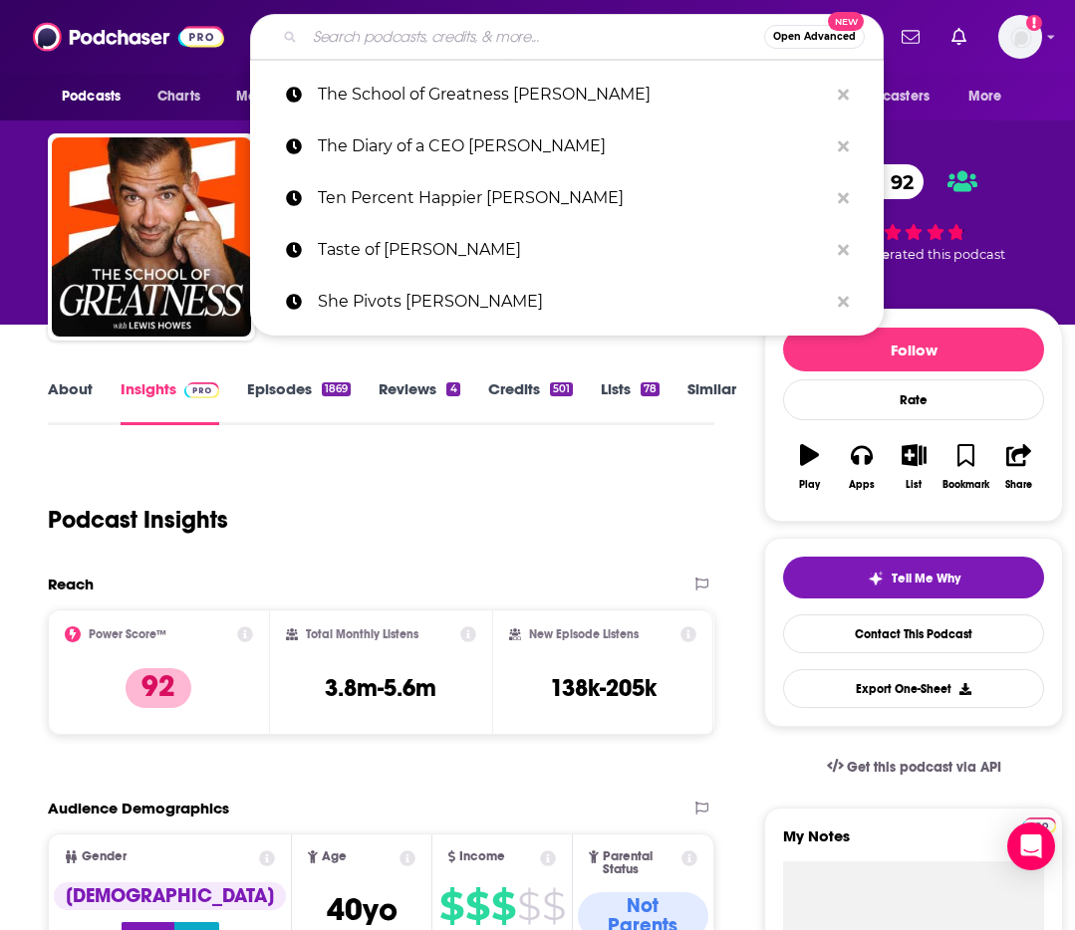
paste input "We're Out Of Time Richard Taite"
type input "We're Out Of Time Richard Taite"
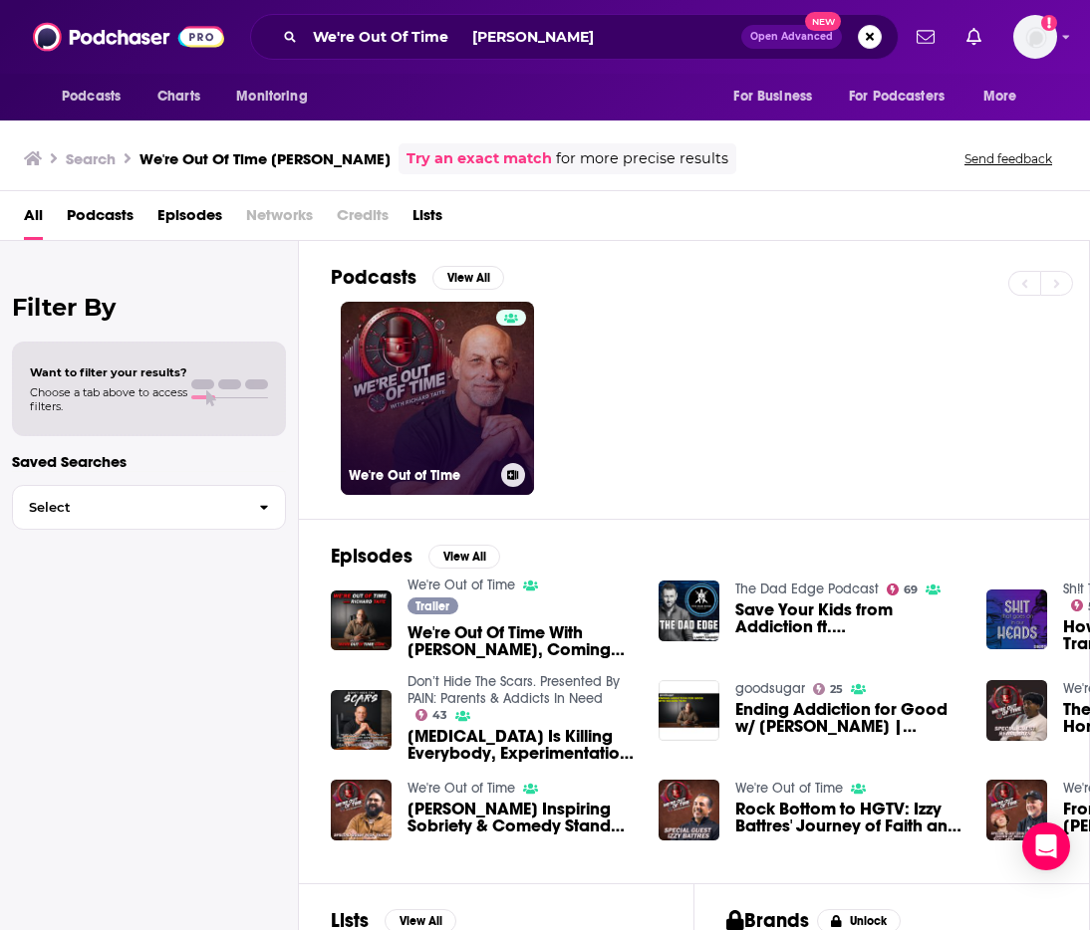
click at [425, 338] on link "We're Out of Time" at bounding box center [437, 398] width 193 height 193
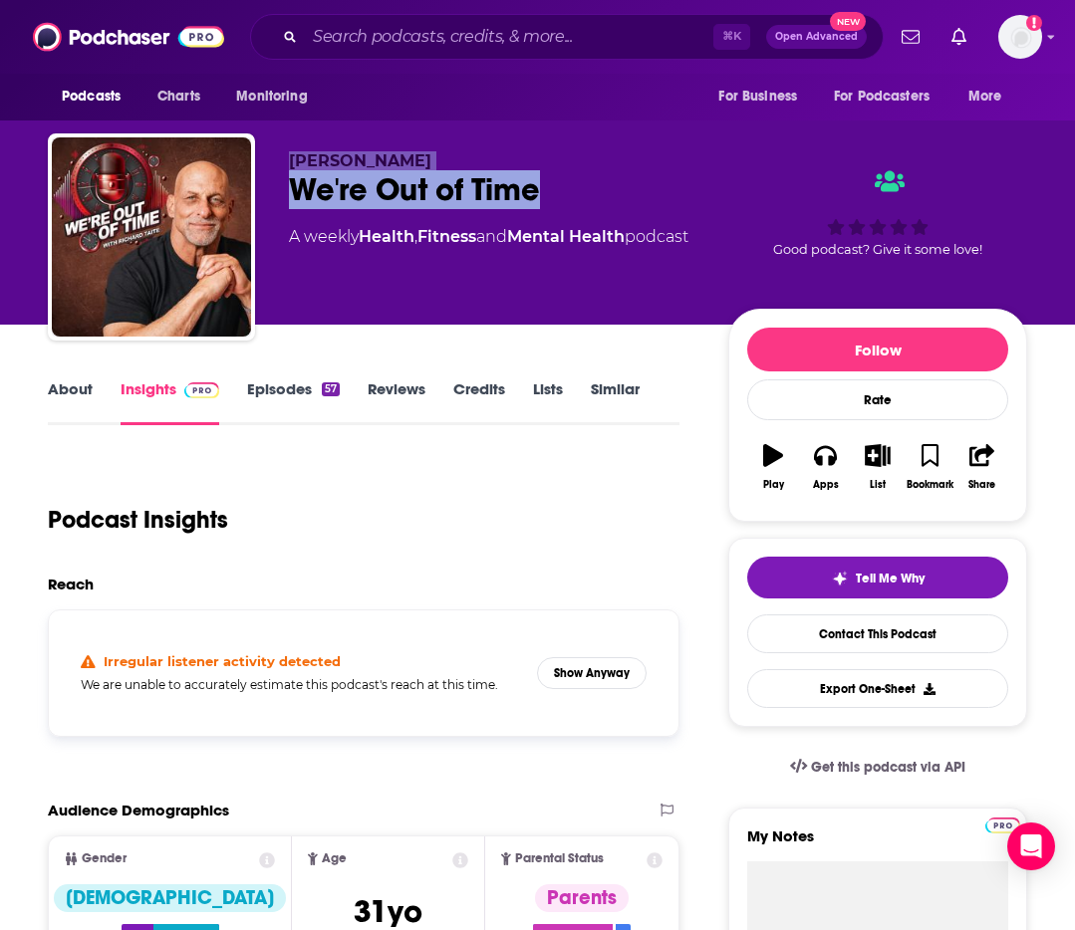
drag, startPoint x: 293, startPoint y: 155, endPoint x: 559, endPoint y: 194, distance: 268.8
click at [559, 194] on div "Richard Taite We're Out of Time A weekly Health , Fitness and Mental Health pod…" at bounding box center [492, 230] width 407 height 159
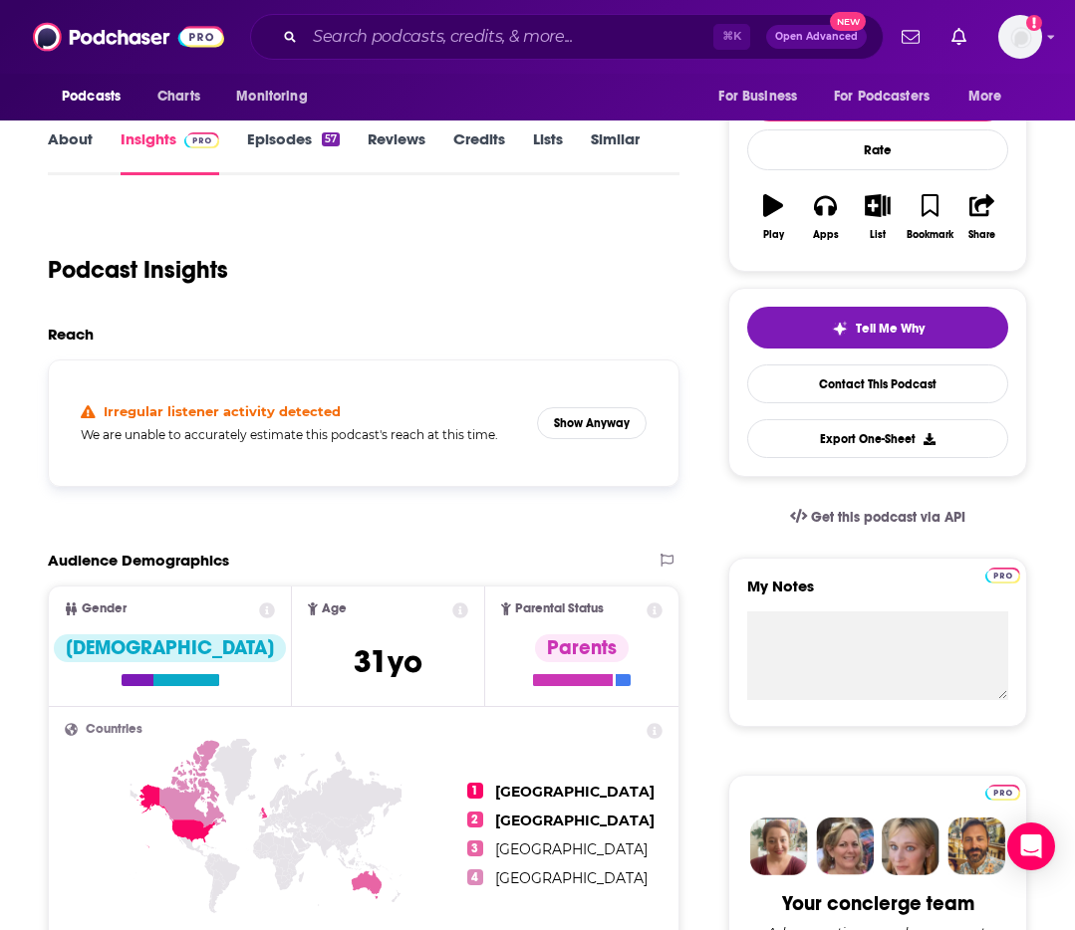
scroll to position [274, 0]
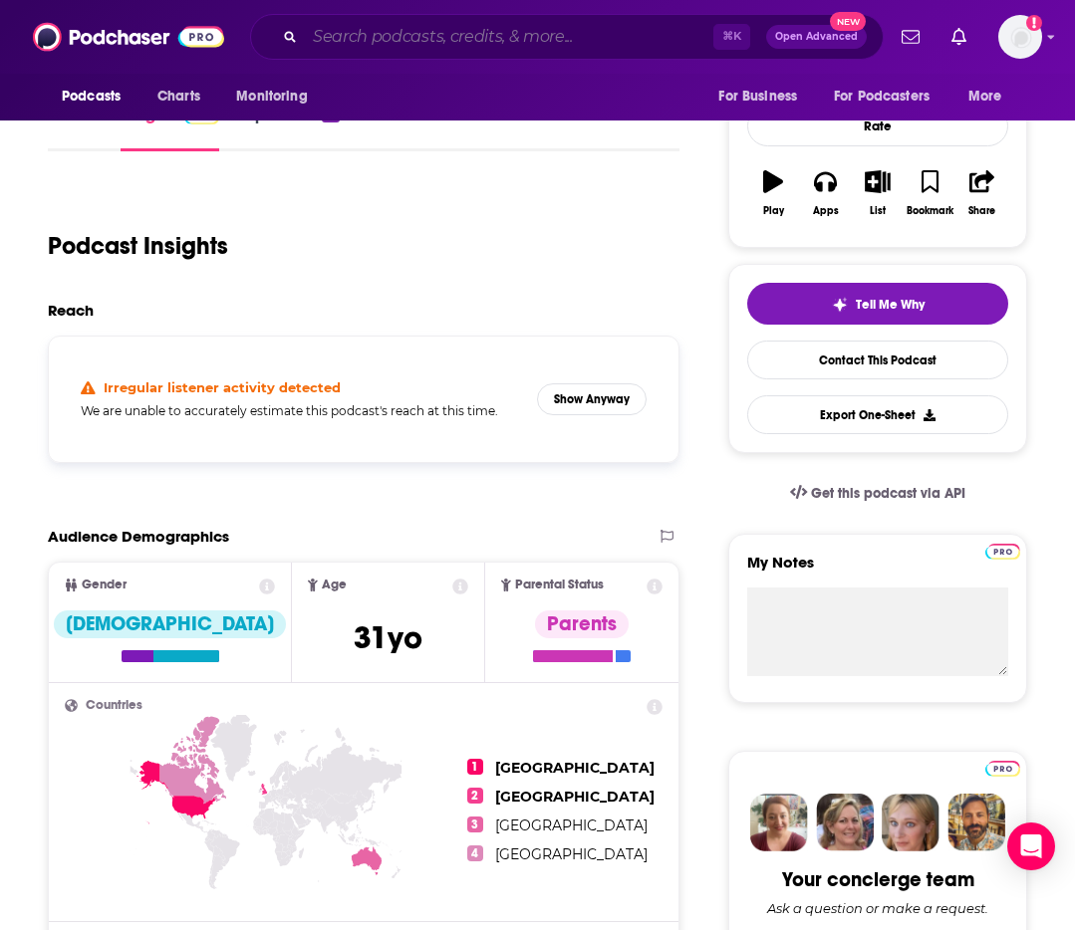
click at [400, 24] on input "Search podcasts, credits, & more..." at bounding box center [509, 37] width 408 height 32
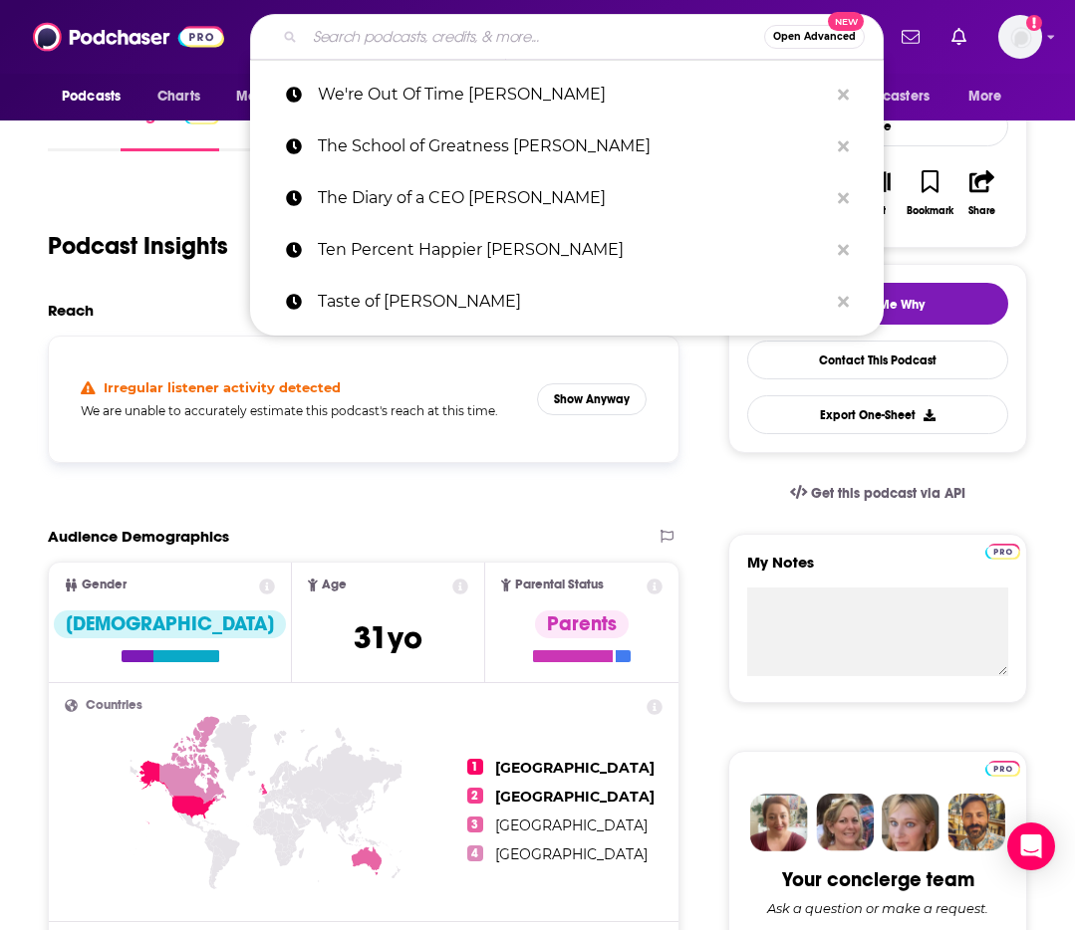
paste input "Worlds Your Oysta Paula Sander"
type input "Worlds Your Oysta Paula Sander"
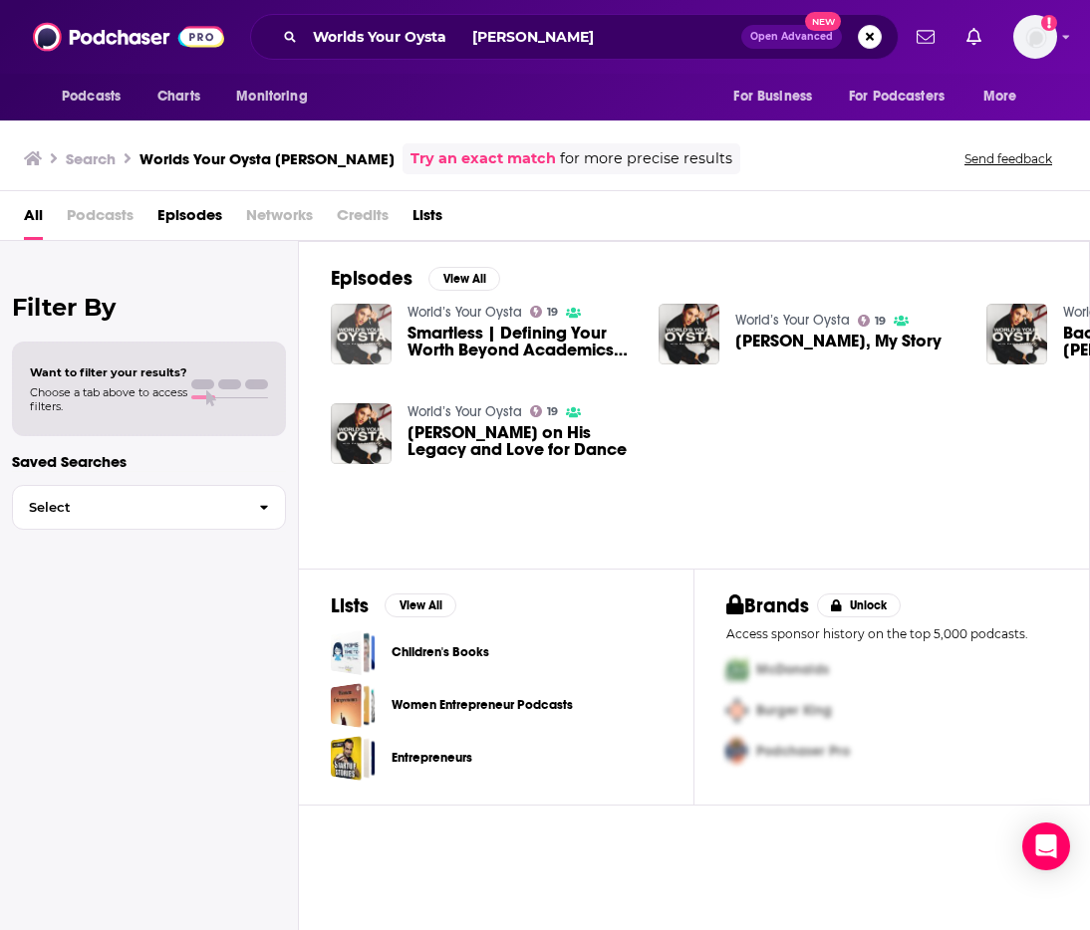
click at [352, 338] on img "Smartless | Defining Your Worth Beyond Academics with Paula Sanders" at bounding box center [361, 334] width 61 height 61
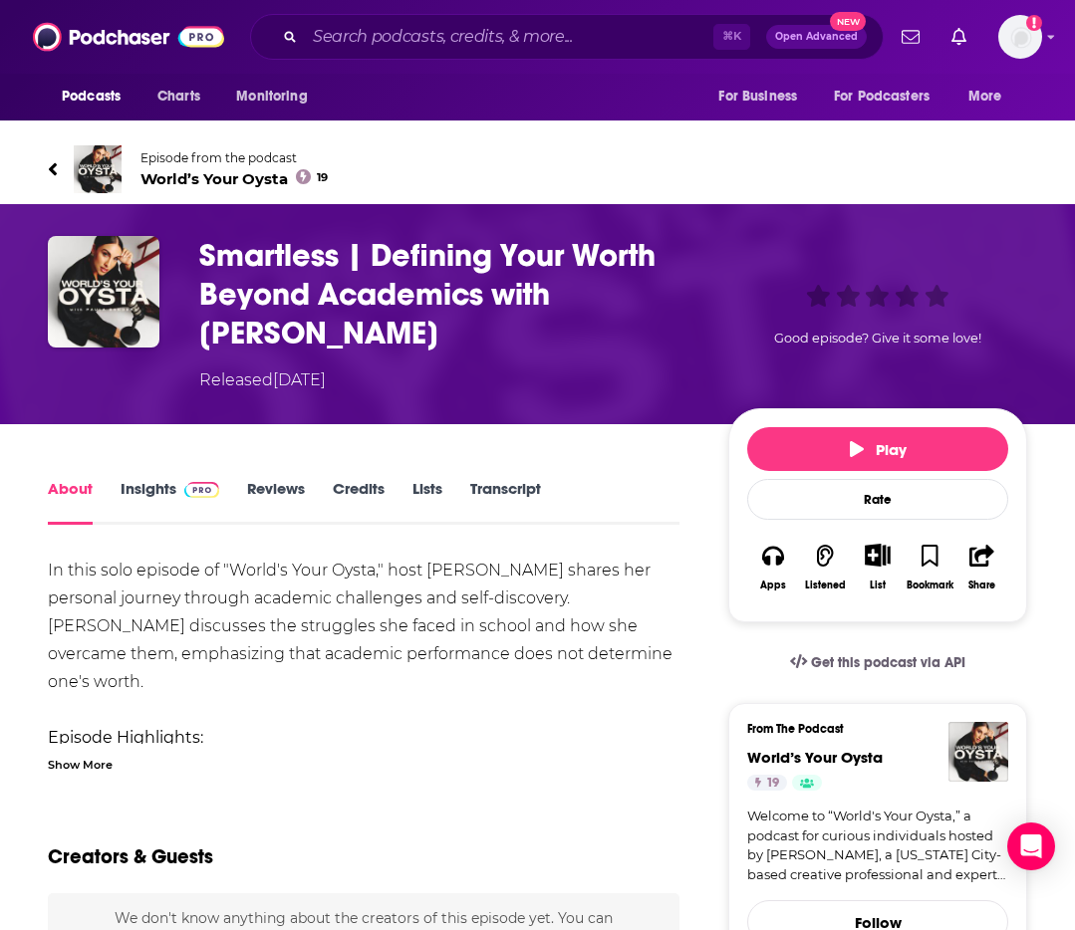
click at [170, 497] on link "Insights" at bounding box center [170, 502] width 99 height 46
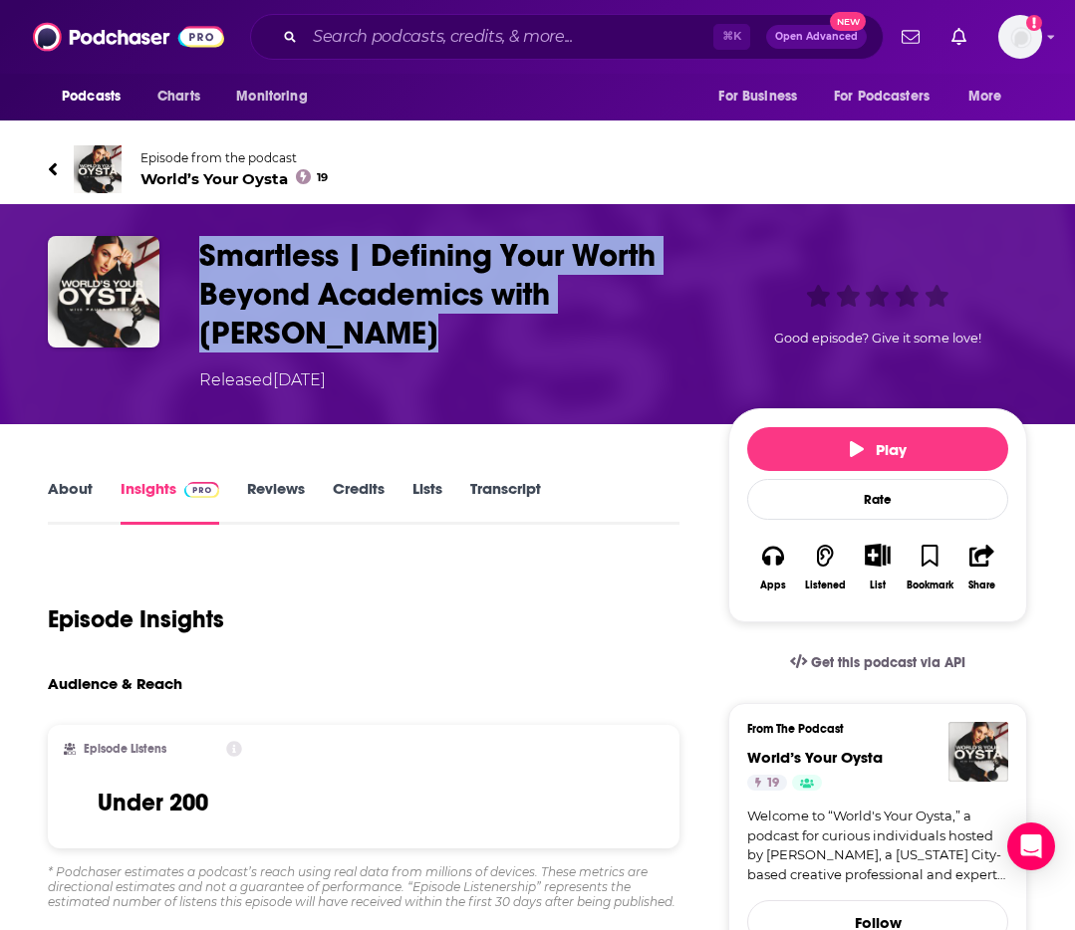
drag, startPoint x: 183, startPoint y: 248, endPoint x: 383, endPoint y: 323, distance: 213.7
click at [383, 323] on div "Smartless | Defining Your Worth Beyond Academics with Paula Sanders Released Fr…" at bounding box center [537, 314] width 979 height 156
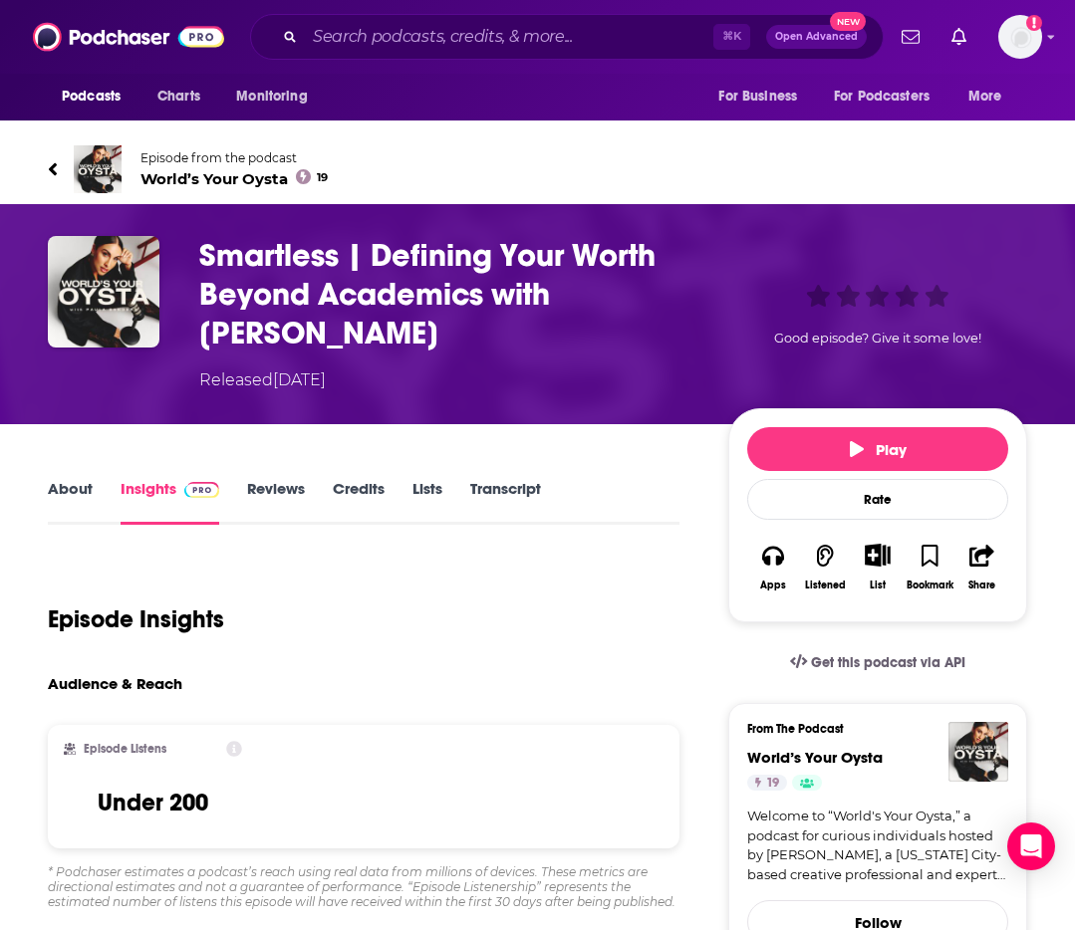
click at [439, 16] on div "⌘ K Open Advanced New" at bounding box center [566, 37] width 633 height 46
click at [441, 27] on input "Search podcasts, credits, & more..." at bounding box center [509, 37] width 408 height 32
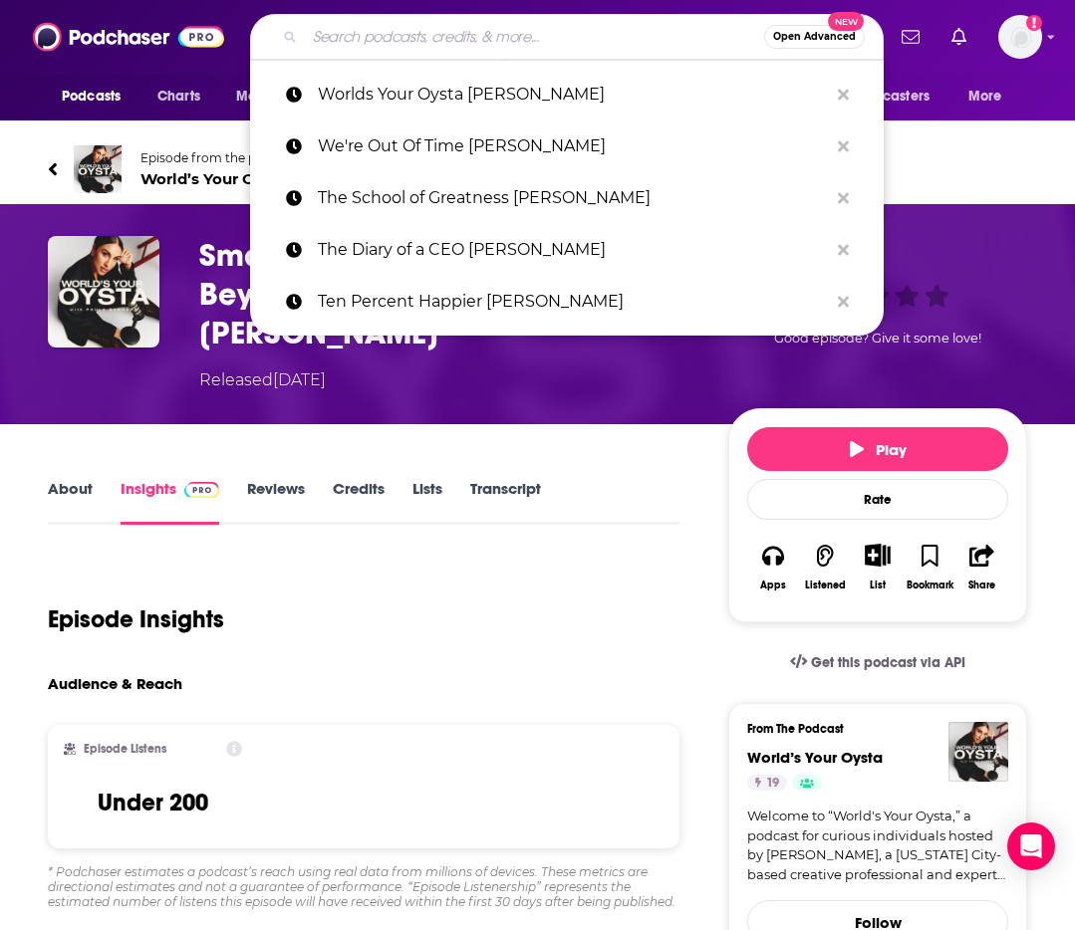
click at [441, 27] on input "Search podcasts, credits, & more..." at bounding box center [534, 37] width 459 height 32
click at [438, 86] on p "Worlds Your Oysta Paula Sander" at bounding box center [573, 95] width 510 height 52
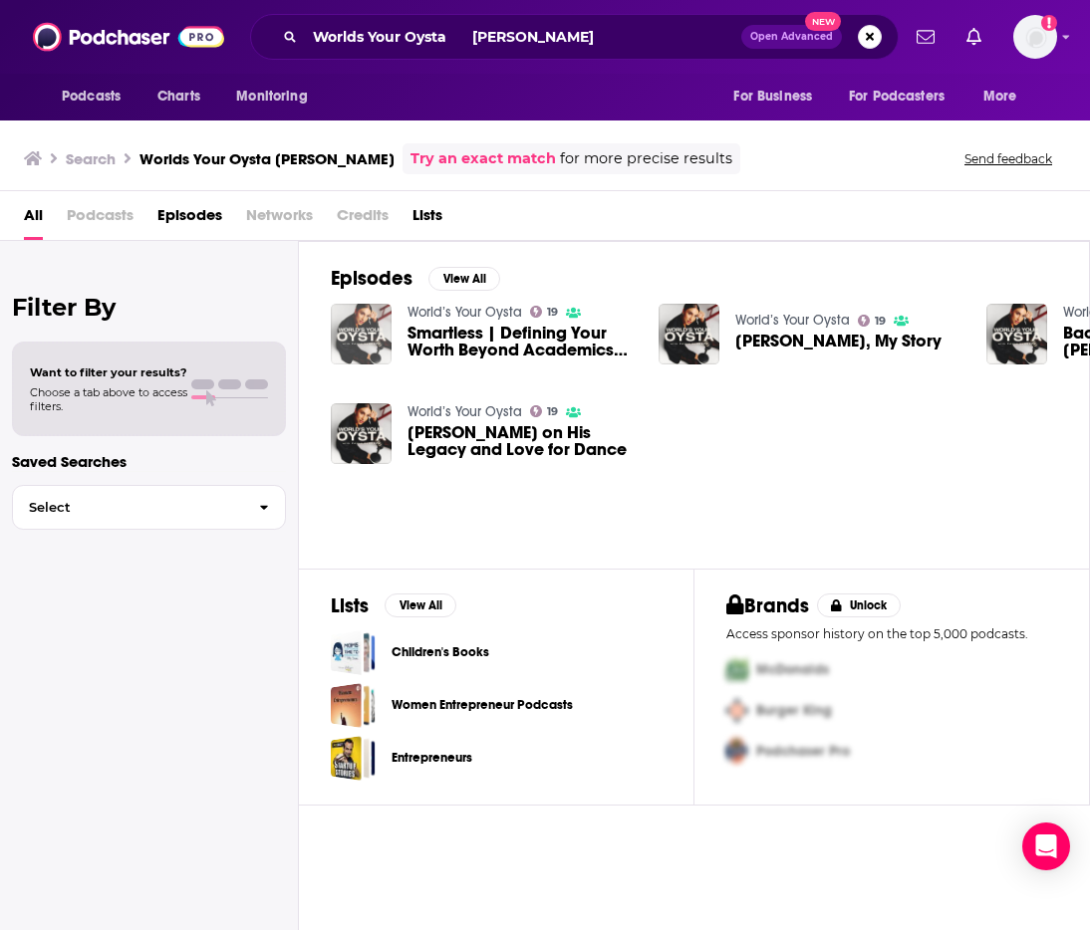
click at [337, 340] on img "Smartless | Defining Your Worth Beyond Academics with Paula Sanders" at bounding box center [361, 334] width 61 height 61
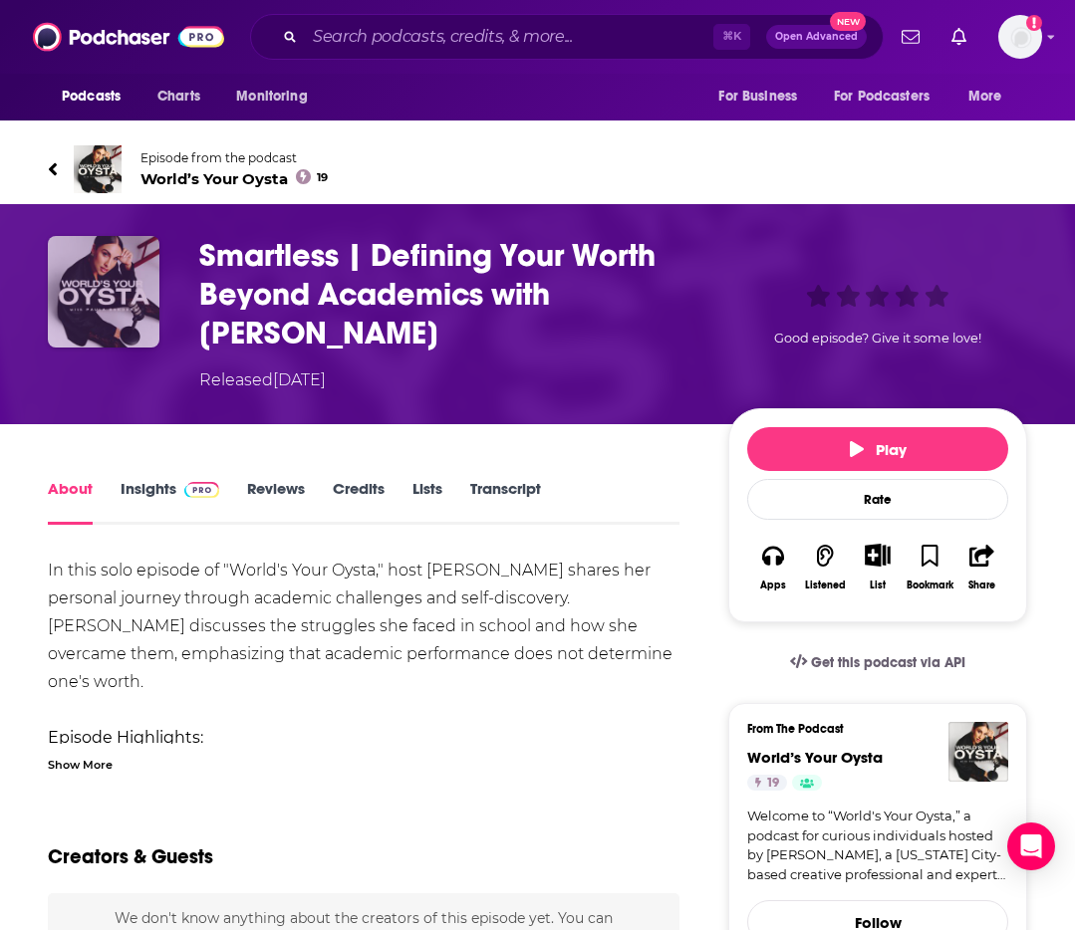
click at [109, 302] on img "Smartless | Defining Your Worth Beyond Academics with Paula Sanders" at bounding box center [104, 292] width 112 height 112
click at [96, 224] on div "Smartless | Defining Your Worth Beyond Academics with Paula Sanders Released Fr…" at bounding box center [537, 314] width 1075 height 220
click at [112, 165] on img at bounding box center [98, 169] width 48 height 48
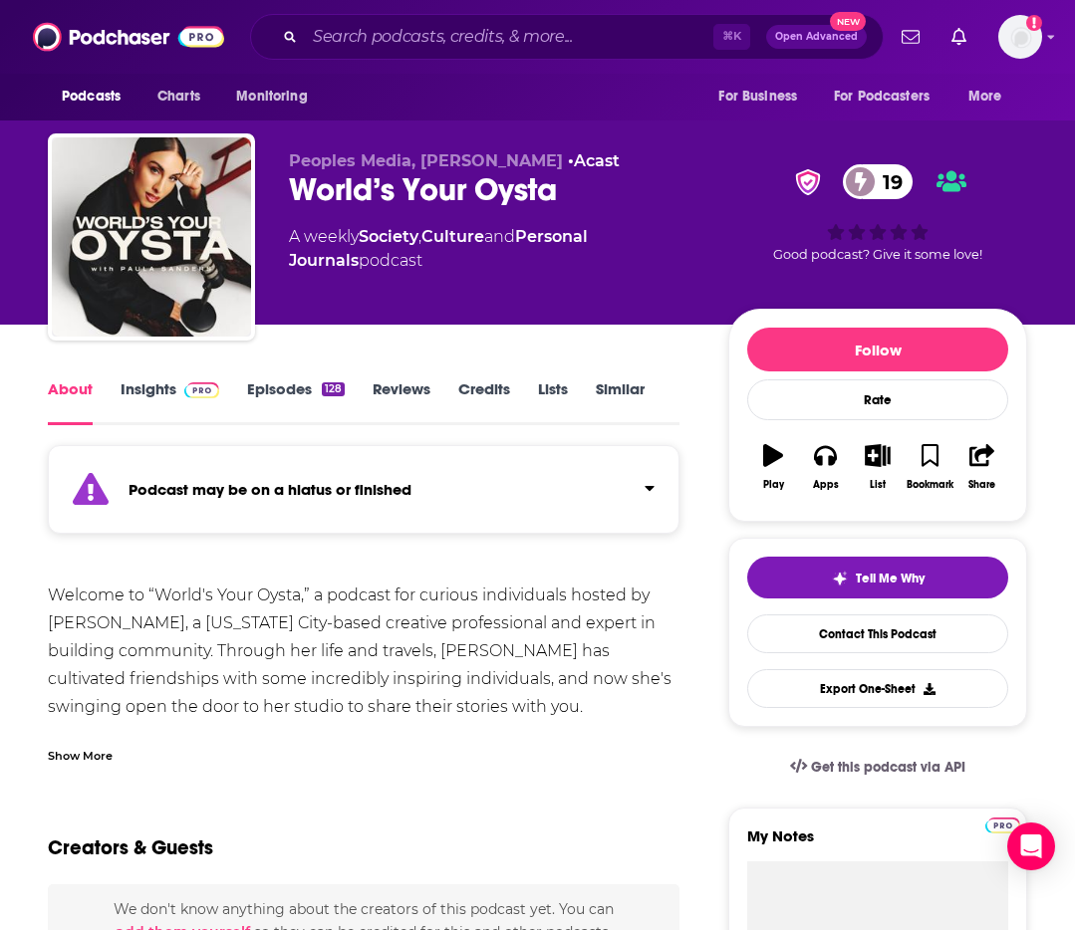
click at [150, 386] on link "Insights" at bounding box center [170, 402] width 99 height 46
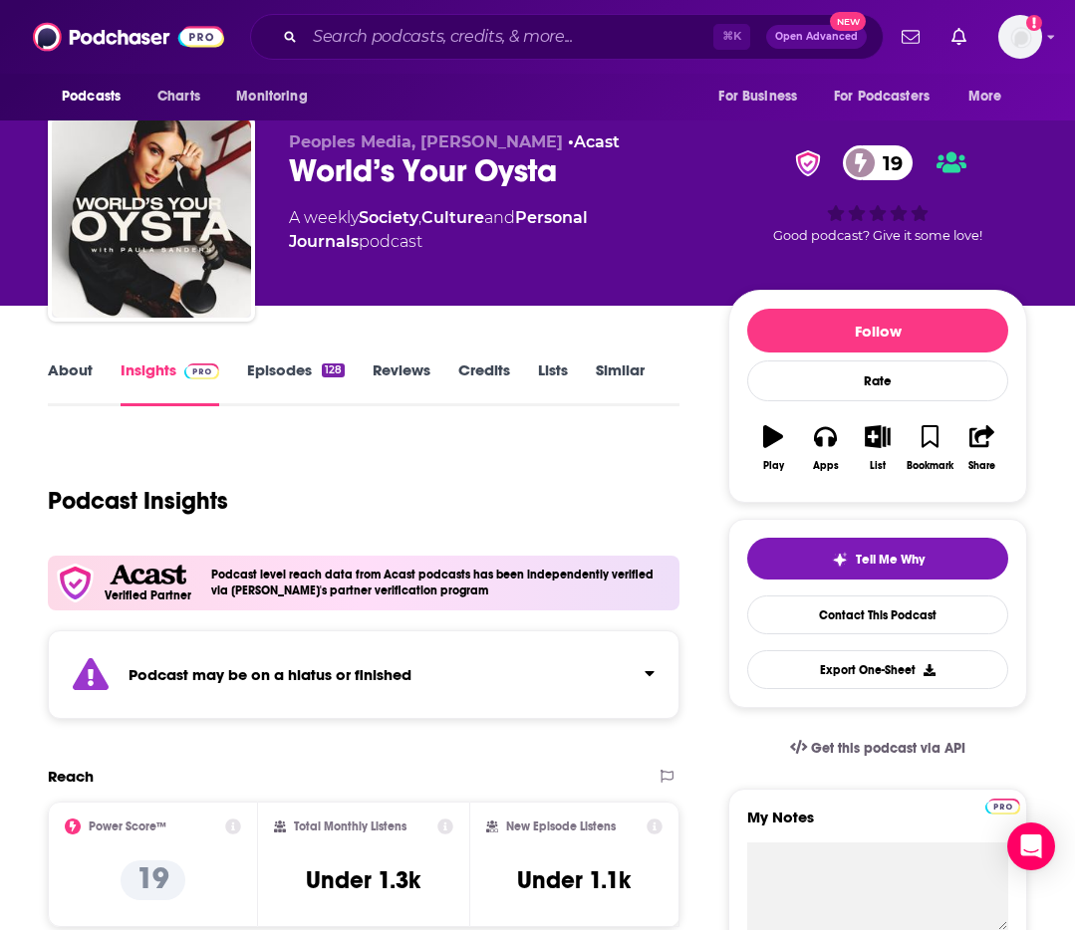
scroll to position [47, 0]
